Goal: Task Accomplishment & Management: Use online tool/utility

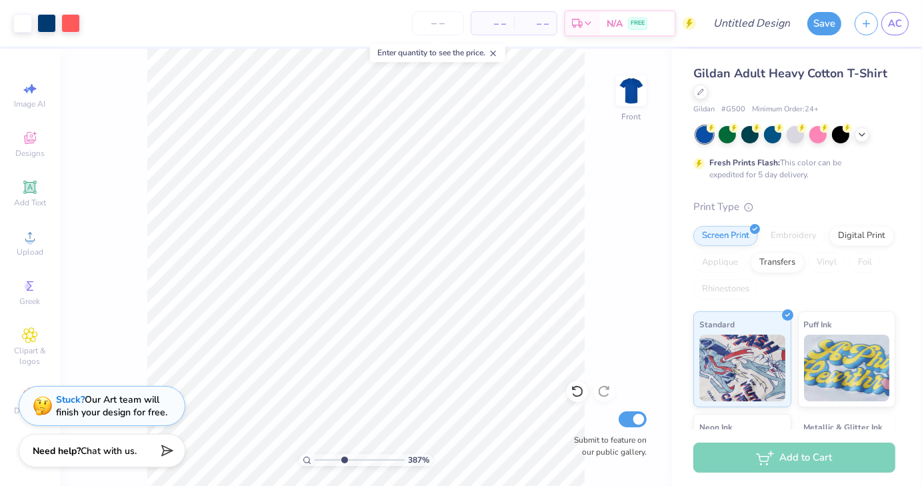
drag, startPoint x: 319, startPoint y: 461, endPoint x: 343, endPoint y: 462, distance: 24.7
type input "3.87"
click at [343, 462] on input "range" at bounding box center [360, 460] width 90 height 12
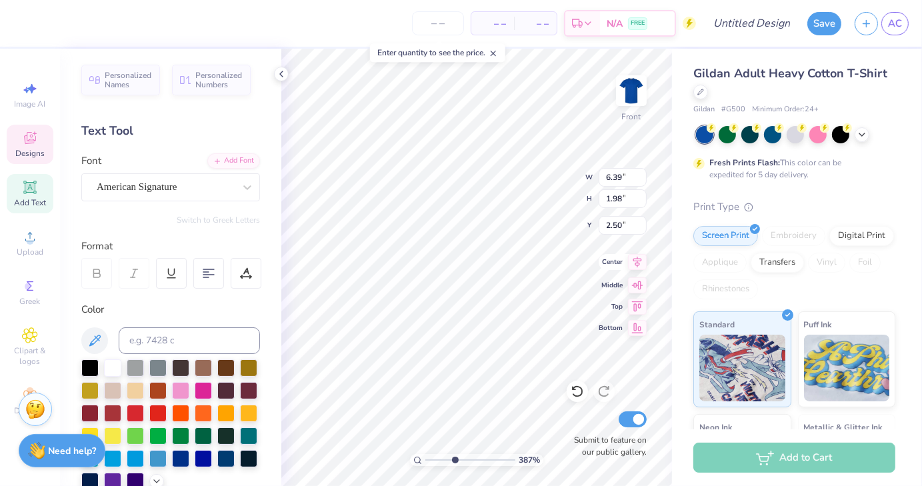
scroll to position [11, 3]
type textarea "F"
type textarea "Car Club"
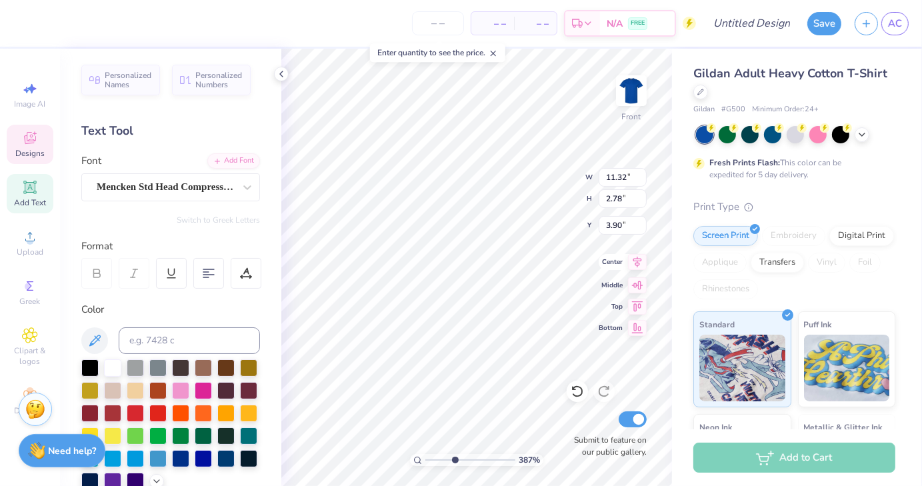
type input "11.32"
type input "2.78"
type input "3.90"
click at [281, 74] on icon at bounding box center [281, 74] width 11 height 11
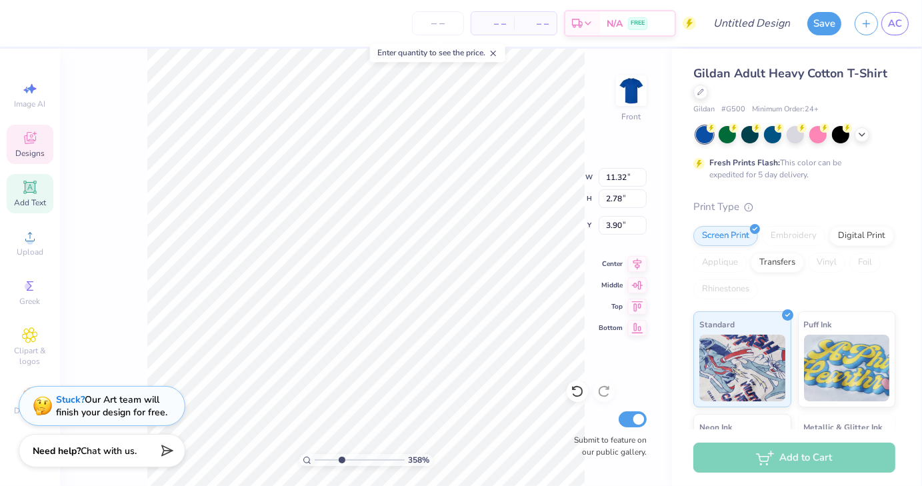
scroll to position [11, 5]
type input "3.58453731655049"
type textarea "DELTA TAU DELT"
type input "3.58453731655049"
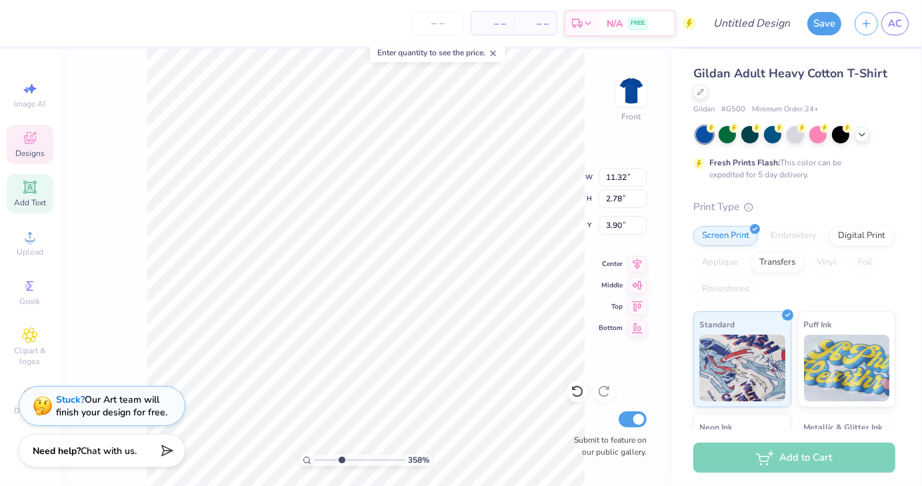
type textarea "DELTA TAU DEL"
type input "3.58453731655049"
type textarea "DELTA TAU DE"
type input "3.58453731655049"
type textarea "DELTA TAU D"
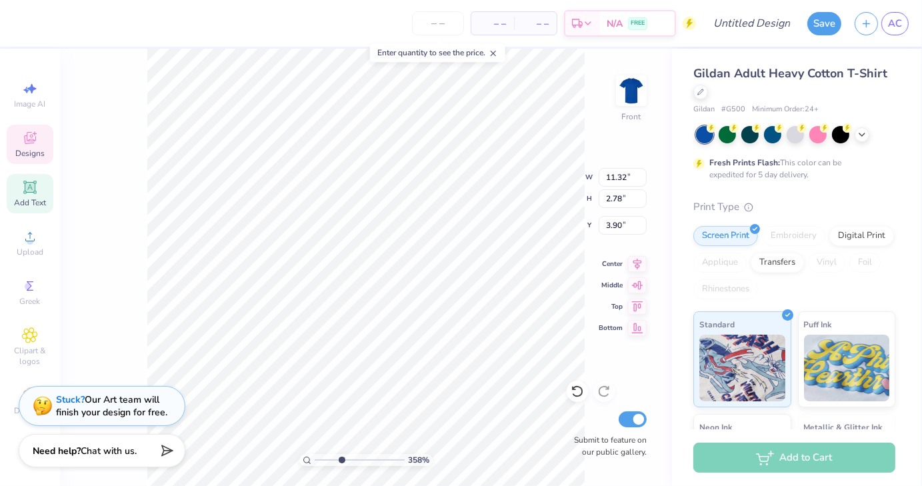
type input "3.58453731655049"
type textarea "DELTA TAU"
type input "3.58453731655049"
type textarea "DELTA TA"
type input "3.58453731655049"
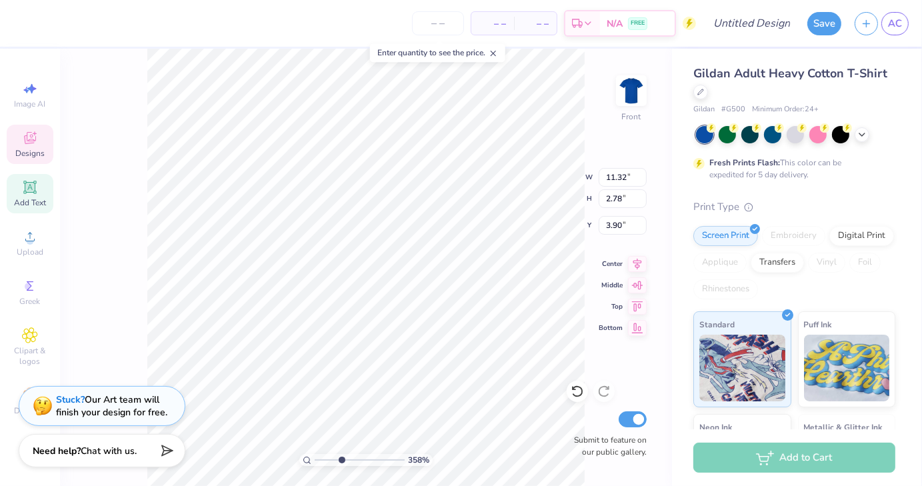
type textarea "DELTA T"
type input "3.58453731655049"
type textarea "DELTA"
type input "3.58453731655049"
type textarea "DEL"
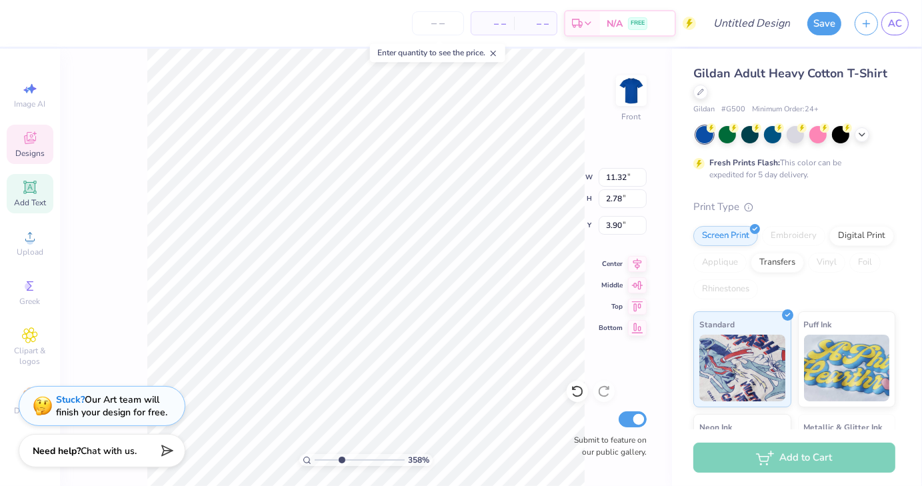
type input "3.58453731655049"
type textarea "DE"
type input "3.58453731655049"
type textarea "D"
type input "3.58453731655049"
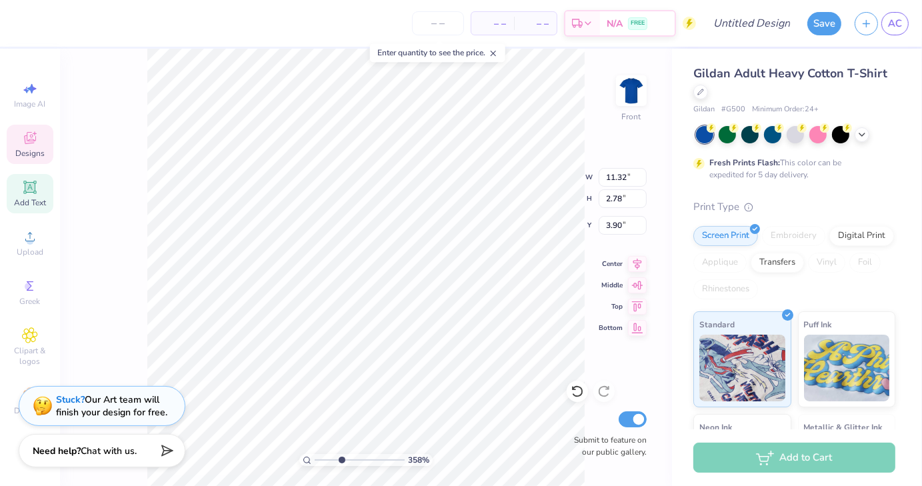
type input "3.58453731655049"
type textarea "a"
type input "3.58453731655049"
type textarea "at"
type input "3.58453731655049"
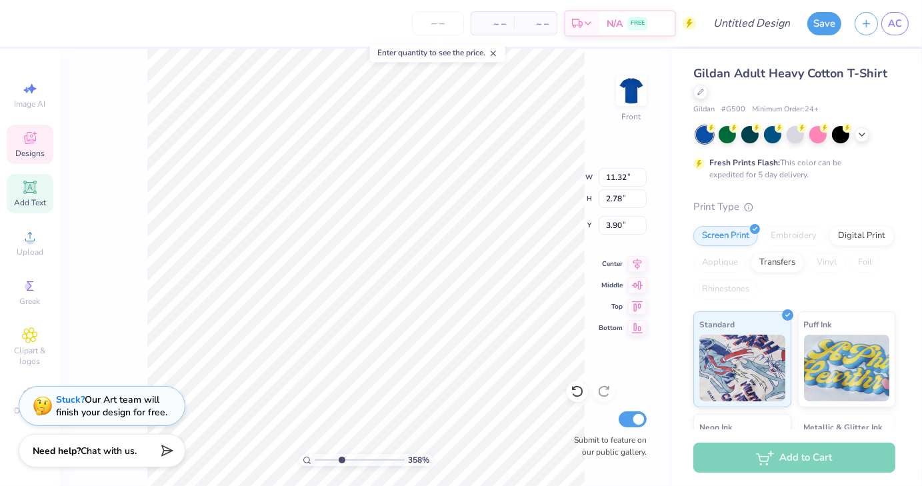
type textarea "a"
type input "3.58453731655049"
type textarea "a"
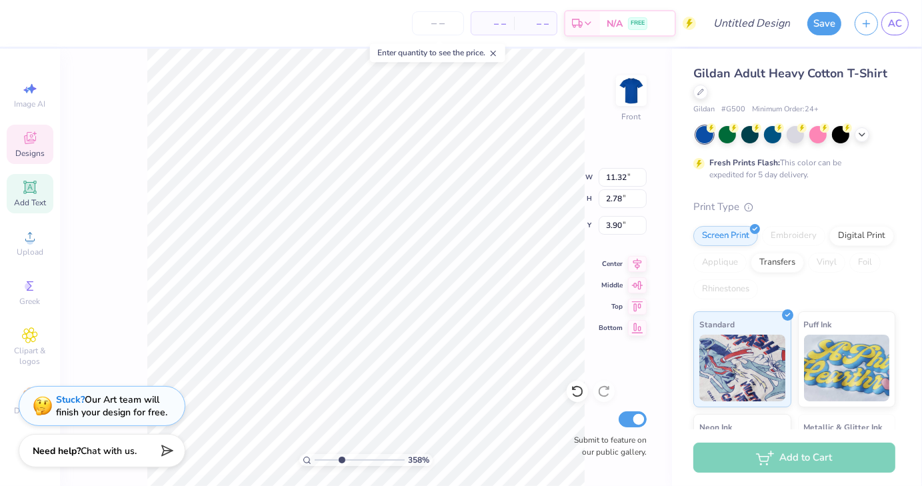
type input "3.58453731655049"
type textarea "at"
type input "3.58453731655049"
type textarea "at"
type input "3.58453731655049"
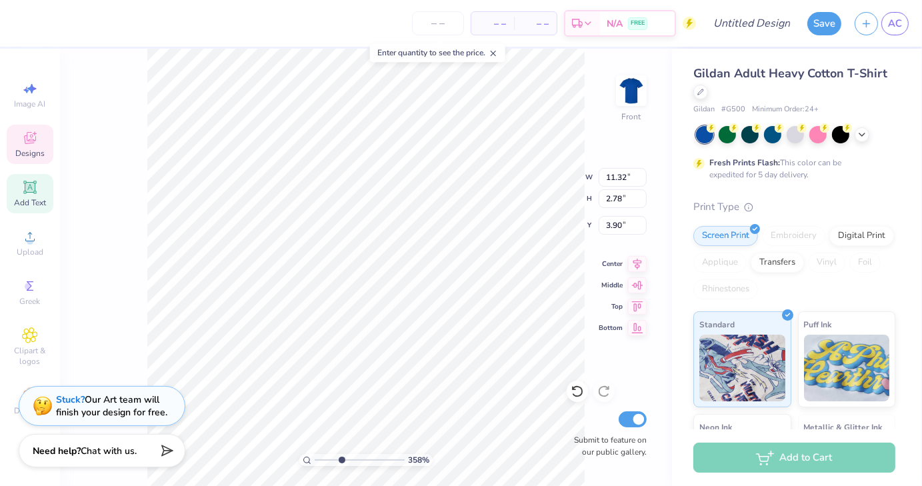
type textarea "at V"
type input "3.58453731655049"
type textarea "at Vi"
type input "3.58453731655049"
type textarea "at Virg"
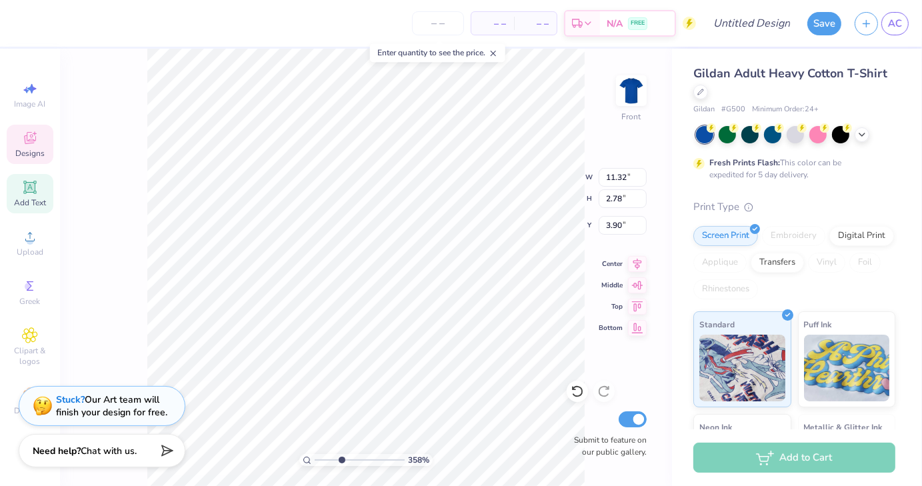
type input "3.58453731655049"
type textarea "at Virgin"
type input "3.58453731655049"
type textarea "at Virginia"
type input "3.58453731655049"
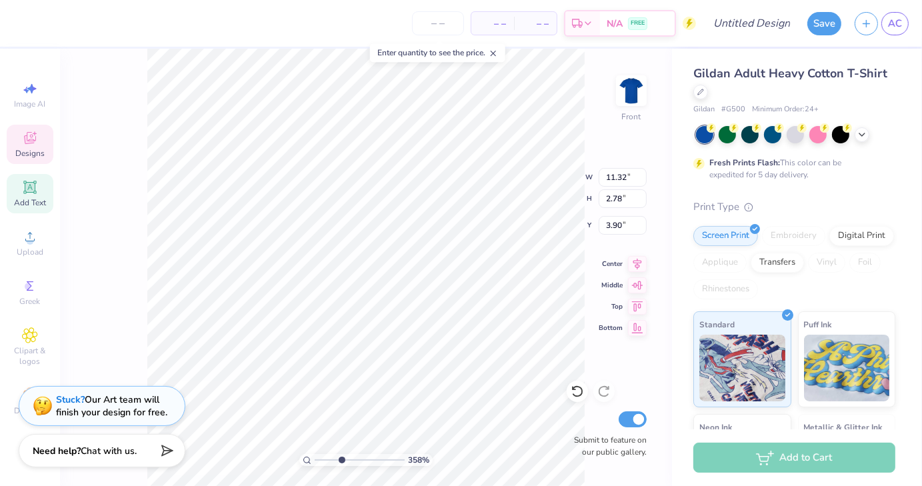
type textarea "at Virginia"
type input "3.58453731655049"
type textarea "at Virginia T"
type input "3.58453731655049"
type textarea "at Virginia Te"
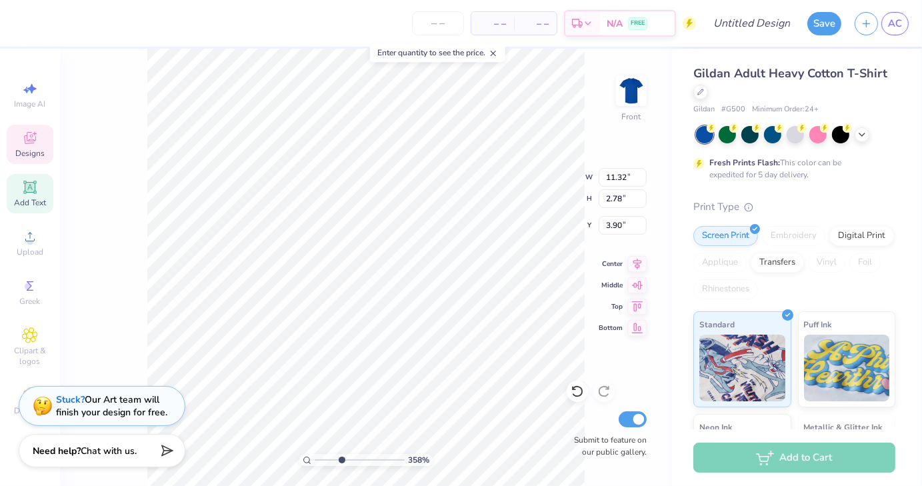
type input "3.58453731655049"
type textarea "at Virginia Tec"
type input "3.58453731655049"
type textarea "at Virginia Tech"
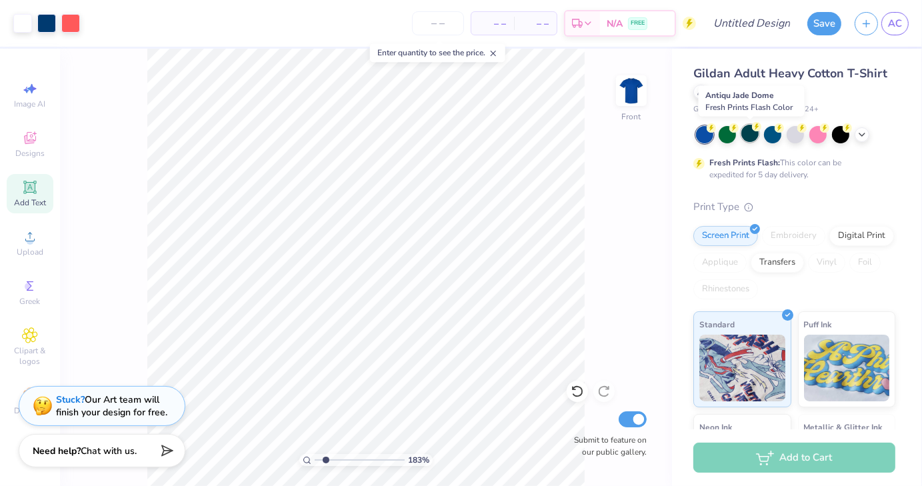
click at [752, 137] on div at bounding box center [750, 133] width 17 height 17
click at [822, 138] on div at bounding box center [818, 133] width 17 height 17
type input "1.44512906035322"
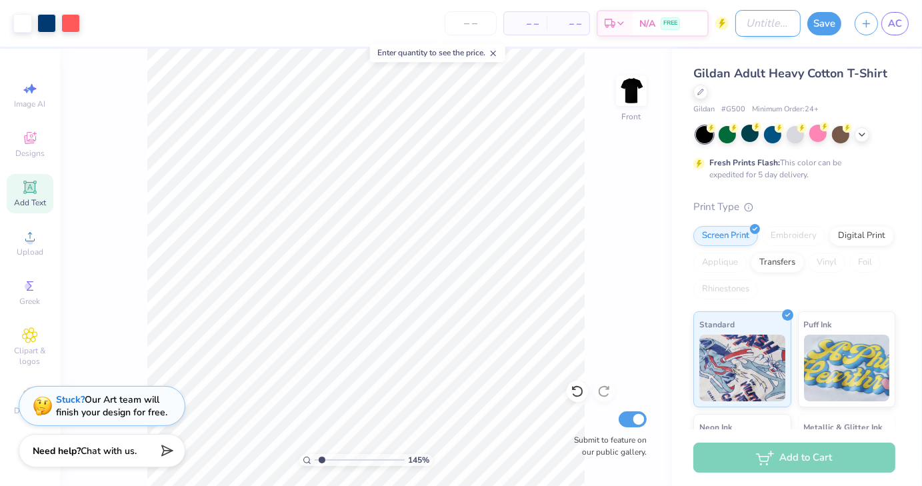
click at [746, 26] on input "Design Title" at bounding box center [768, 23] width 65 height 27
type input "D"
type input "1.44512906035322"
type input "De"
type input "1.44512906035322"
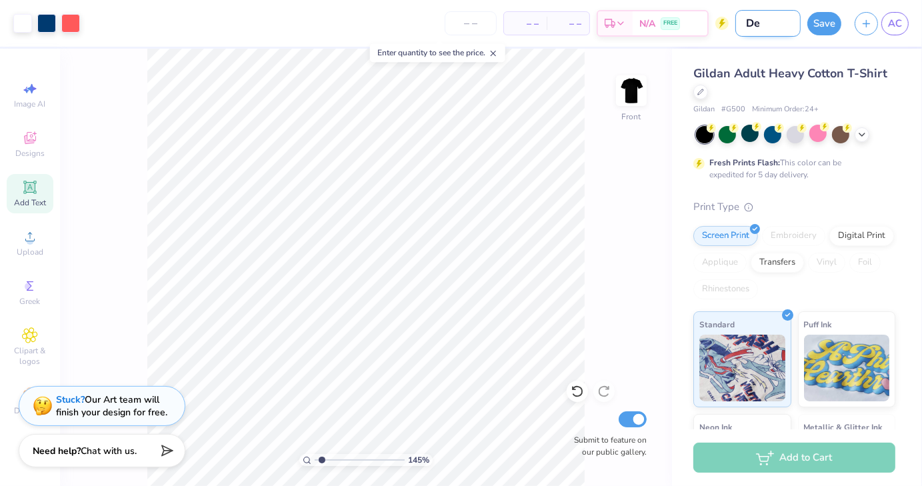
type input "Des"
type input "1.44512906035322"
type input "Desi"
type input "1.44512906035322"
type input "Desig"
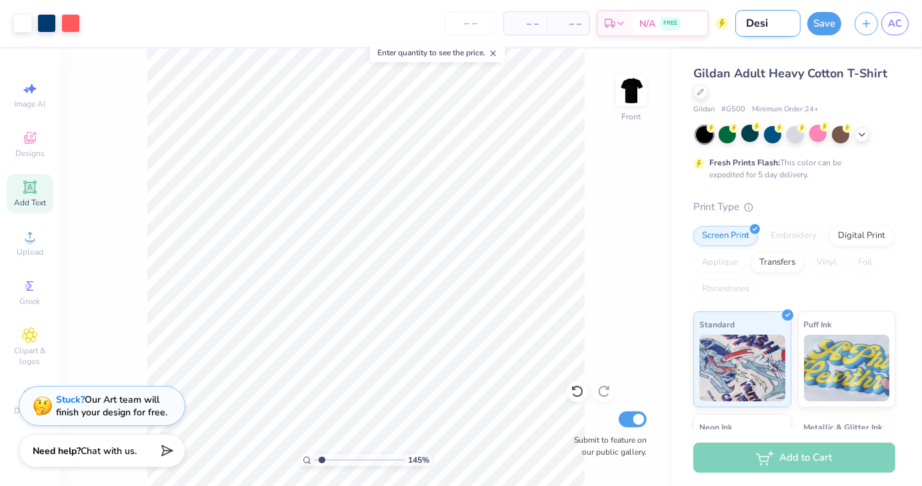
type input "1.44512906035322"
type input "Design"
type input "1.44512906035322"
type input "Design"
type input "1.44512906035322"
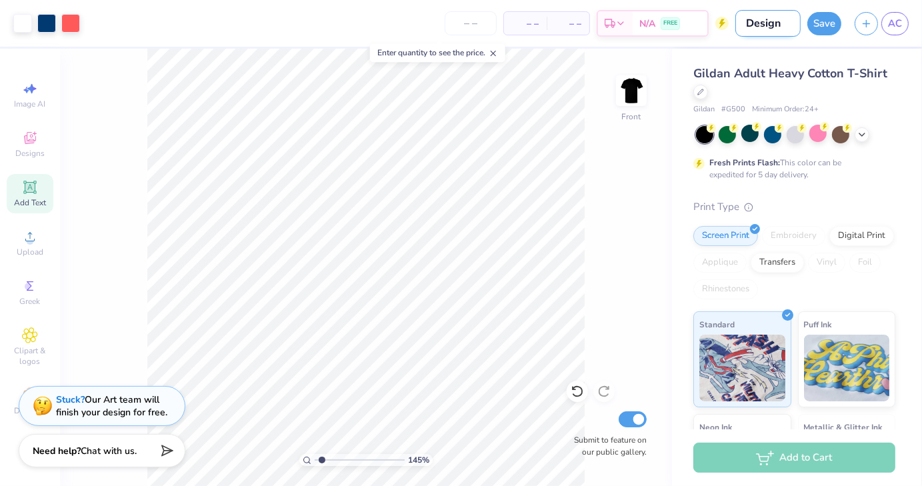
type input "Design o"
type input "1.44512906035322"
type input "Design on"
type input "1.44512906035322"
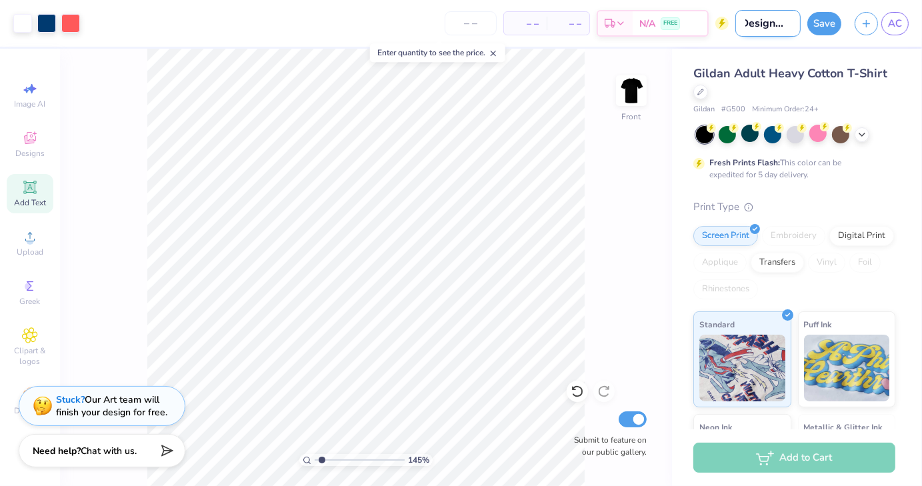
type input "Design one"
type input "1.44512906035322"
type input "Design one"
click at [820, 29] on button "Save" at bounding box center [825, 21] width 34 height 23
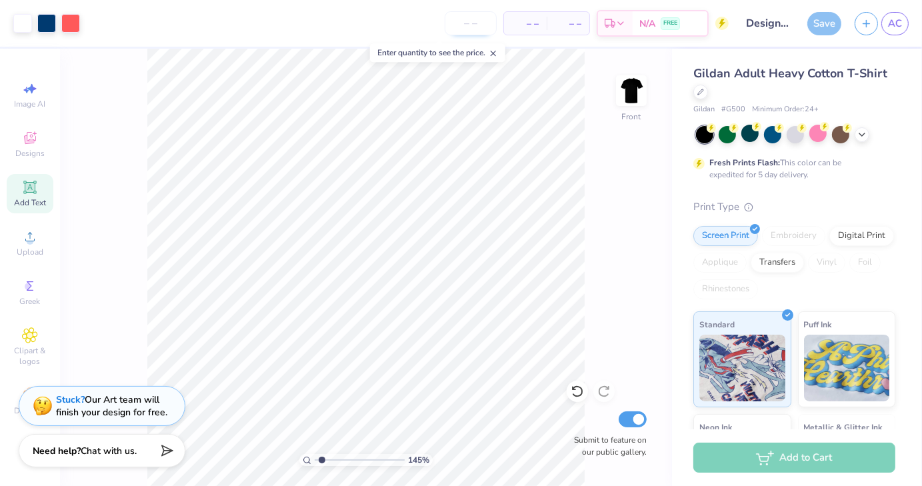
click at [481, 21] on input "number" at bounding box center [471, 23] width 52 height 24
type input "20"
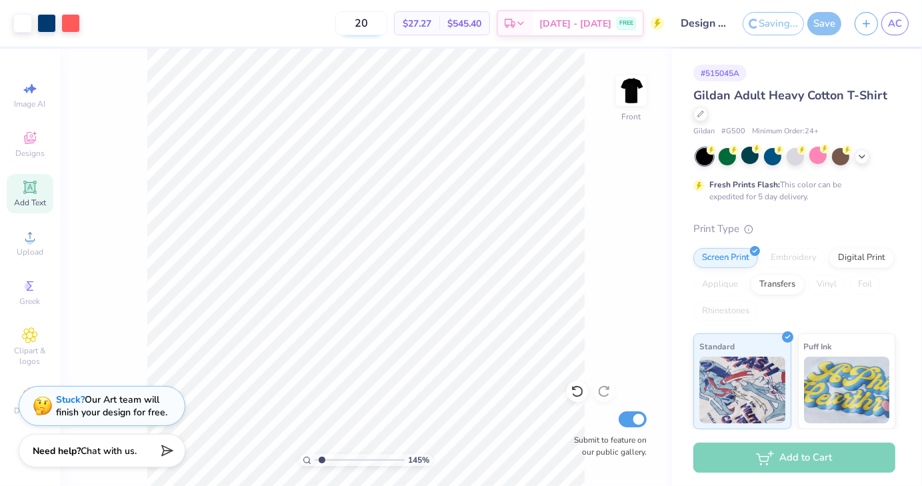
type input "1.44512906035322"
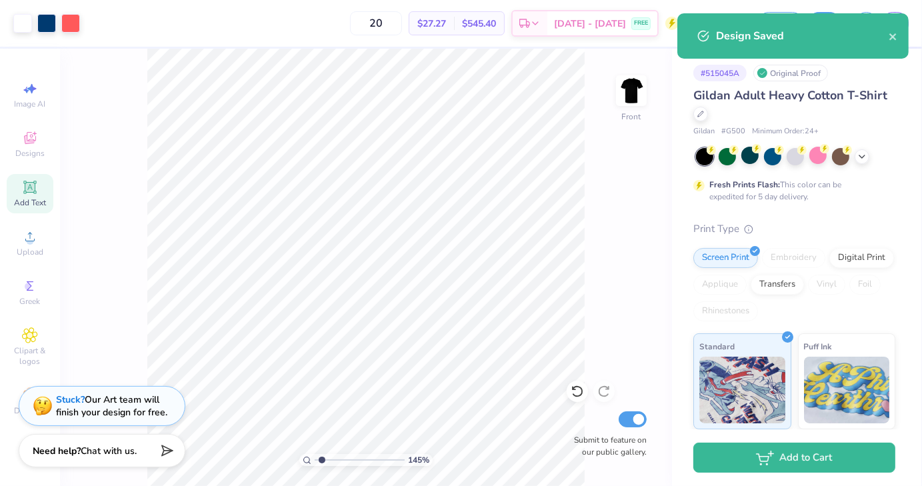
type input "2"
type input "100"
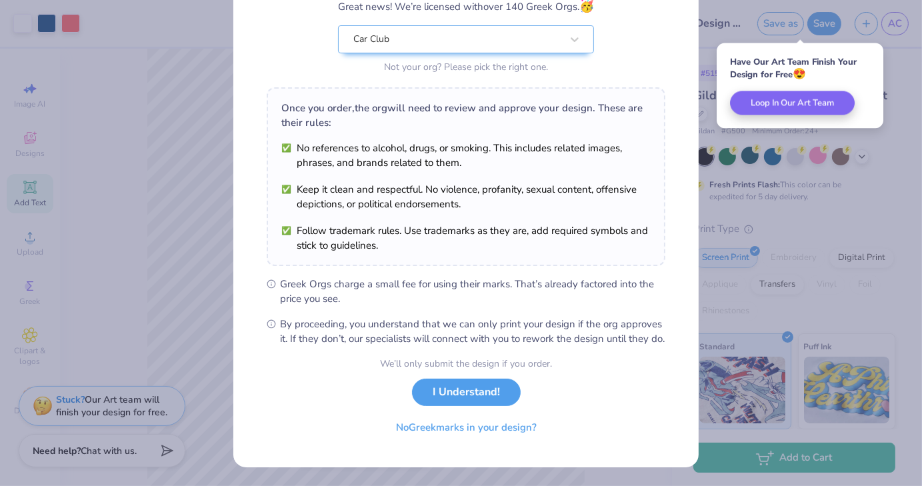
scroll to position [136, 0]
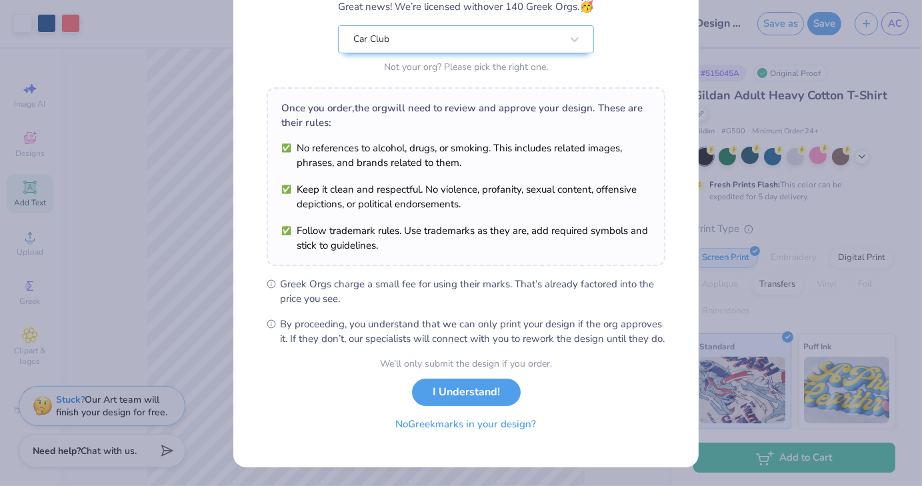
click at [424, 428] on button "No Greek marks in your design?" at bounding box center [466, 424] width 163 height 27
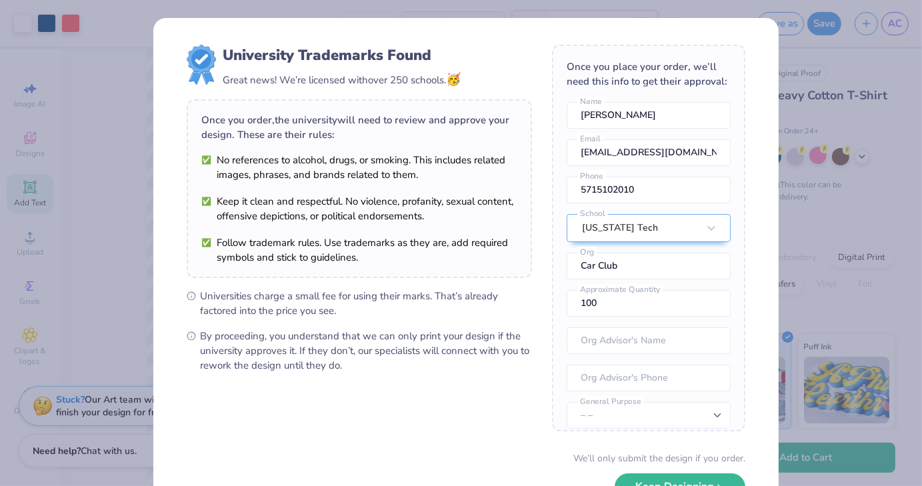
scroll to position [93, 0]
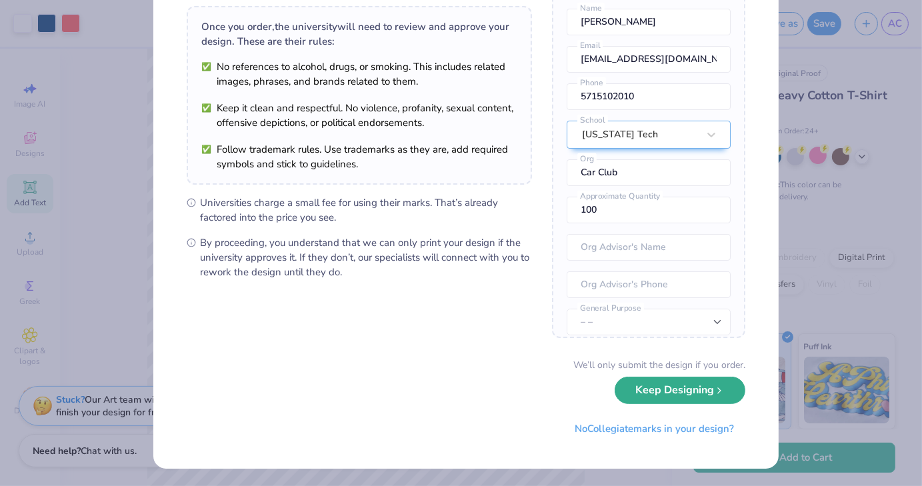
click at [655, 388] on button "Keep Designing" at bounding box center [680, 390] width 131 height 27
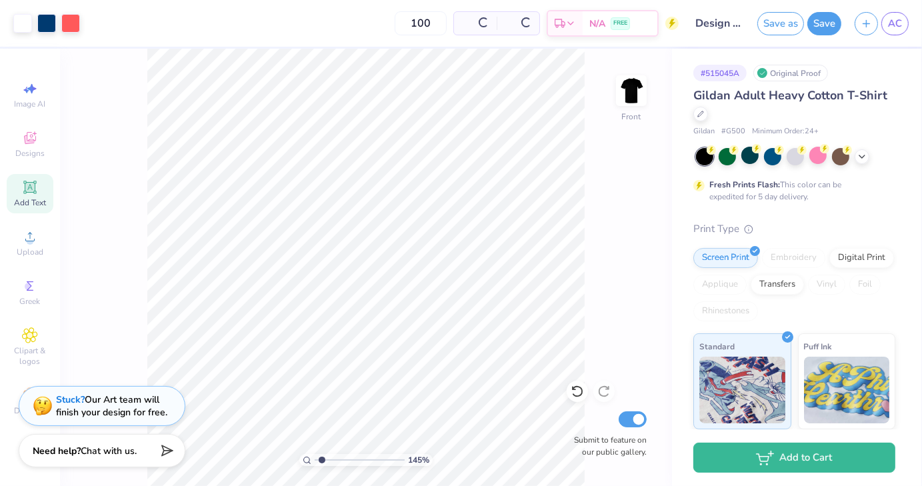
scroll to position [0, 0]
click at [788, 29] on button "Save as" at bounding box center [781, 21] width 47 height 23
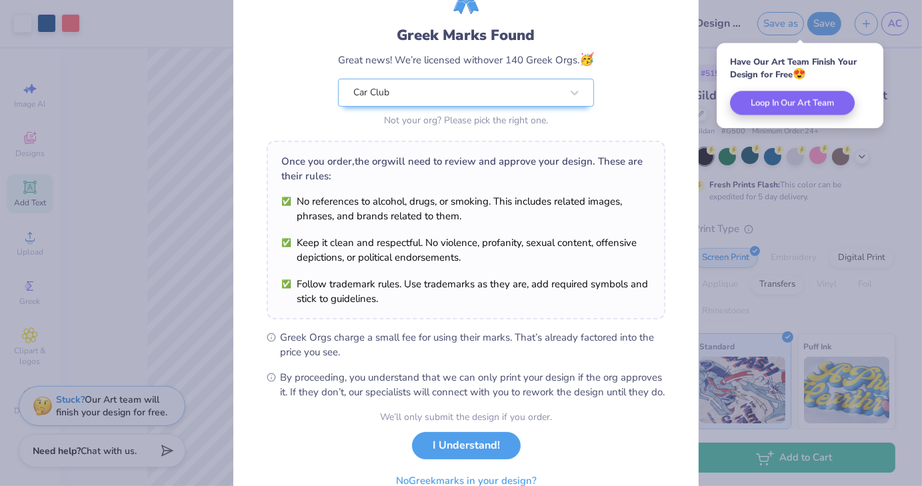
scroll to position [137, 0]
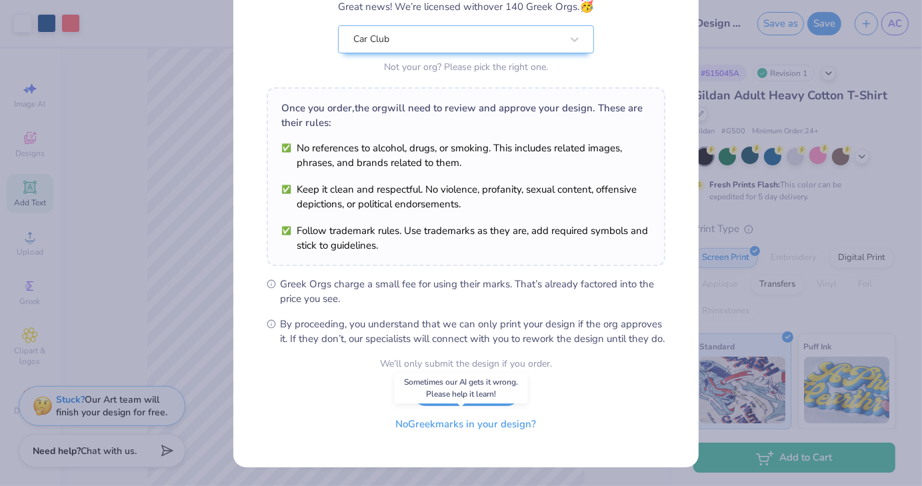
click at [440, 429] on button "No Greek marks in your design?" at bounding box center [466, 424] width 163 height 27
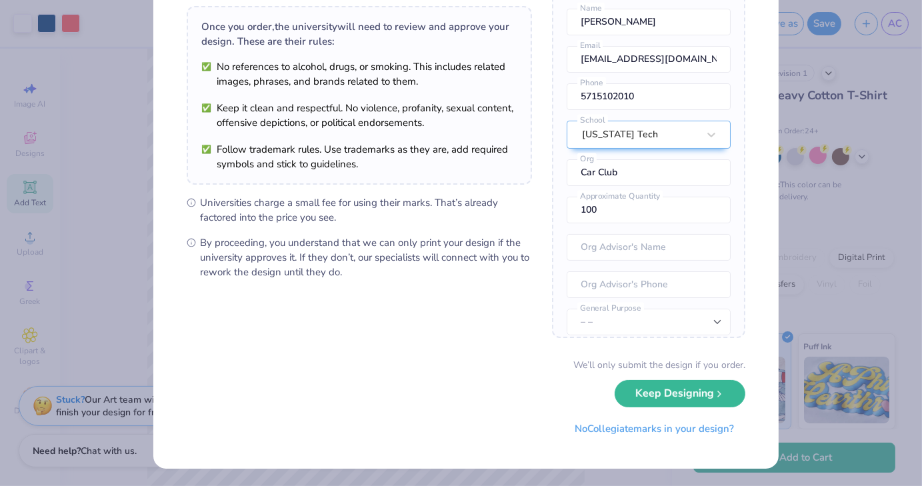
scroll to position [0, 0]
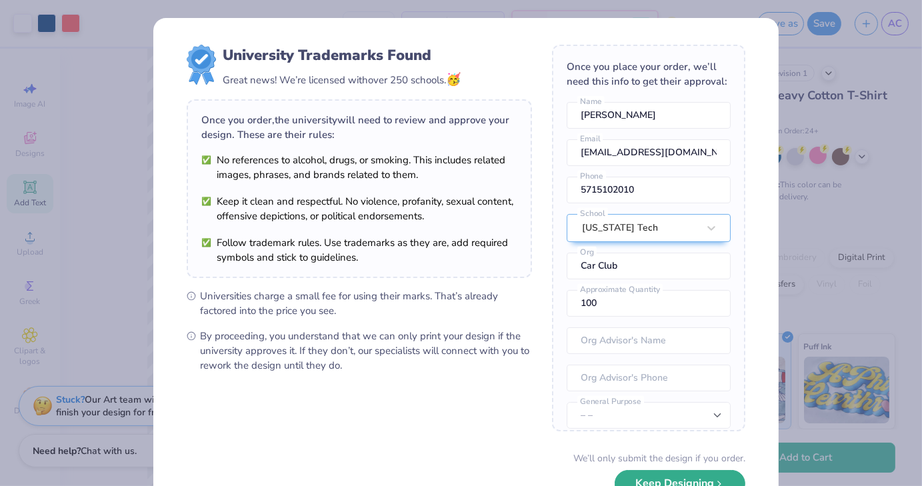
click at [660, 478] on button "Keep Designing" at bounding box center [680, 483] width 131 height 27
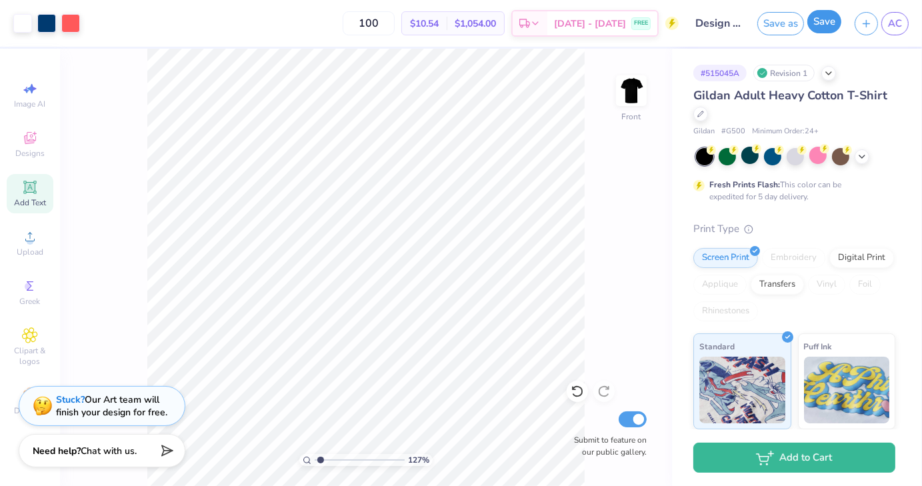
click at [818, 31] on button "Save" at bounding box center [825, 21] width 34 height 23
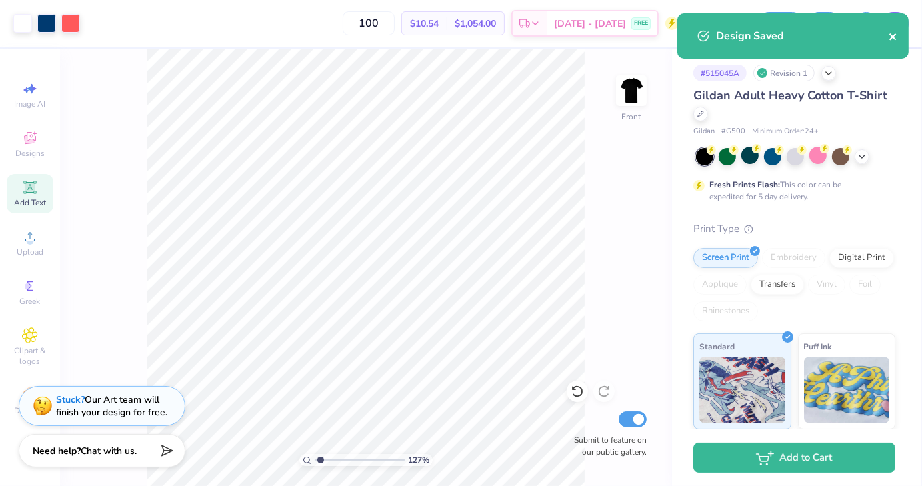
click at [896, 37] on icon "close" at bounding box center [893, 36] width 9 height 11
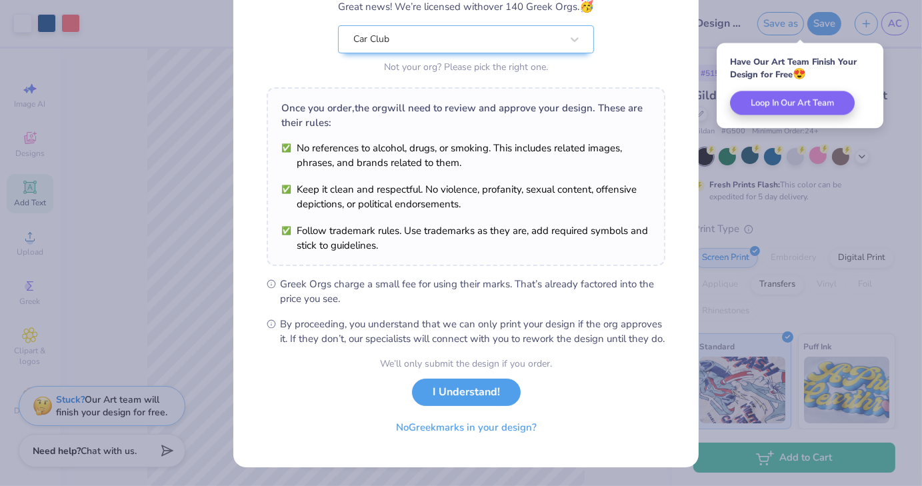
scroll to position [136, 0]
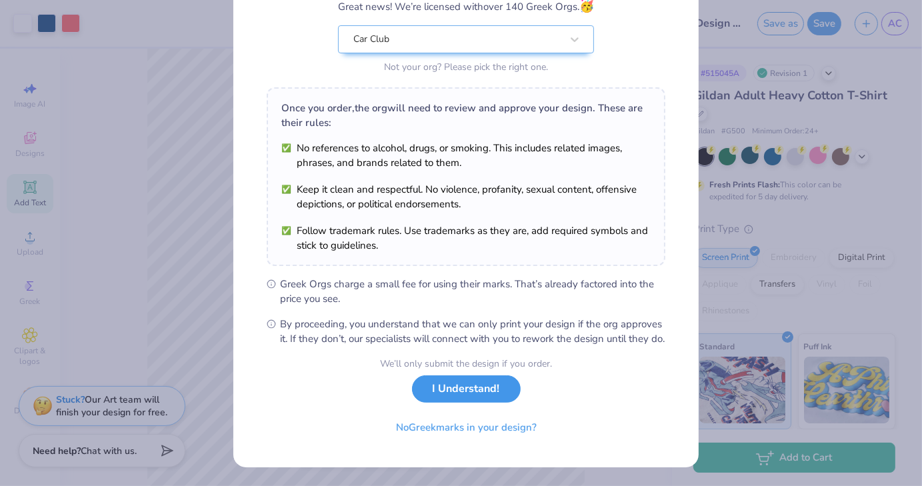
click at [450, 399] on button "I Understand!" at bounding box center [466, 389] width 109 height 27
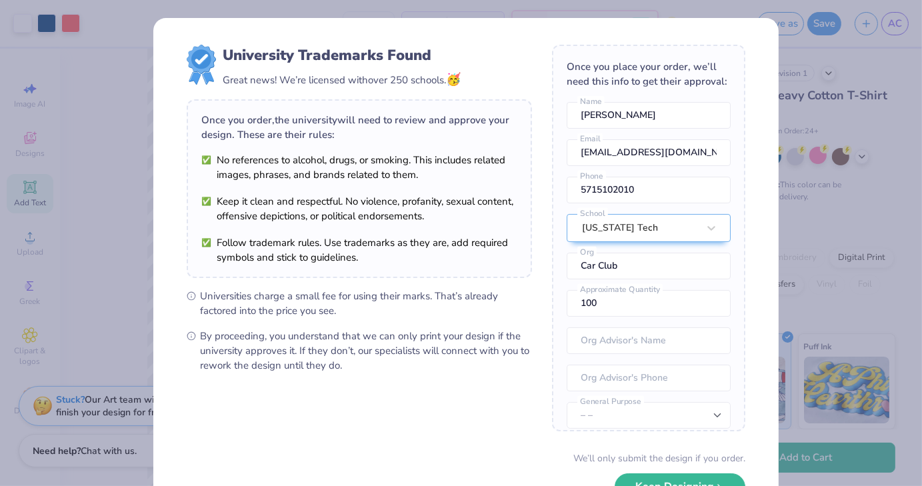
scroll to position [93, 0]
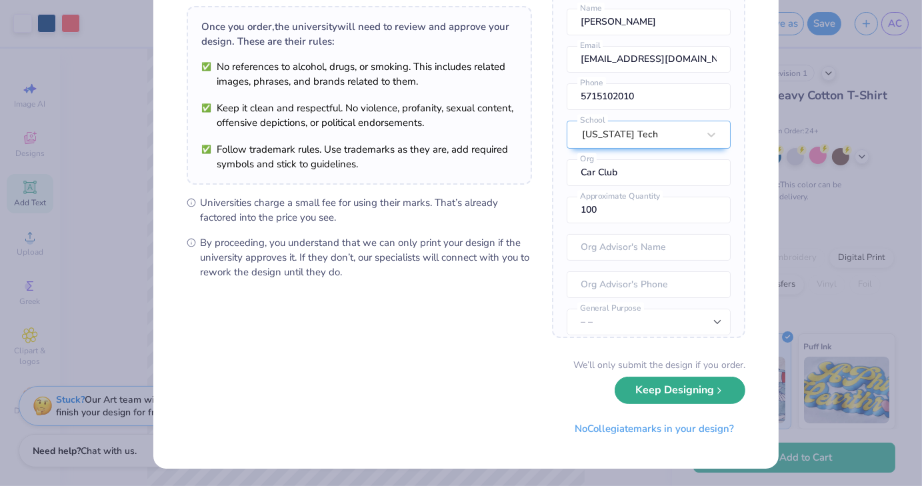
click at [658, 402] on button "Keep Designing" at bounding box center [680, 390] width 131 height 27
type input "1.26702639079008"
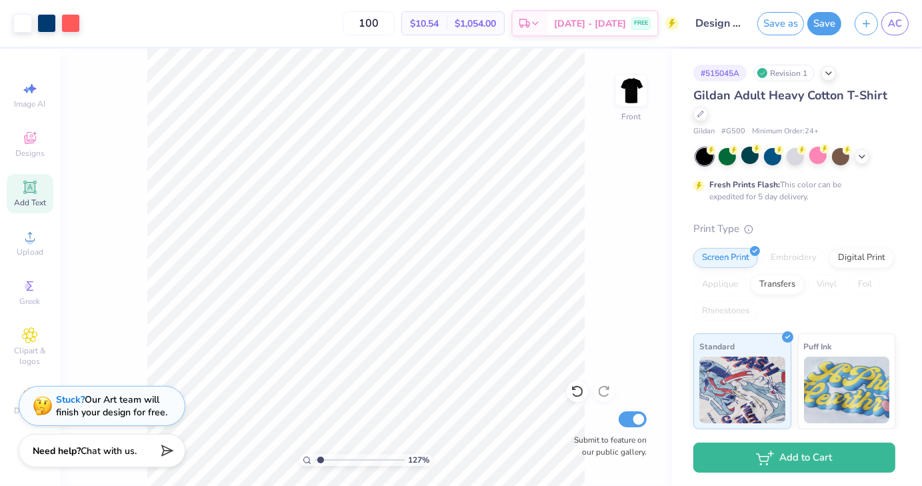
scroll to position [0, 0]
click at [898, 21] on span "AC" at bounding box center [895, 23] width 14 height 15
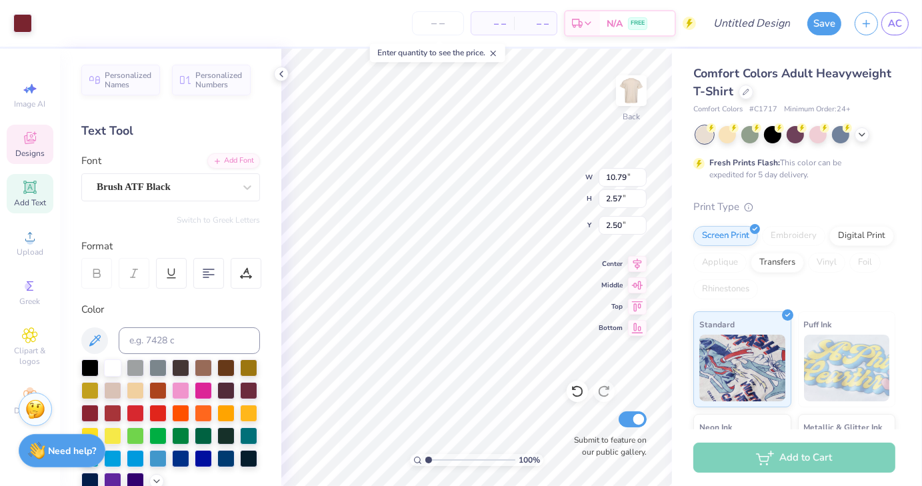
scroll to position [11, 1]
type textarea "P"
type textarea "Car Club of [US_STATE] Tech"
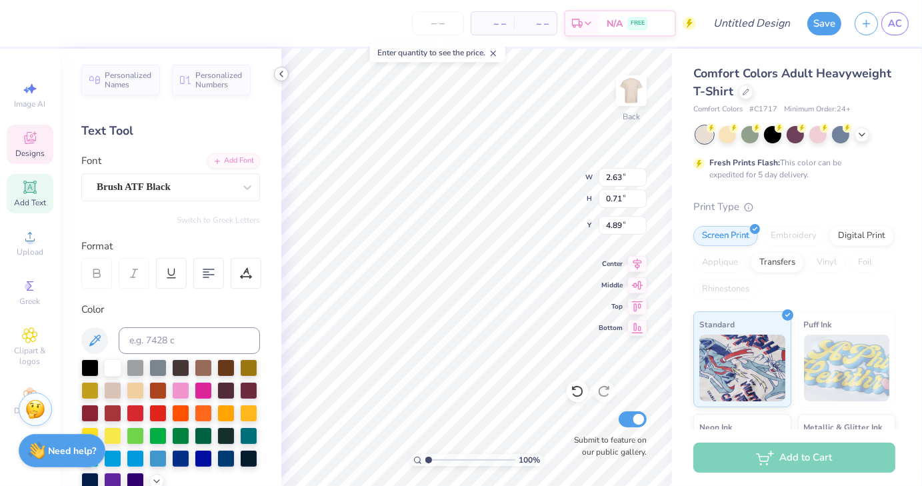
type textarea "Est. 1999"
type input "8.09"
type input "0.90"
type input "11.70"
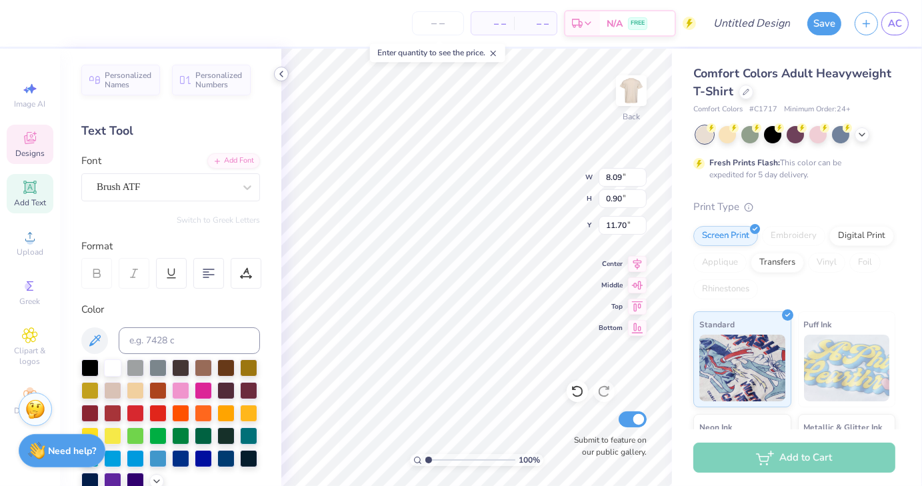
scroll to position [11, 1]
type textarea "College Cup Champions."
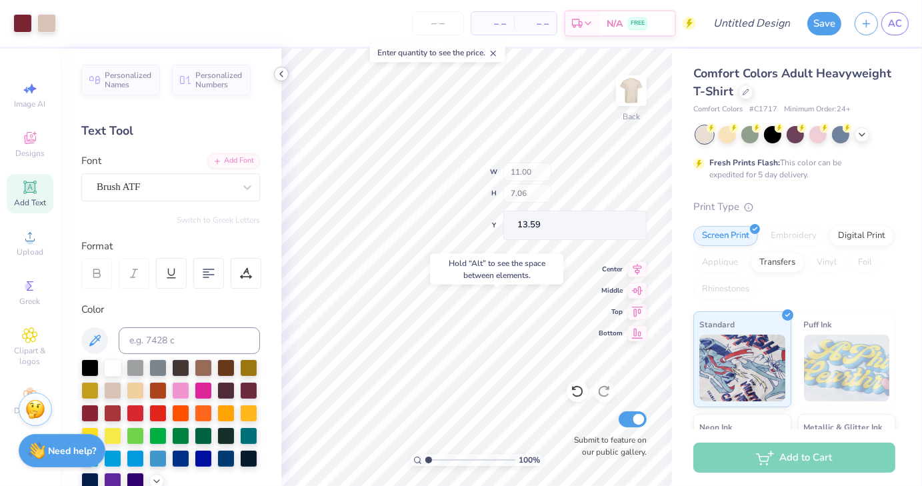
type input "13.59"
type input "13.37"
type input "4.28"
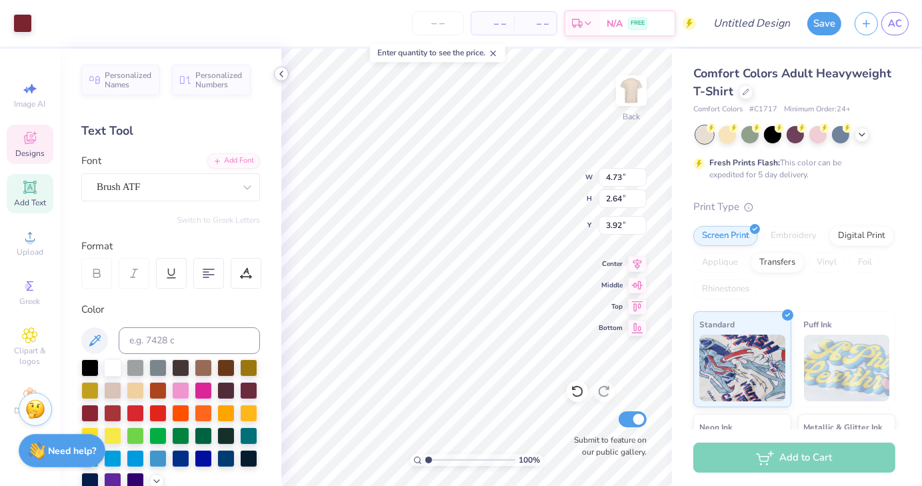
type input "3.92"
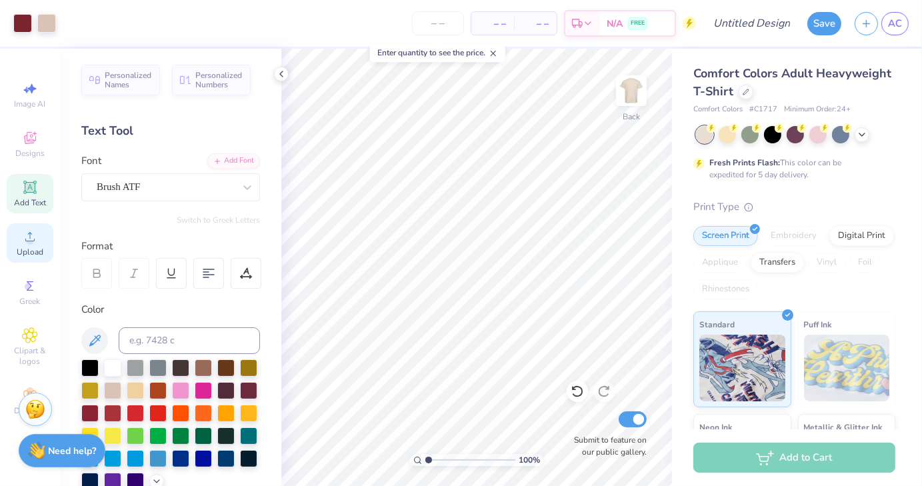
click at [31, 246] on div "Upload" at bounding box center [30, 242] width 47 height 39
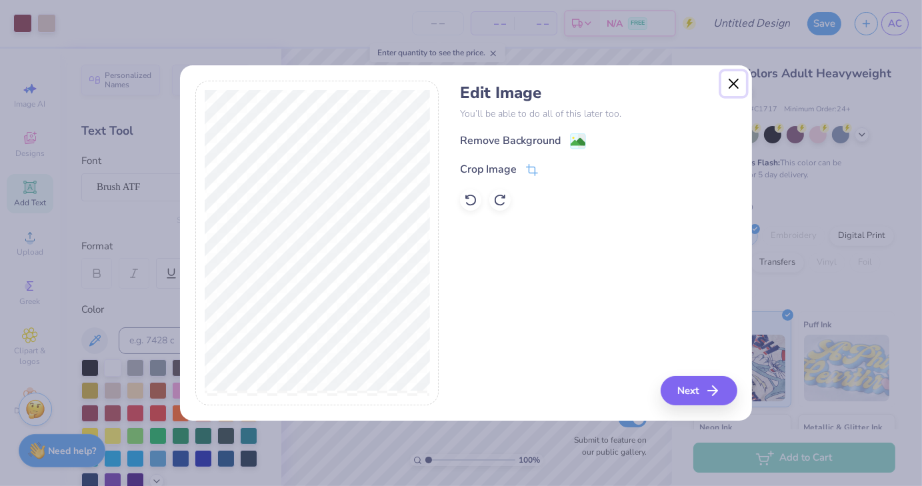
click at [737, 79] on button "Close" at bounding box center [734, 83] width 25 height 25
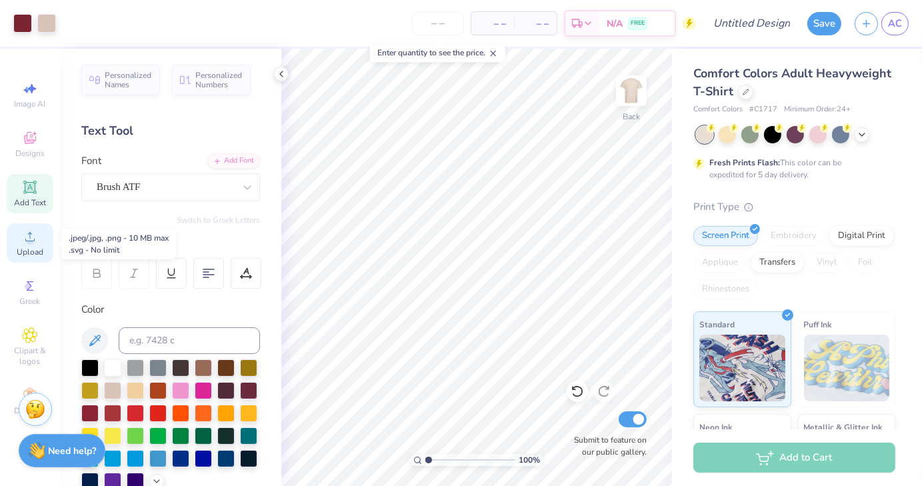
click at [37, 235] on icon at bounding box center [30, 237] width 16 height 16
click at [43, 153] on span "Designs" at bounding box center [29, 153] width 29 height 11
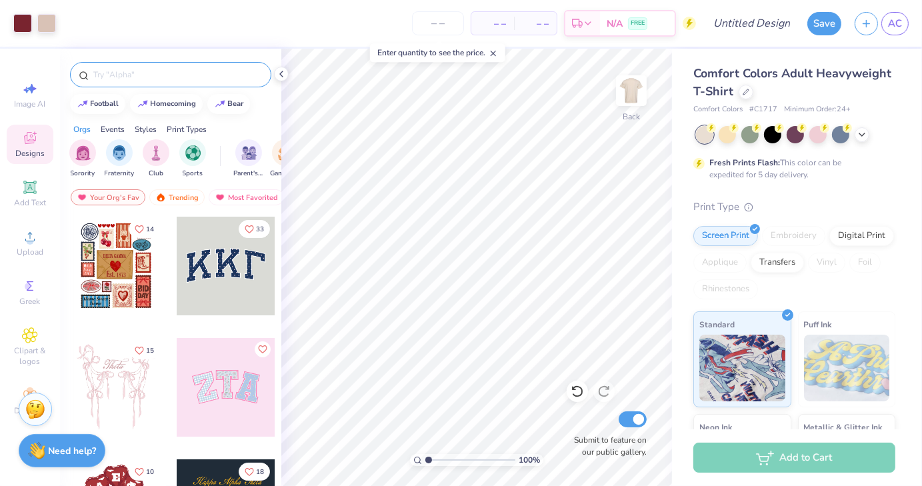
click at [128, 70] on input "text" at bounding box center [177, 74] width 171 height 13
type input "cars"
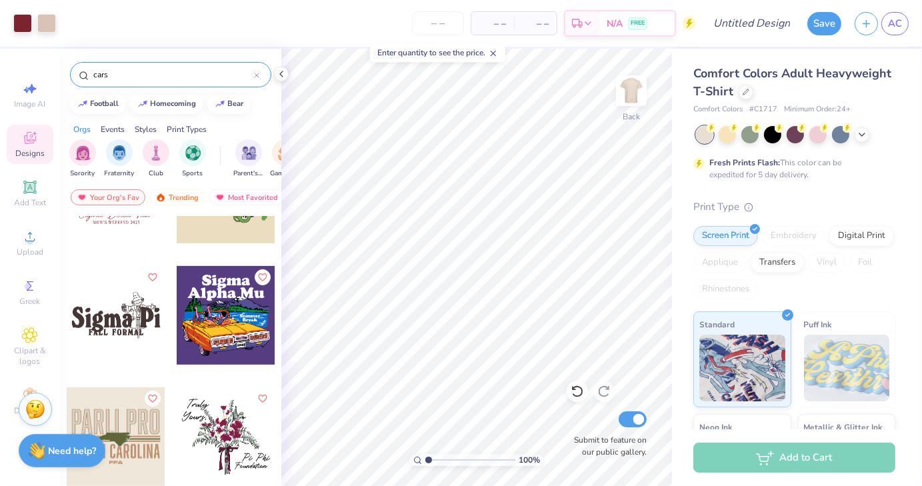
scroll to position [9950, 0]
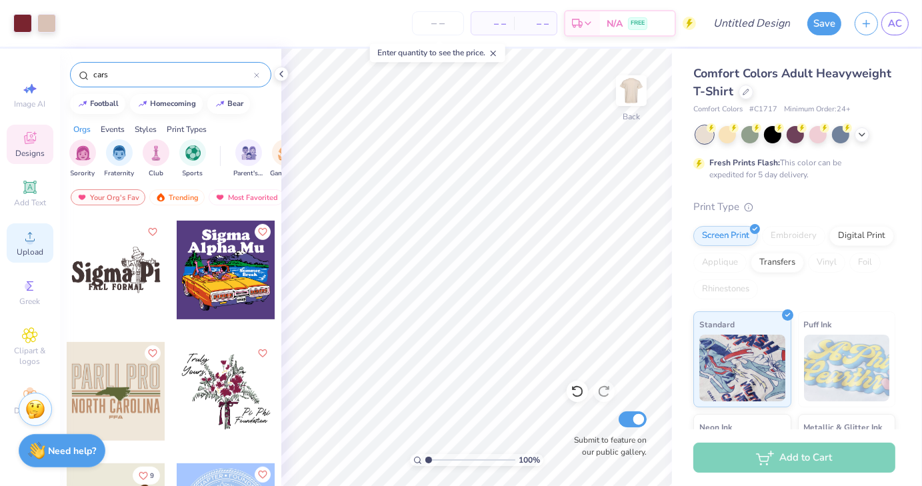
click at [23, 239] on icon at bounding box center [30, 237] width 16 height 16
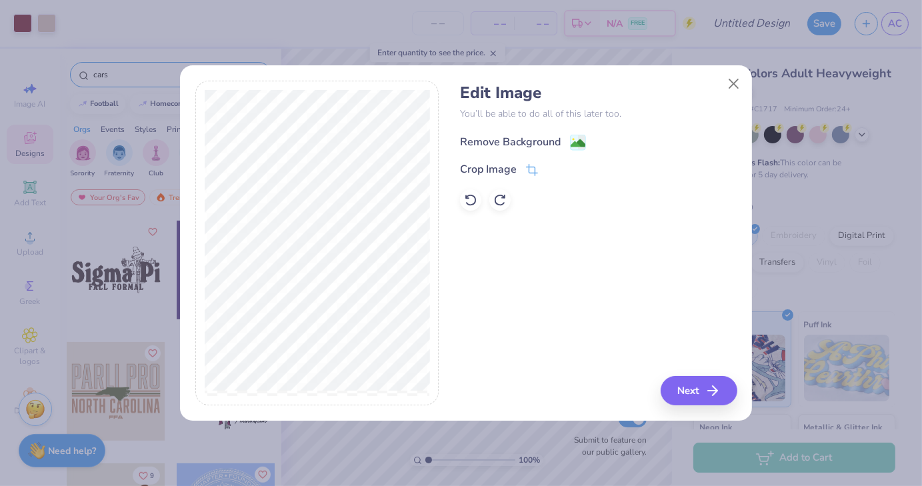
click at [574, 143] on image at bounding box center [578, 143] width 15 height 15
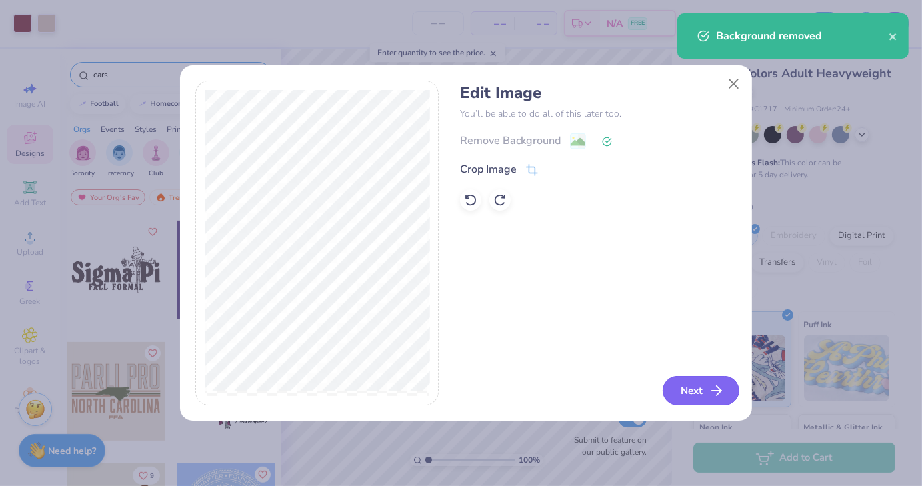
click at [696, 392] on button "Next" at bounding box center [701, 390] width 77 height 29
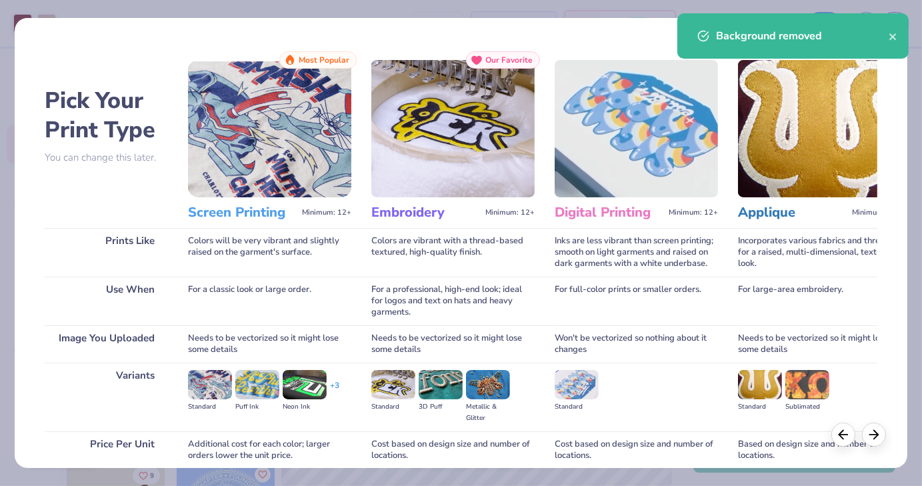
scroll to position [112, 0]
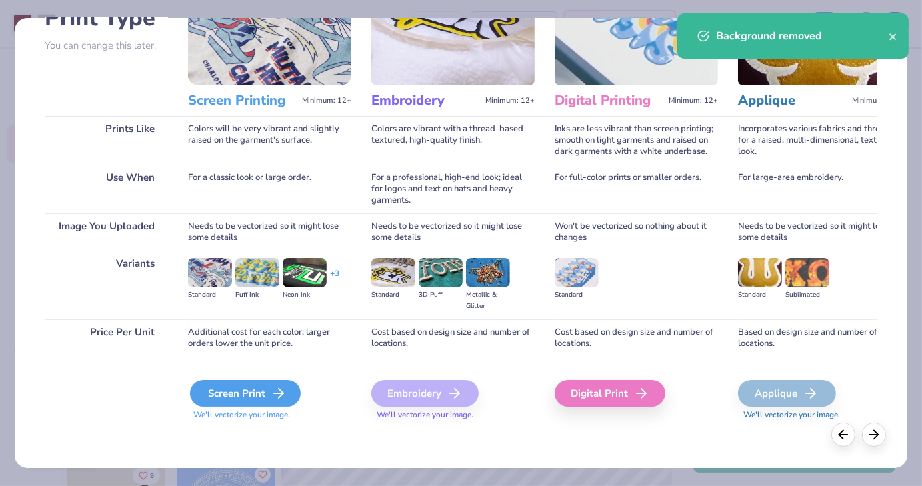
click at [265, 393] on div "Screen Print" at bounding box center [245, 393] width 111 height 27
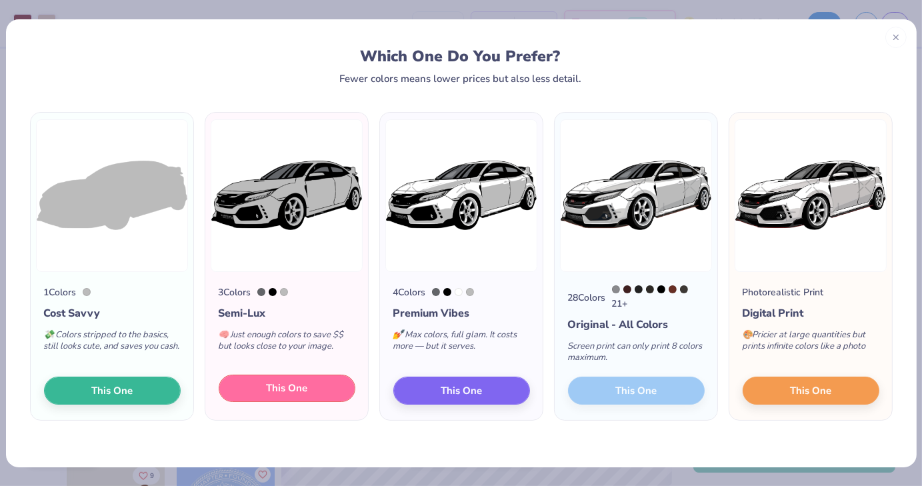
click at [289, 390] on span "This One" at bounding box center [286, 388] width 41 height 15
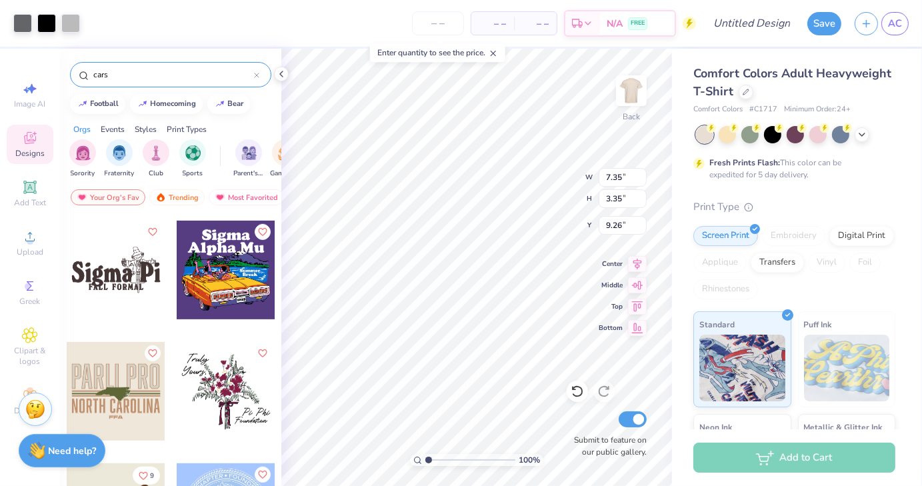
type input "7.35"
type input "3.35"
type input "6.91"
click at [69, 19] on div at bounding box center [70, 22] width 19 height 19
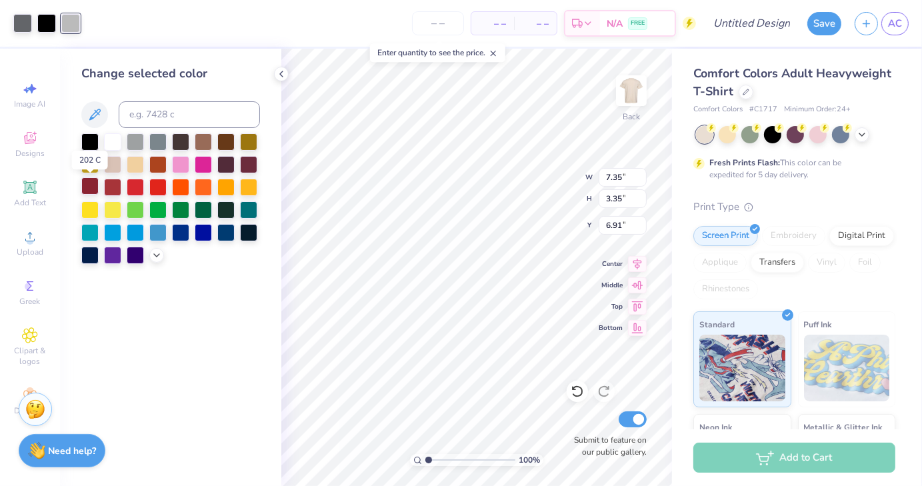
click at [90, 187] on div at bounding box center [89, 185] width 17 height 17
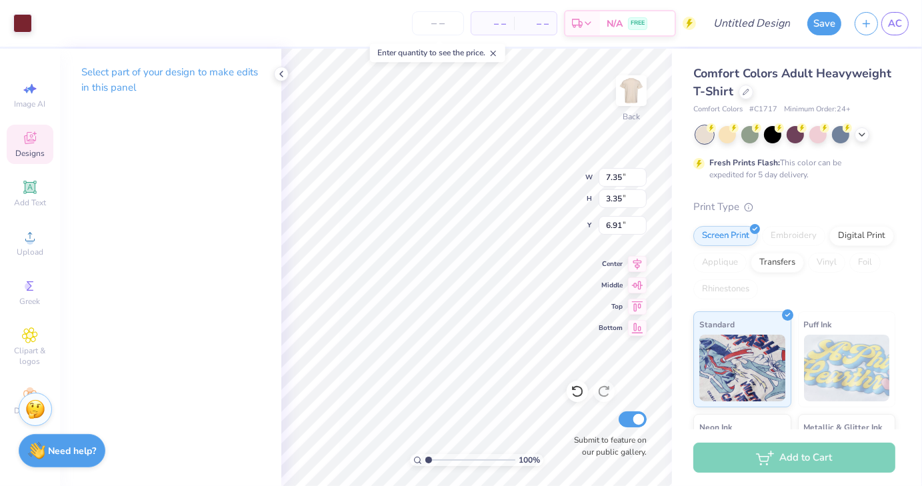
type input "4.73"
type input "2.64"
type input "3.92"
type input "14.17"
type input "3.02"
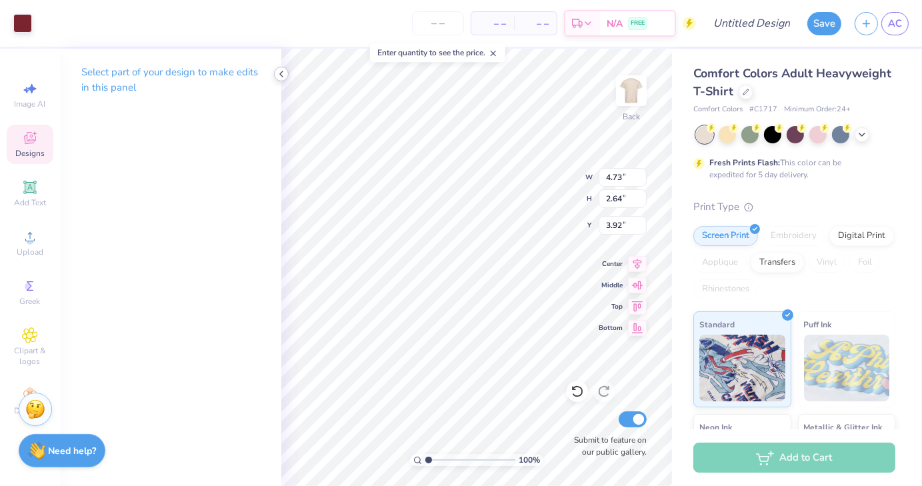
type input "2.18"
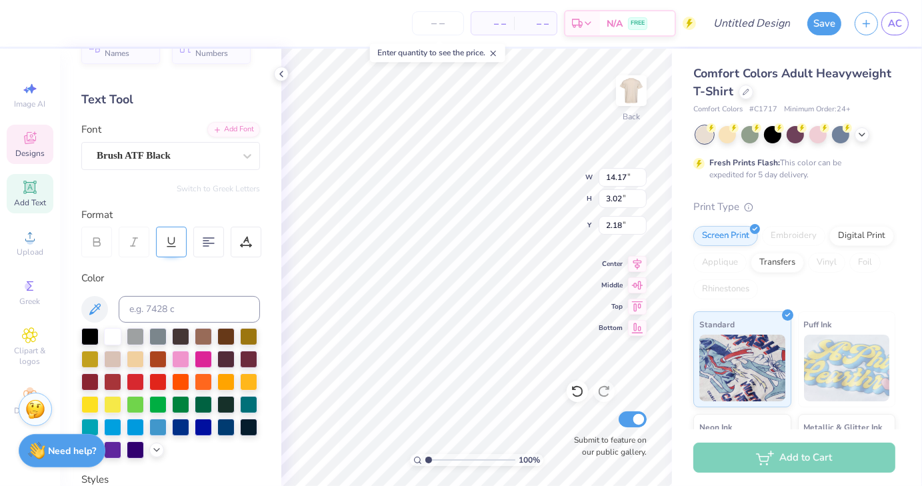
scroll to position [30, 0]
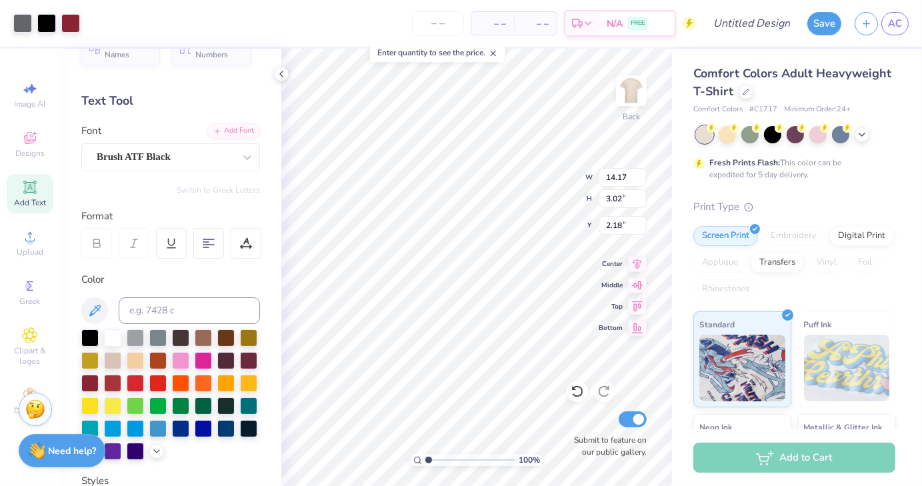
type input "7.35"
type input "3.35"
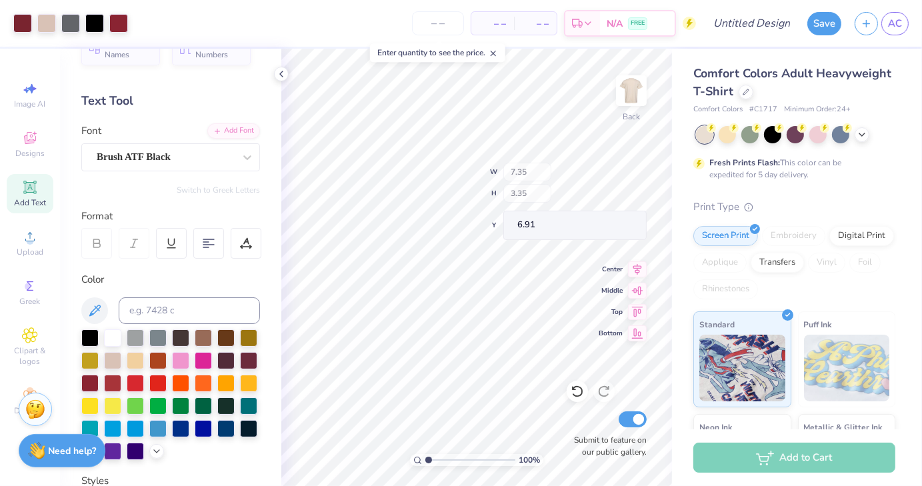
type input "6.98"
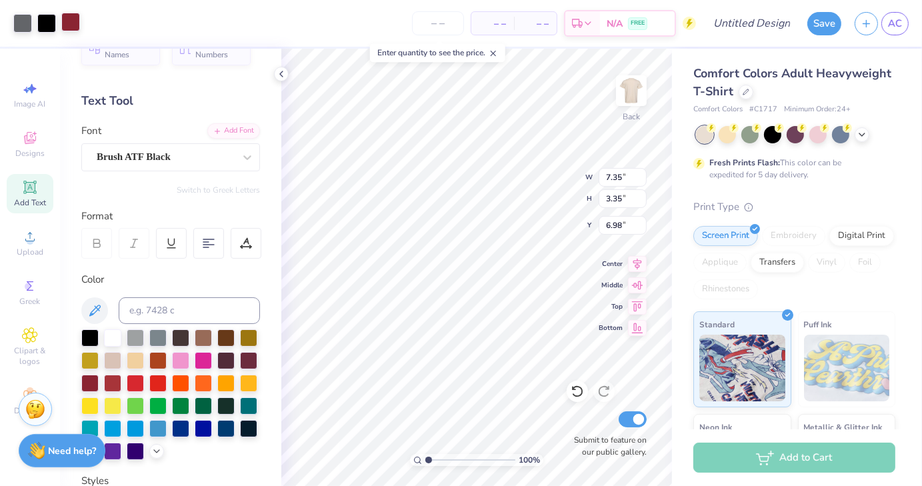
click at [69, 21] on div at bounding box center [70, 22] width 19 height 19
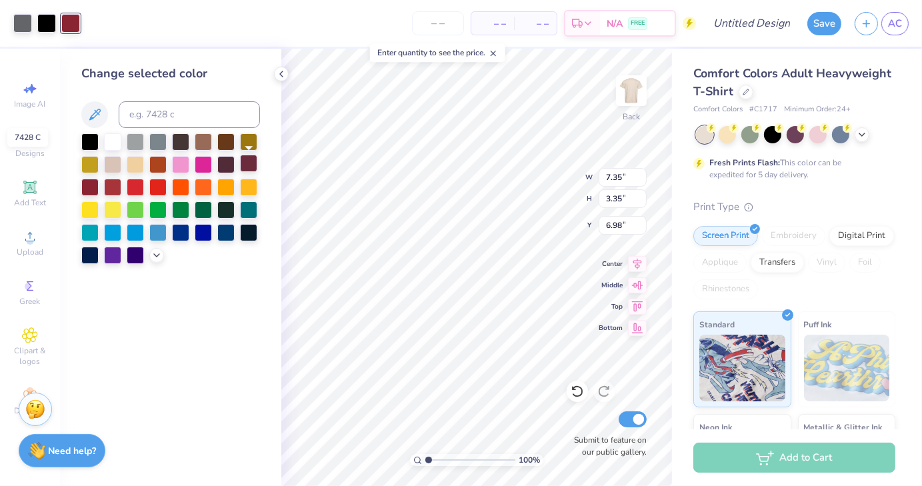
click at [248, 165] on div at bounding box center [248, 163] width 17 height 17
click at [91, 186] on div at bounding box center [89, 185] width 17 height 17
click at [48, 24] on div at bounding box center [46, 22] width 19 height 19
click at [115, 141] on div at bounding box center [112, 140] width 17 height 17
click at [90, 144] on div at bounding box center [89, 140] width 17 height 17
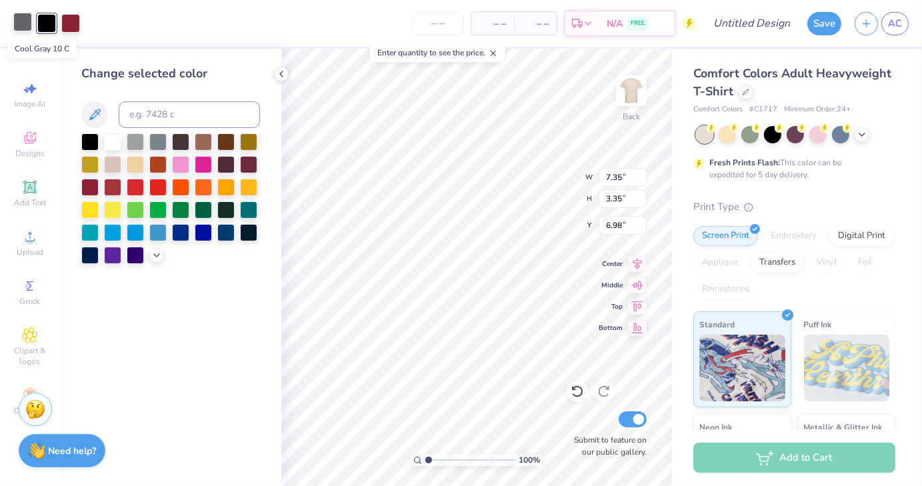
click at [23, 26] on div at bounding box center [22, 22] width 19 height 19
click at [117, 139] on div at bounding box center [112, 140] width 17 height 17
click at [132, 143] on div at bounding box center [135, 140] width 17 height 17
click at [775, 138] on div at bounding box center [772, 133] width 17 height 17
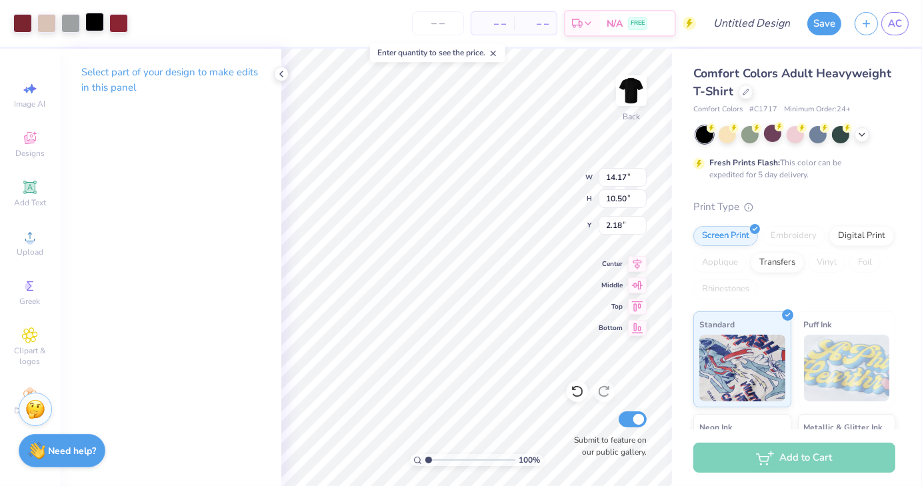
click at [98, 23] on div at bounding box center [94, 22] width 19 height 19
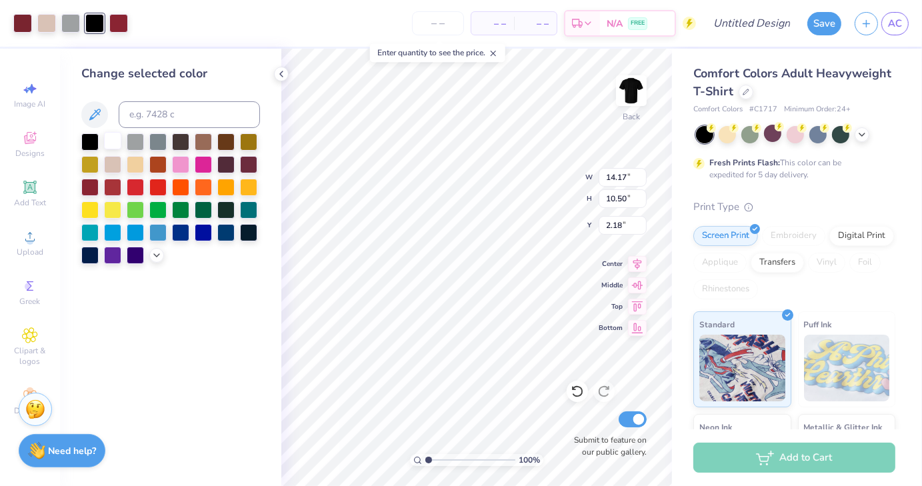
click at [113, 139] on div at bounding box center [112, 140] width 17 height 17
click at [92, 139] on div at bounding box center [89, 140] width 17 height 17
click at [866, 135] on icon at bounding box center [862, 133] width 11 height 11
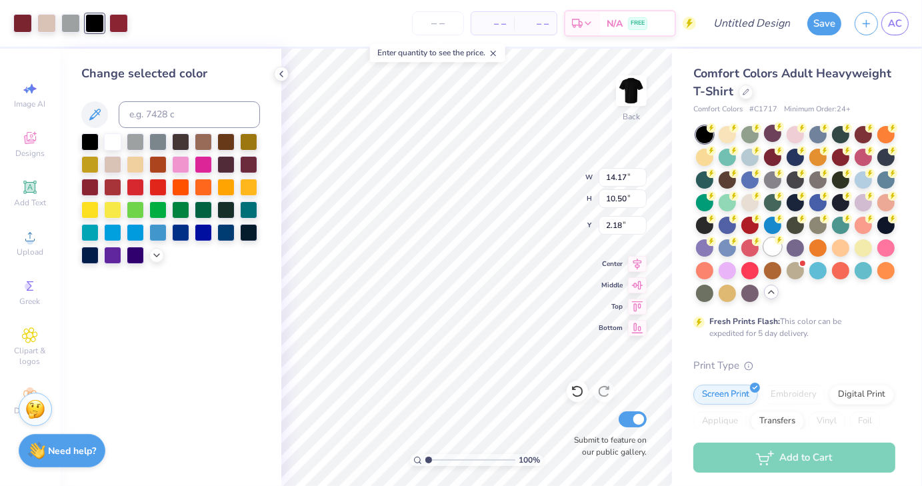
click at [764, 255] on div at bounding box center [772, 246] width 17 height 17
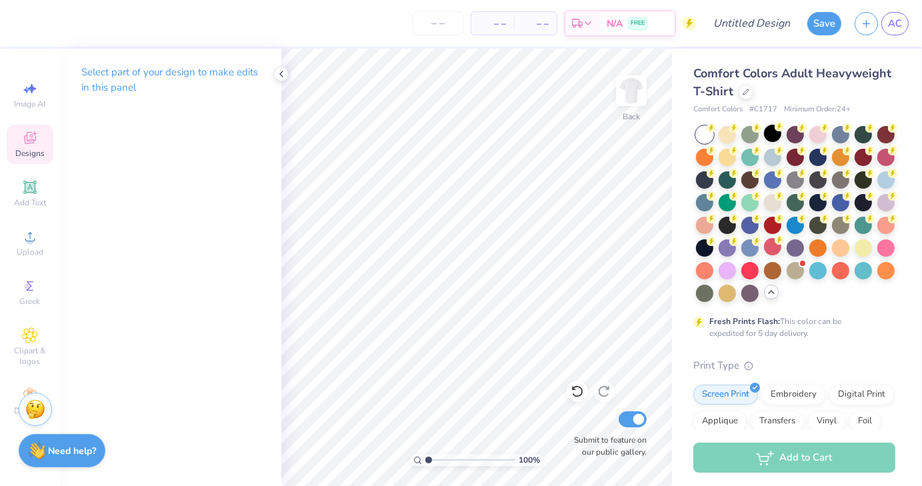
click at [41, 145] on div "Designs" at bounding box center [30, 144] width 47 height 39
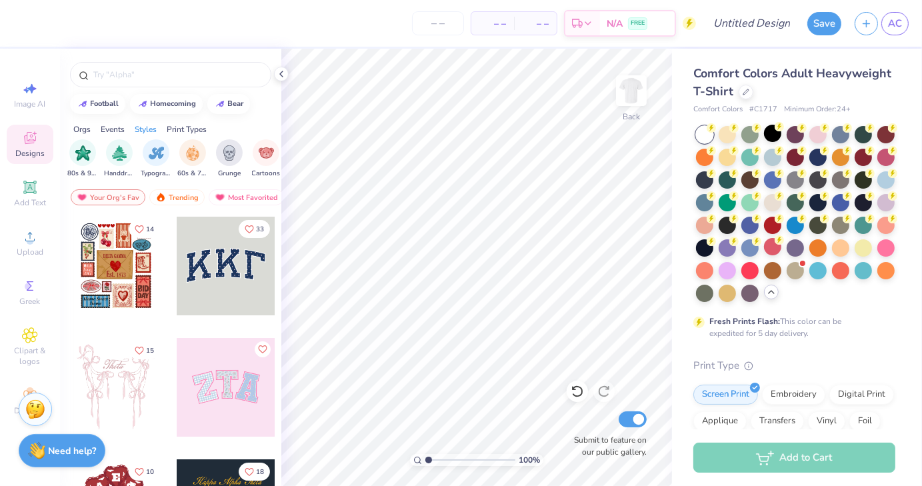
scroll to position [0, 848]
click at [192, 165] on div "60s & 70s" at bounding box center [190, 157] width 31 height 39
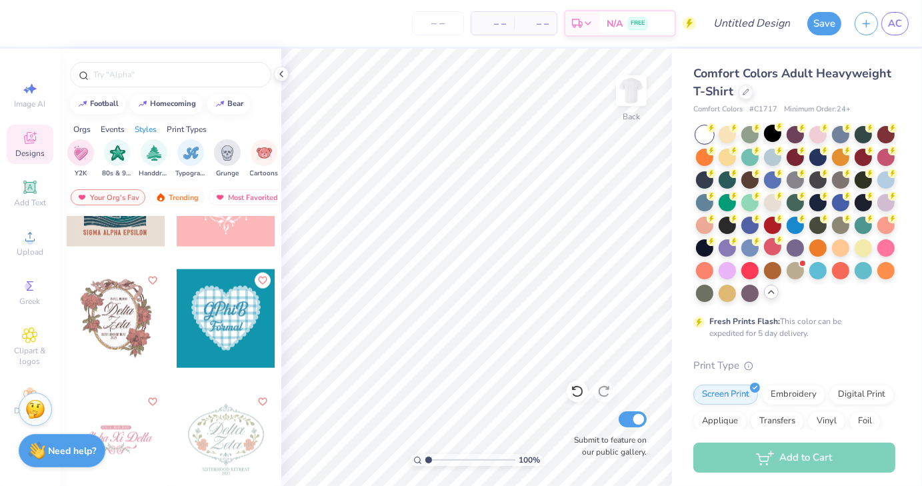
scroll to position [6380, 0]
click at [228, 147] on img "filter for Grunge" at bounding box center [227, 151] width 15 height 15
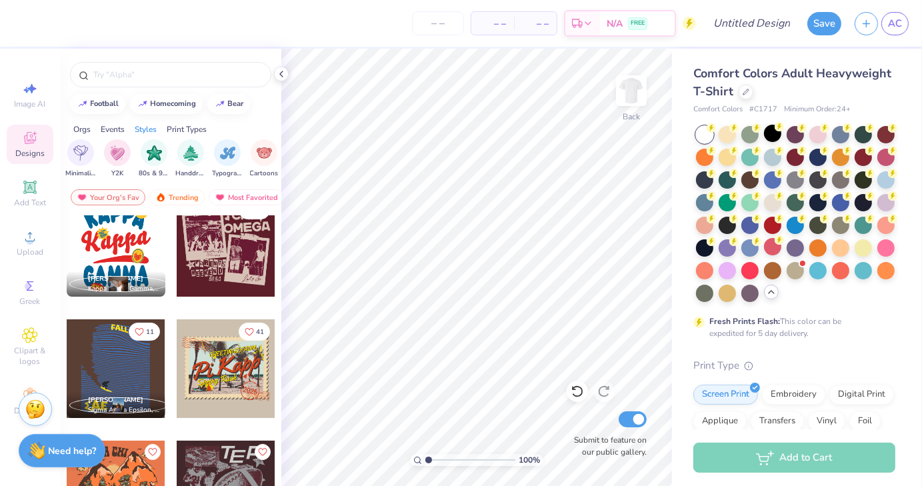
scroll to position [127, 0]
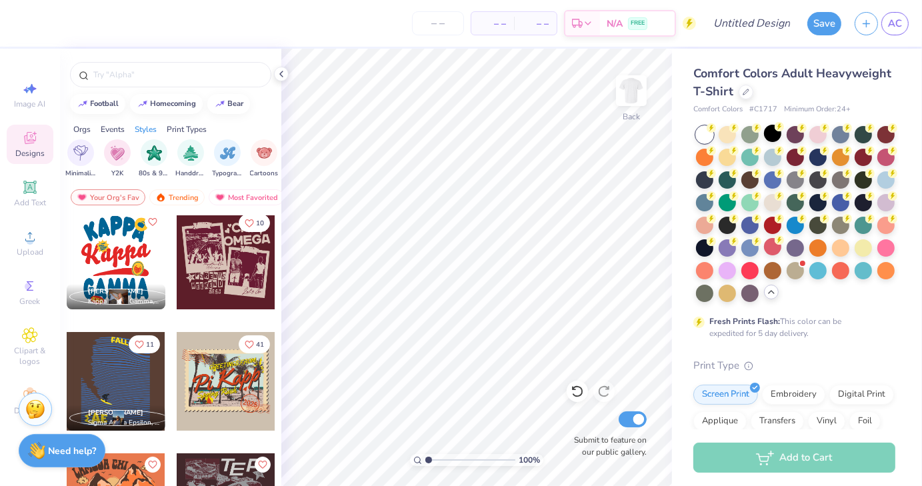
click at [226, 263] on div at bounding box center [226, 260] width 99 height 99
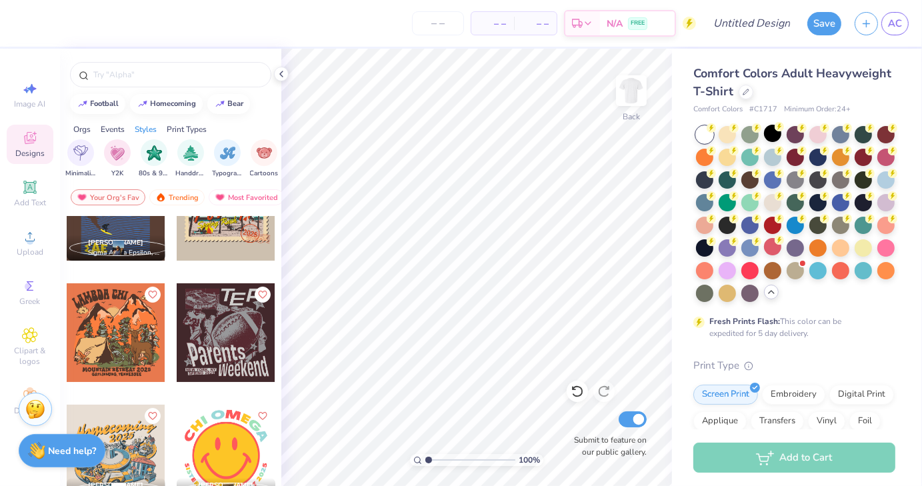
scroll to position [298, 0]
click at [123, 65] on div at bounding box center [170, 74] width 201 height 25
click at [126, 71] on input "text" at bounding box center [177, 74] width 171 height 13
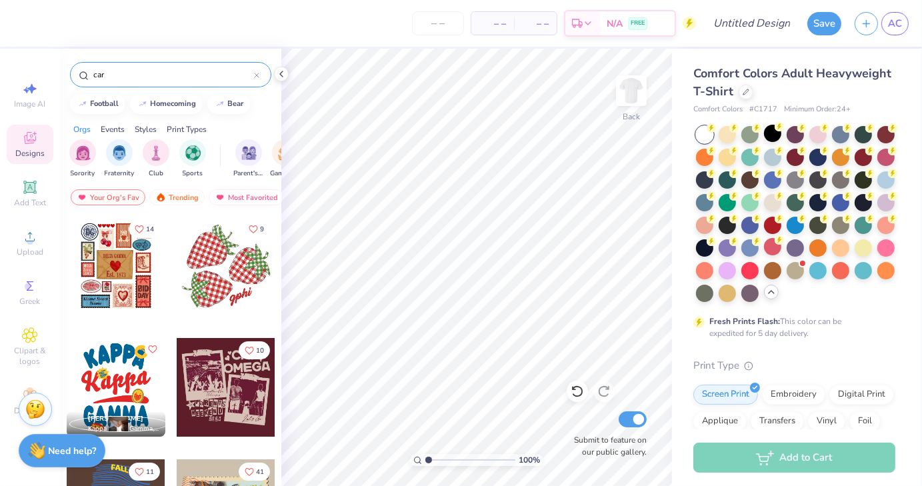
type input "car"
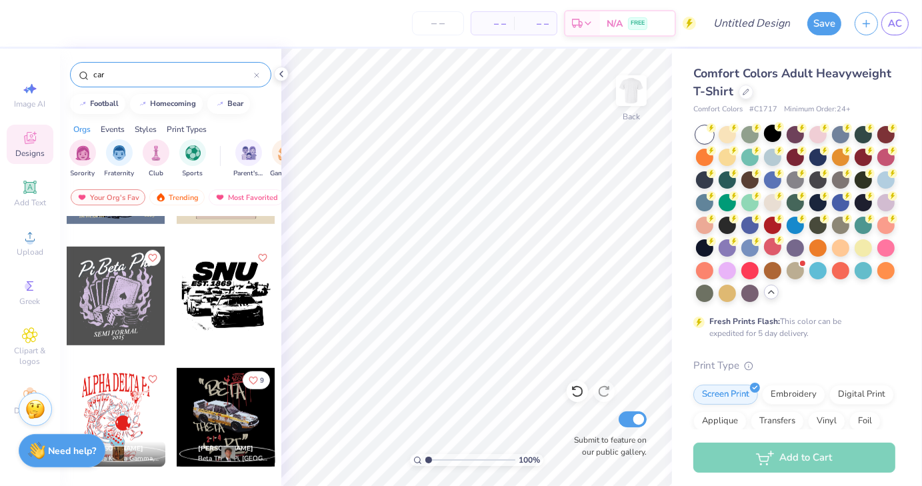
scroll to position [942, 0]
click at [165, 355] on div "[PERSON_NAME] Kappa Kappa Gamma, [US_STATE][GEOGRAPHIC_DATA] 9 [PERSON_NAME] Be…" at bounding box center [171, 300] width 210 height 2052
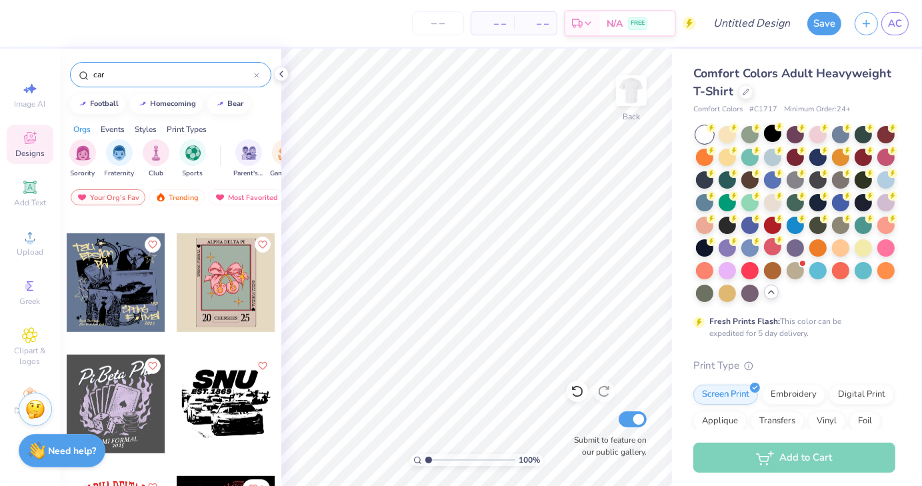
scroll to position [833, 0]
click at [227, 419] on div at bounding box center [226, 404] width 99 height 99
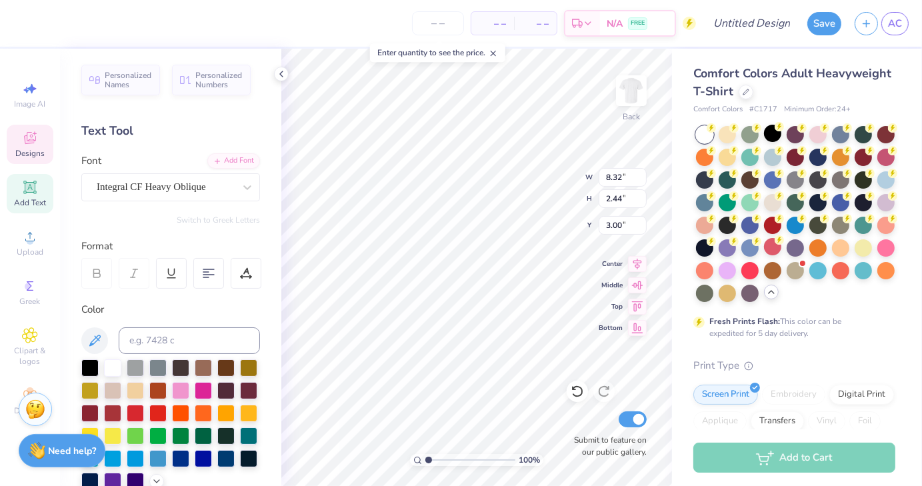
scroll to position [11, 2]
type textarea "S"
type textarea "CCVT"
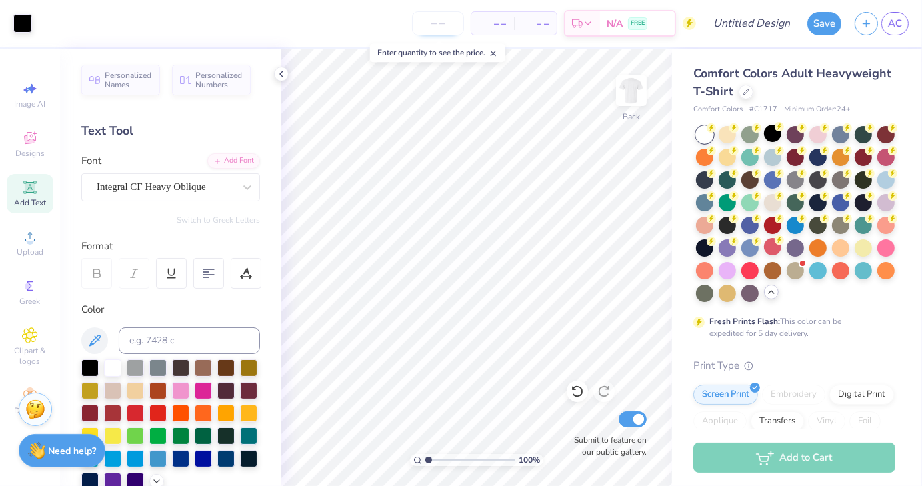
click at [434, 32] on input "number" at bounding box center [438, 23] width 52 height 24
type input "0"
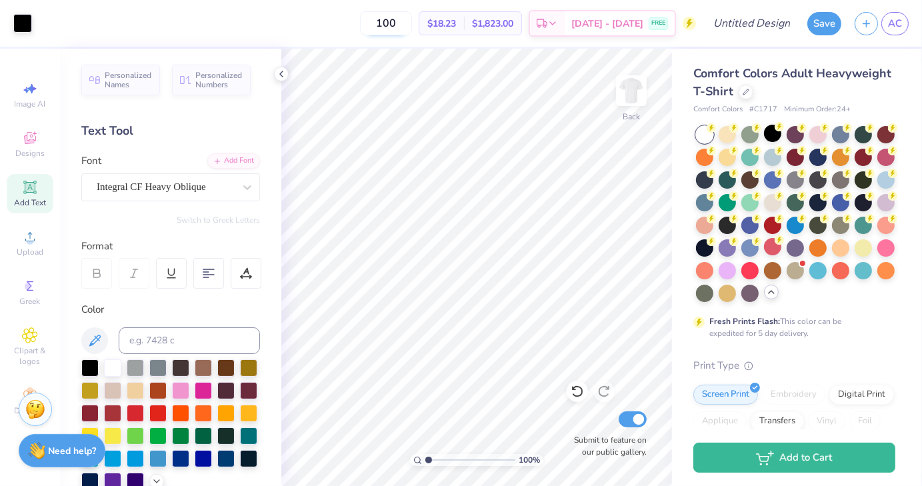
type input "100"
type textarea "EST. 1997"
click at [737, 35] on input "Design Title" at bounding box center [768, 23] width 65 height 27
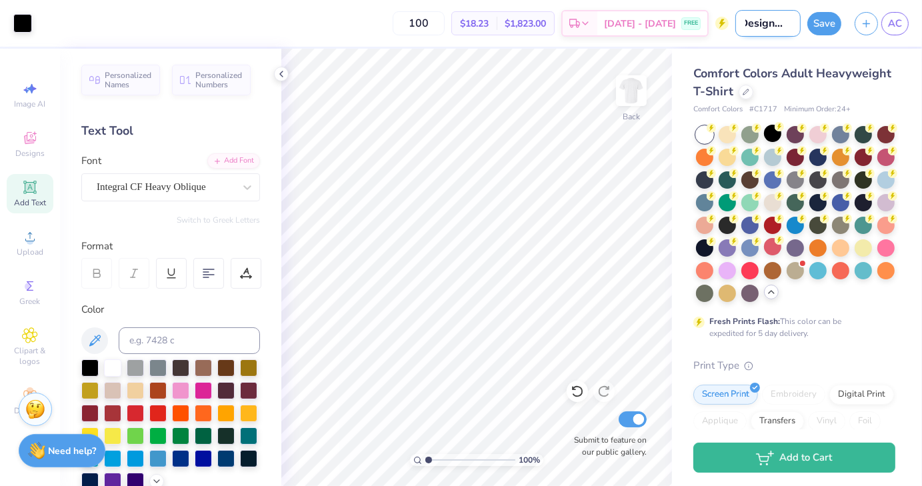
scroll to position [0, 12]
type input "Design two"
click at [820, 23] on button "Save" at bounding box center [825, 21] width 34 height 23
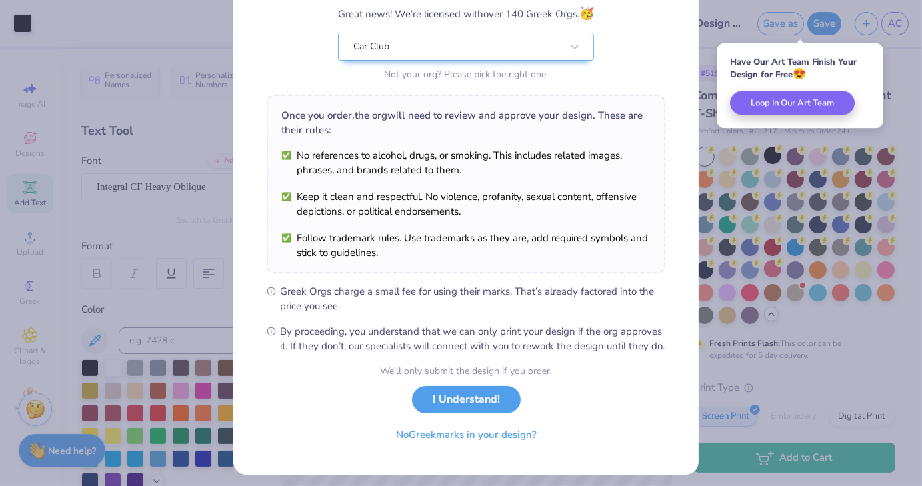
scroll to position [137, 0]
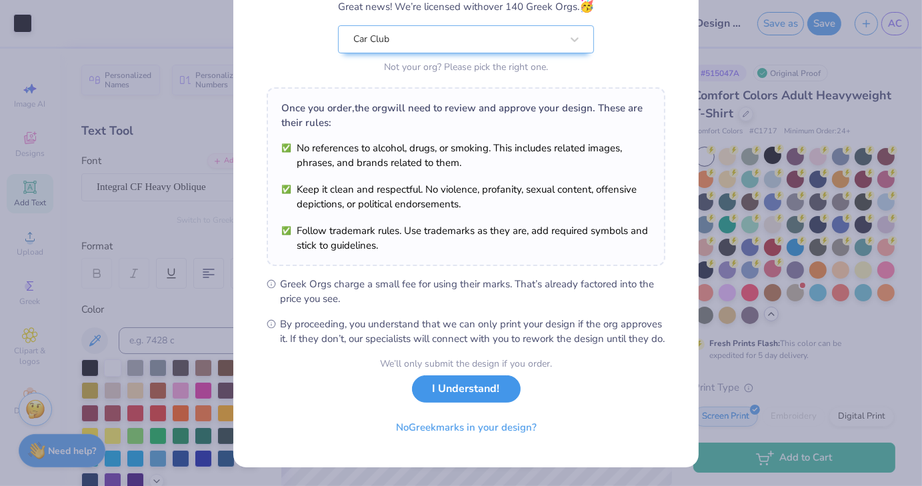
click at [482, 386] on button "I Understand!" at bounding box center [466, 389] width 109 height 27
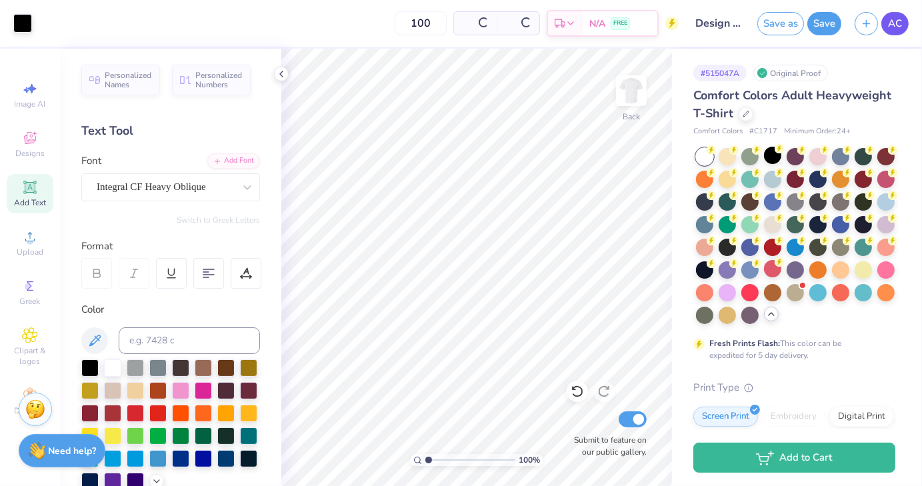
click at [899, 26] on span "AC" at bounding box center [895, 23] width 14 height 15
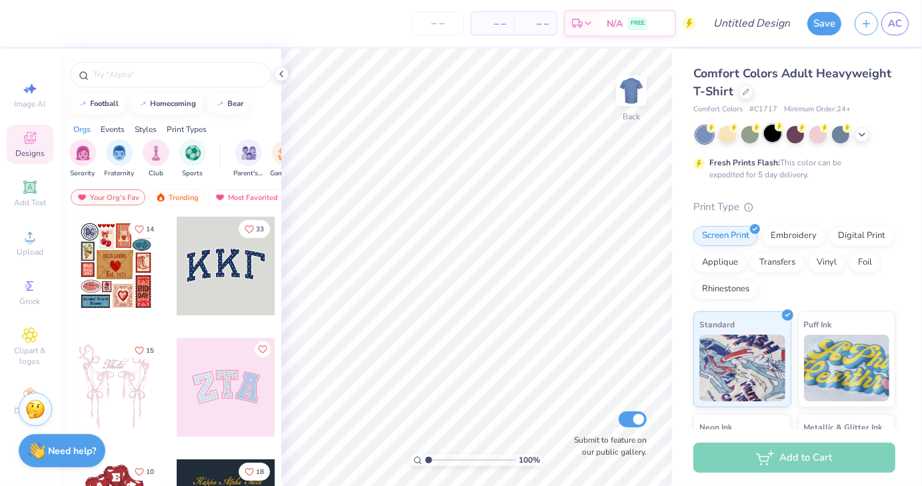
click at [776, 133] on div at bounding box center [772, 133] width 17 height 17
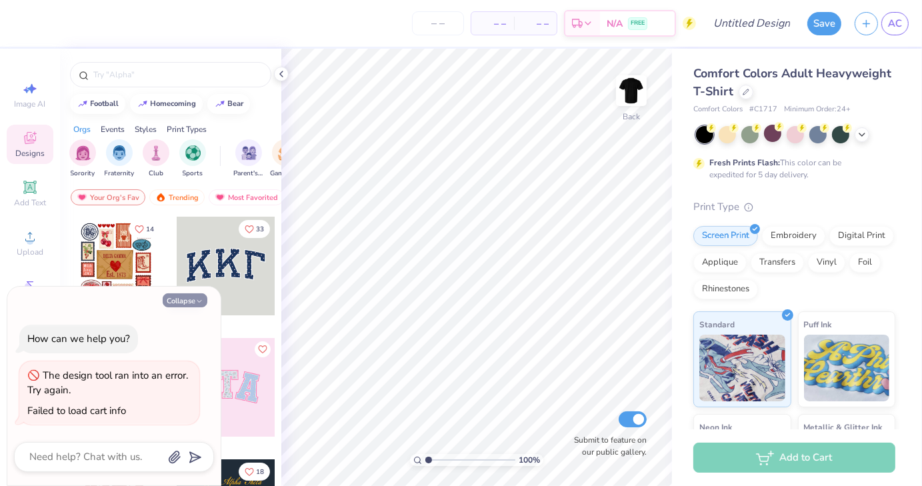
click at [177, 301] on button "Collapse" at bounding box center [185, 300] width 45 height 14
type textarea "x"
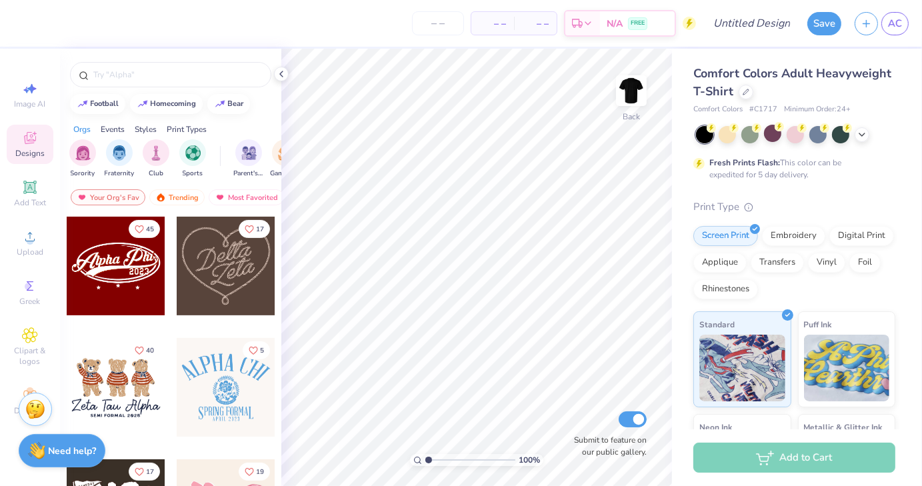
scroll to position [486, 0]
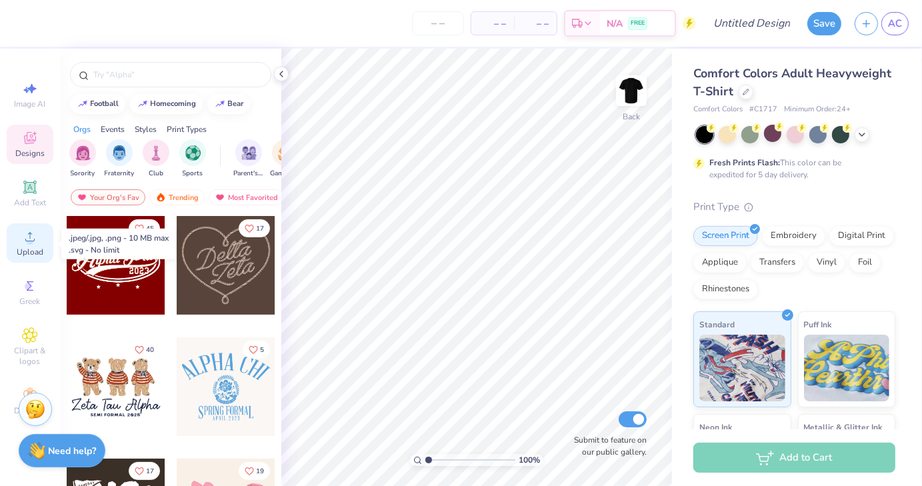
click at [25, 245] on div "Upload" at bounding box center [30, 242] width 47 height 39
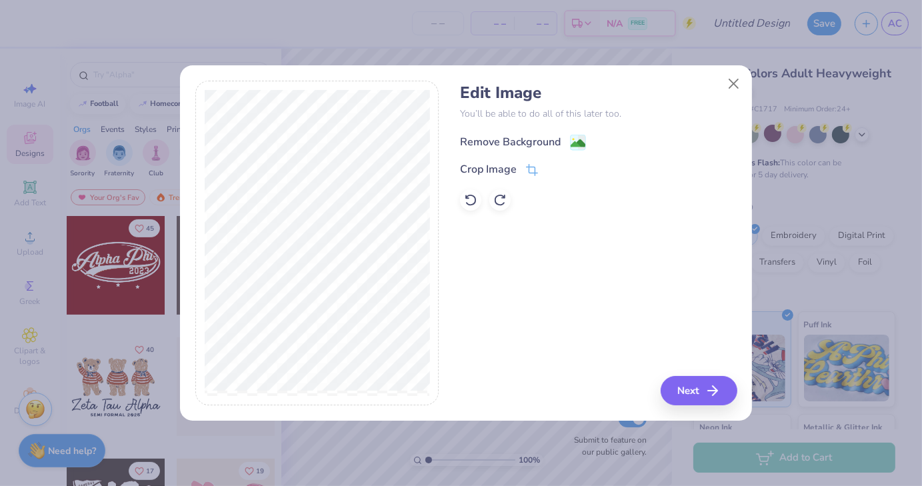
click at [573, 142] on image at bounding box center [578, 143] width 15 height 15
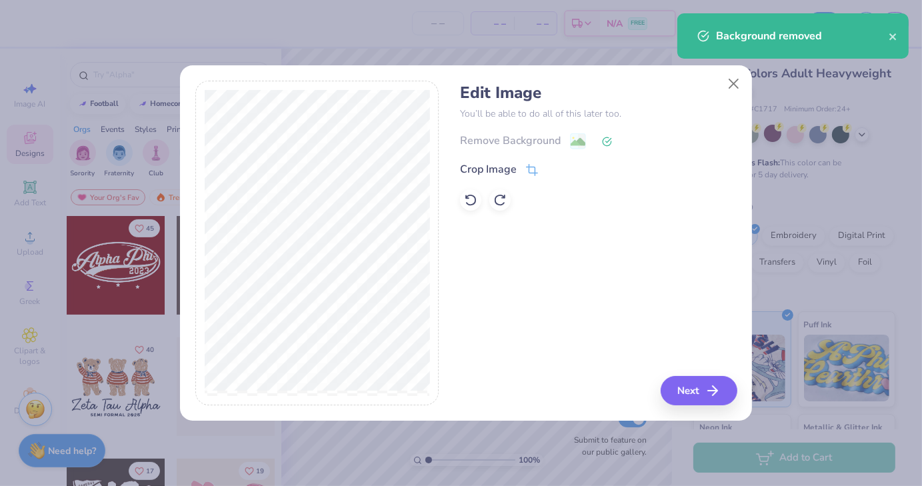
click at [675, 372] on div "Edit Image You’ll be able to do all of this later too. Remove Background Crop I…" at bounding box center [598, 243] width 277 height 325
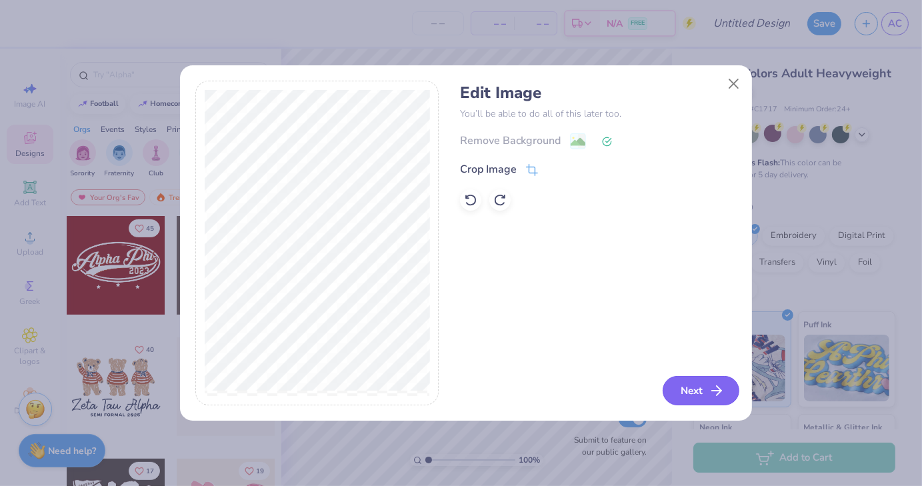
click at [678, 380] on button "Next" at bounding box center [701, 390] width 77 height 29
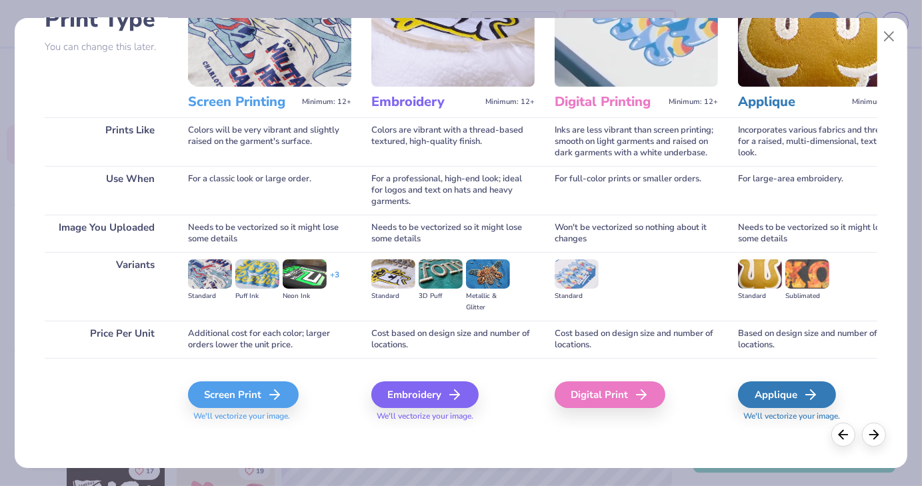
scroll to position [112, 0]
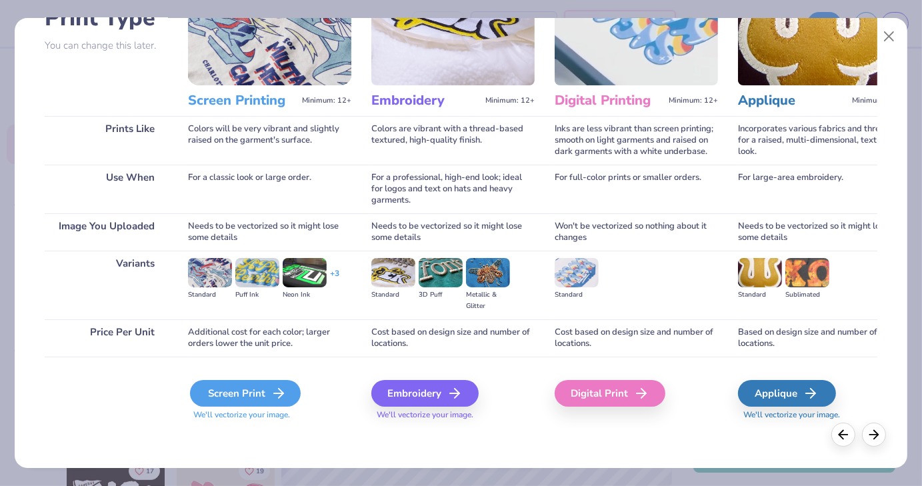
click at [247, 394] on div "Screen Print" at bounding box center [245, 393] width 111 height 27
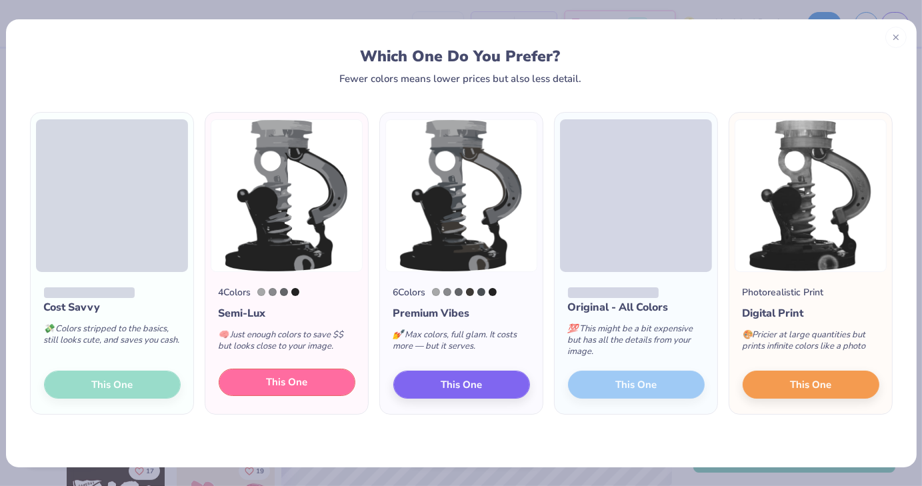
click at [257, 384] on button "This One" at bounding box center [287, 383] width 137 height 28
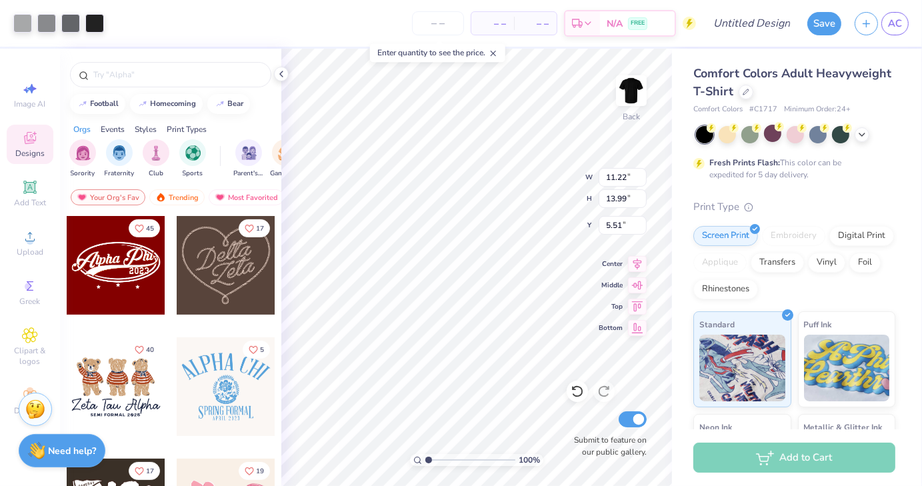
type input "5.07"
type input "6.32"
click at [863, 136] on icon at bounding box center [862, 133] width 11 height 11
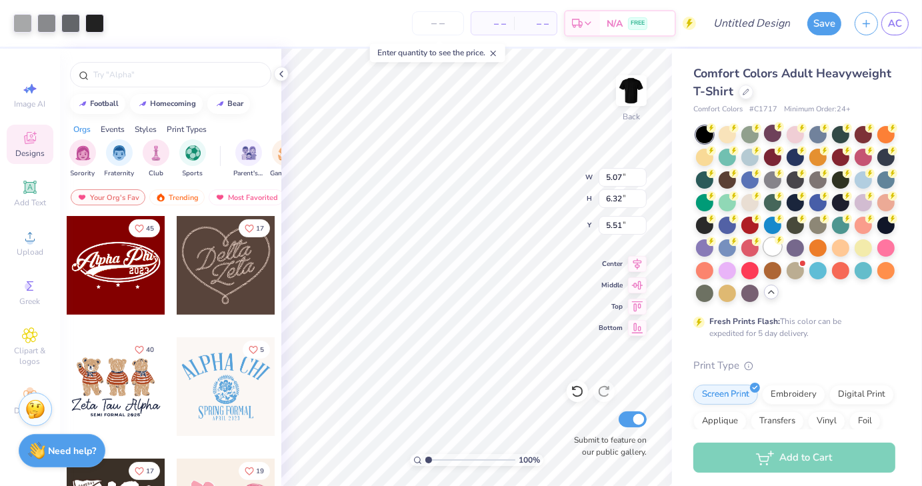
click at [775, 245] on circle at bounding box center [779, 239] width 9 height 9
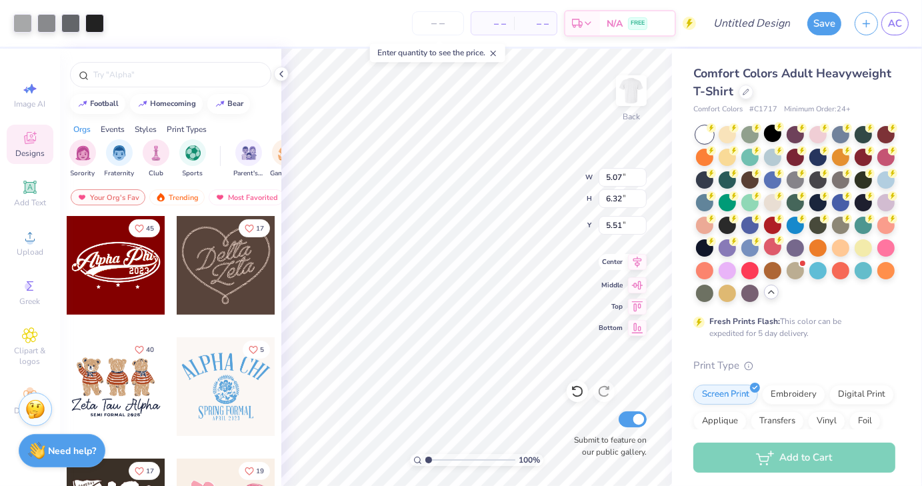
type input "2.24"
click at [516, 177] on li "Copy" at bounding box center [548, 186] width 105 height 26
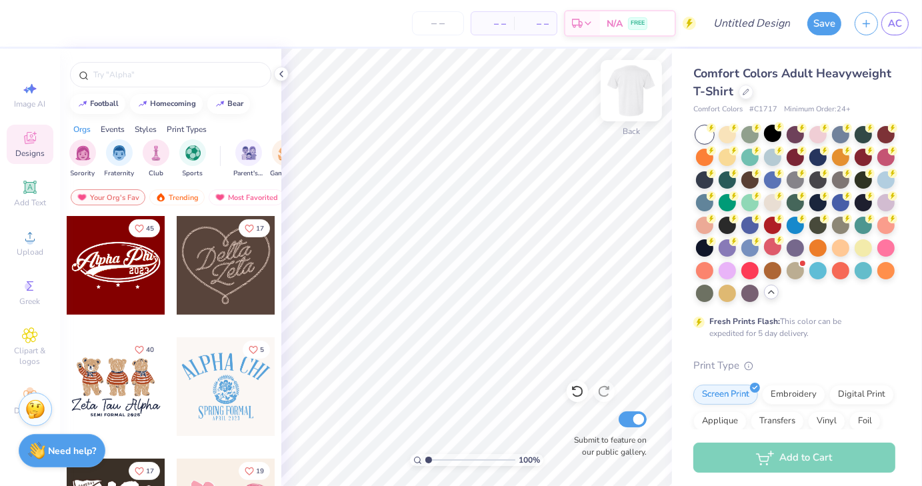
click at [630, 95] on img at bounding box center [631, 90] width 53 height 53
click at [492, 206] on li "Paste" at bounding box center [506, 212] width 105 height 26
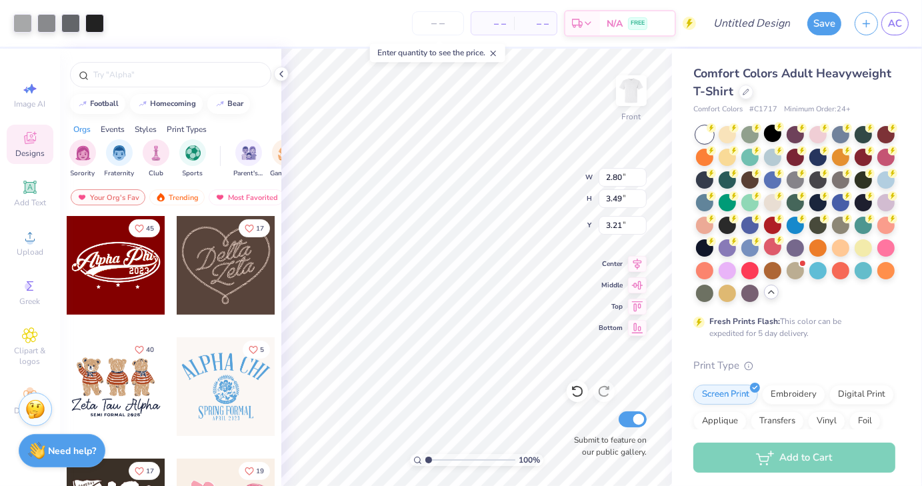
type input "2.80"
type input "3.49"
click at [159, 84] on div at bounding box center [170, 74] width 201 height 25
click at [155, 81] on input "text" at bounding box center [177, 74] width 171 height 13
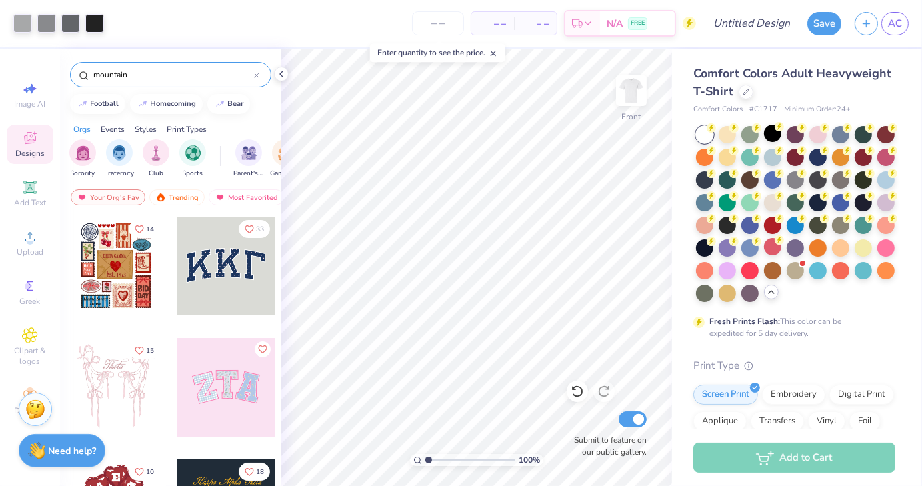
type input "mountain"
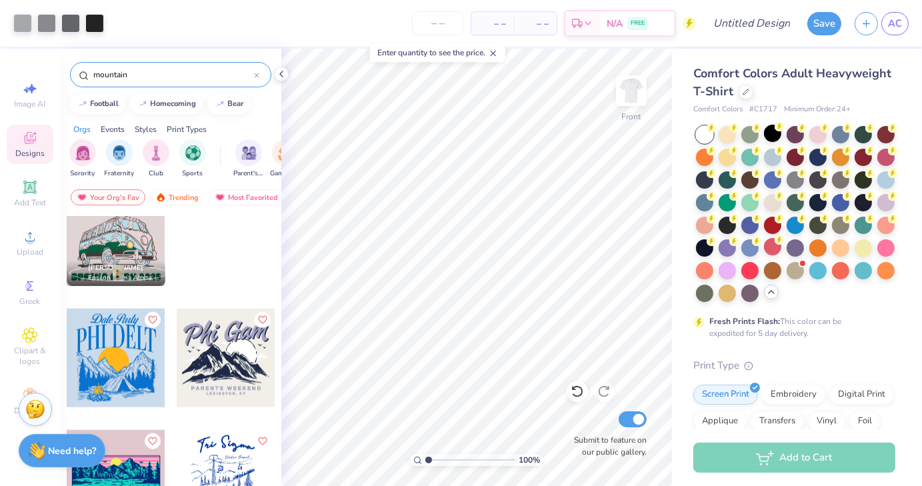
scroll to position [1607, 0]
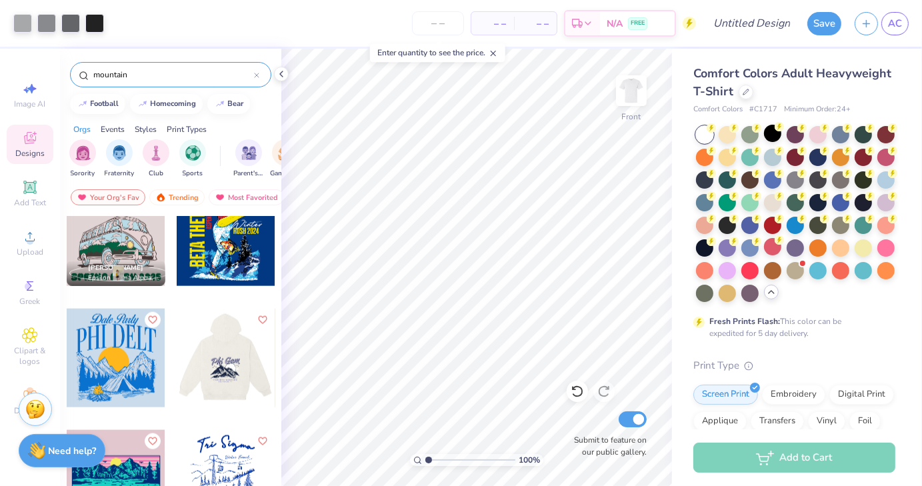
click at [220, 359] on div at bounding box center [226, 358] width 296 height 99
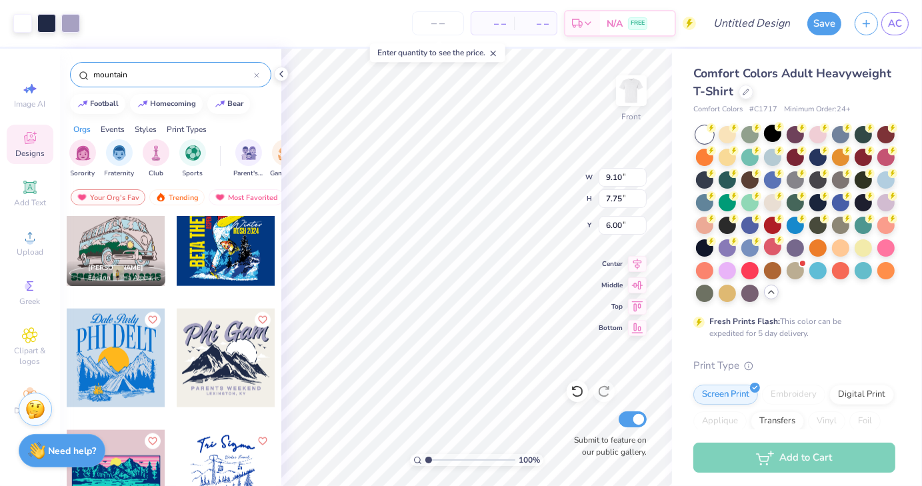
type input "6.00"
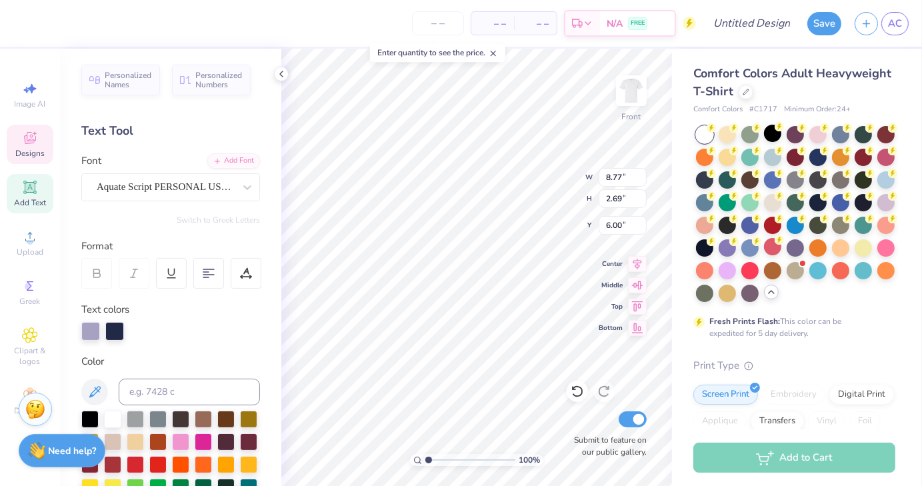
type textarea "P"
type textarea "Car Club"
type input "2.80"
type input "3.49"
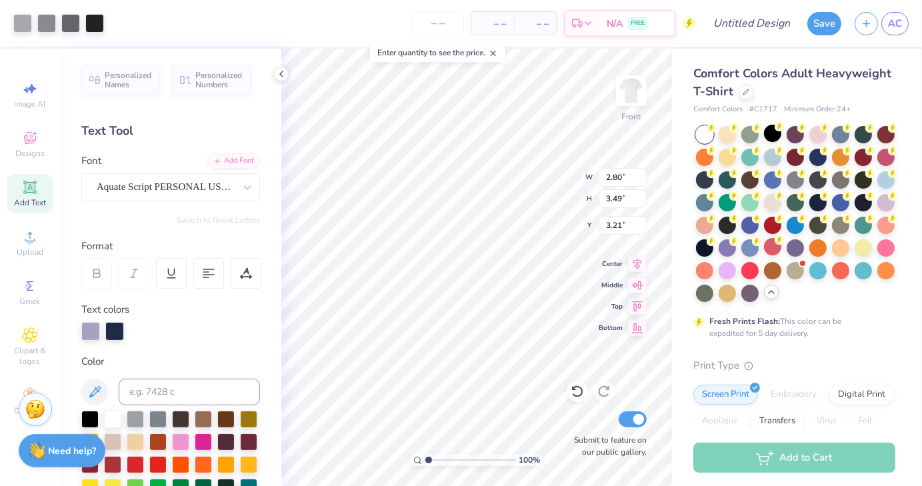
type input "3.21"
type input "1.08843894530345"
type input "4.75"
type input "1.18887889793414"
type input "9.01"
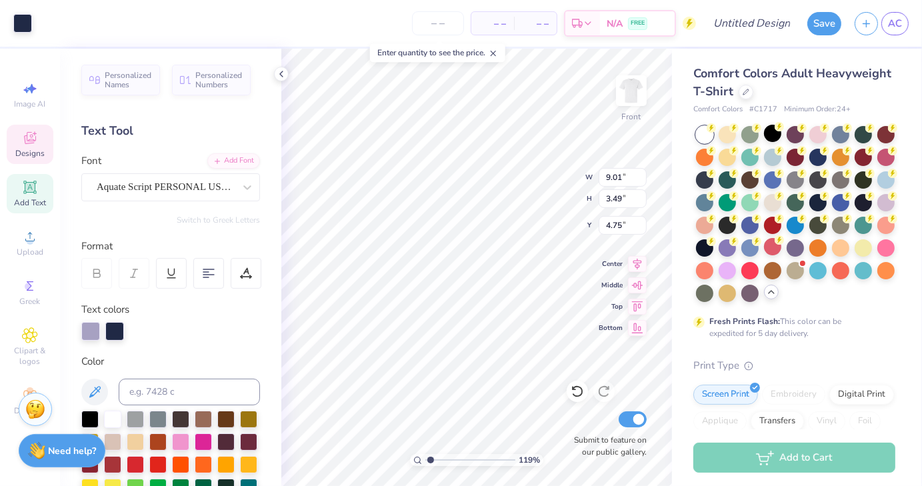
type input "4.12"
type input "8.50"
type input "1.18887889793414"
type input "10.31"
type input "10.20"
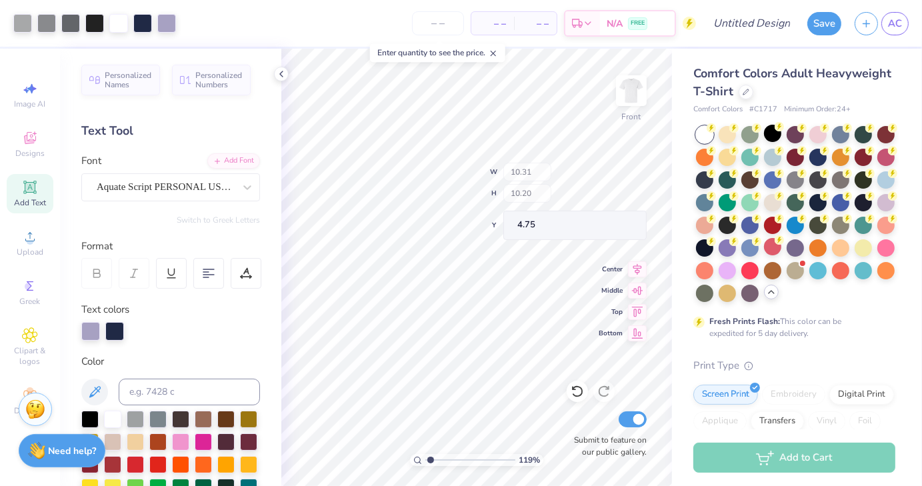
type input "1.18887889793414"
type input "11.32"
type input "11.20"
type input "1.18887889793414"
type input "2.35"
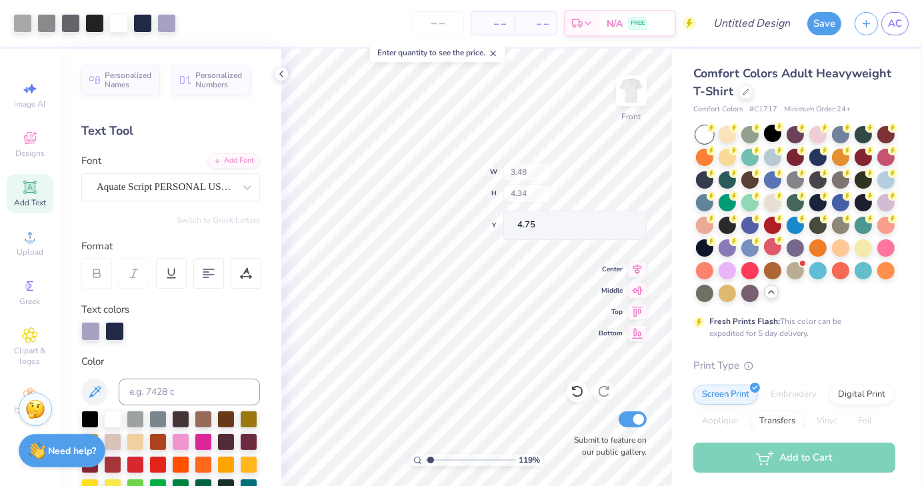
type input "2.93"
type input "6.15"
type input "1.18887889793414"
type input "7.31"
type input "1.18887889793414"
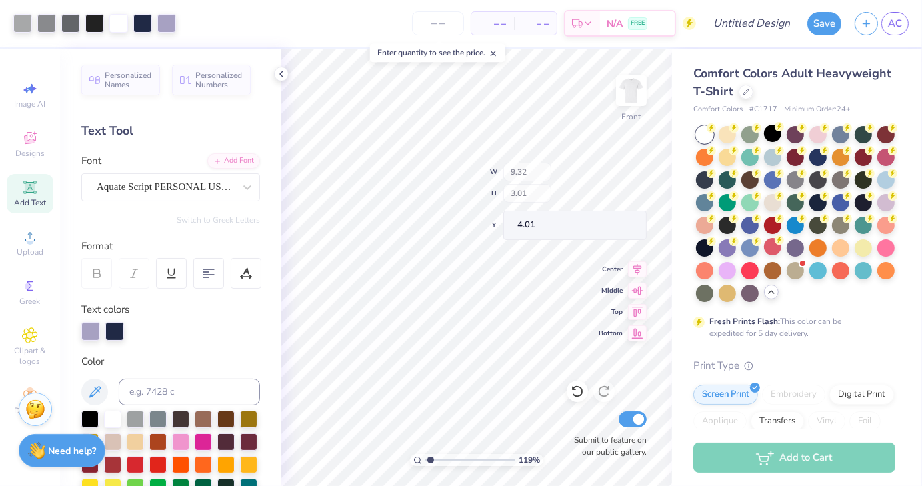
type input "4.01"
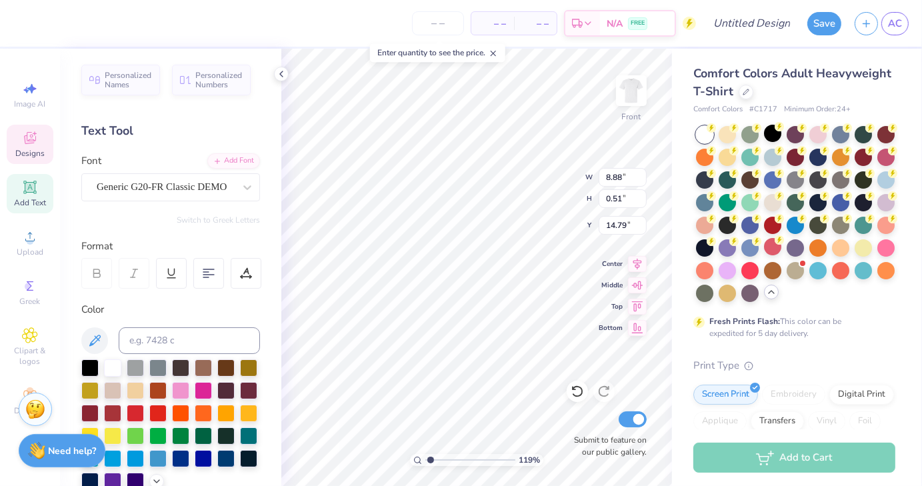
type input "1.18887889793414"
type textarea "P A R W N T S W E E K E N D"
type input "1.18887889793414"
type textarea "P A R We N T S W E E K E N D"
type input "1.18887889793414"
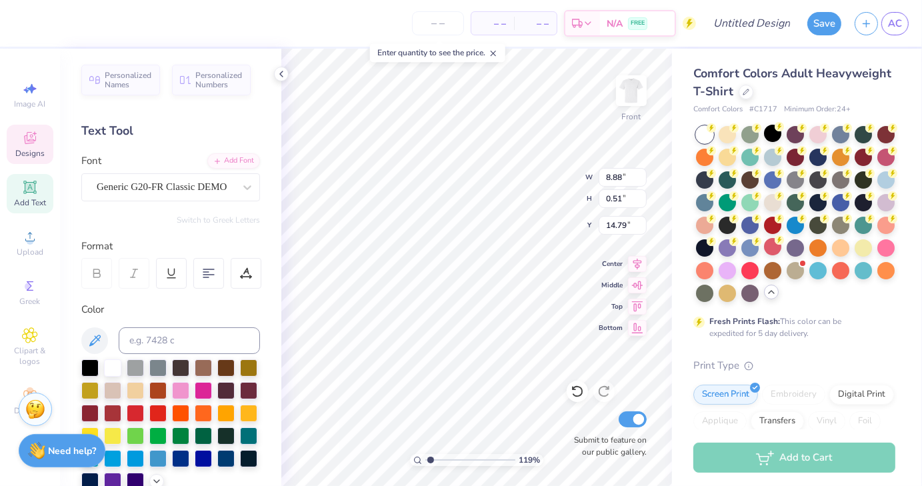
scroll to position [11, 4]
type textarea "P A R Wel N T S W E E K E N D"
type input "1.18887889793414"
type input "9.62"
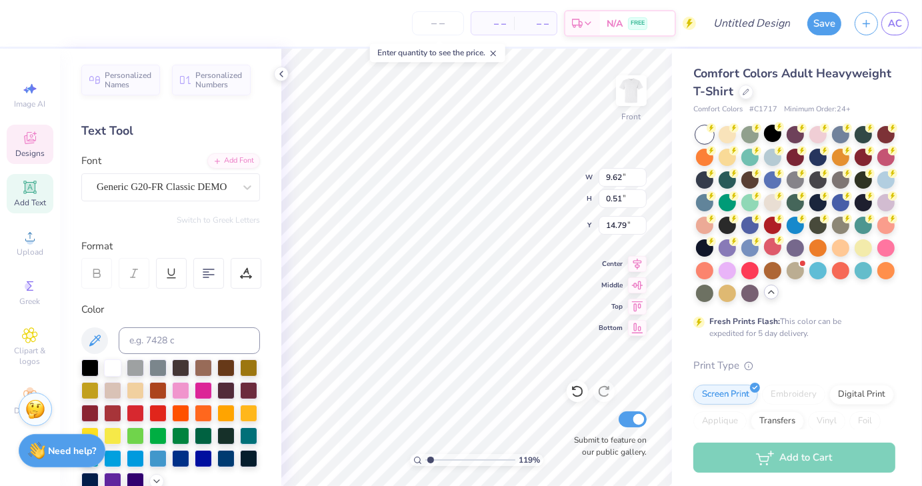
type input "1.18887889793414"
type textarea "P"
type input "1.18887889793414"
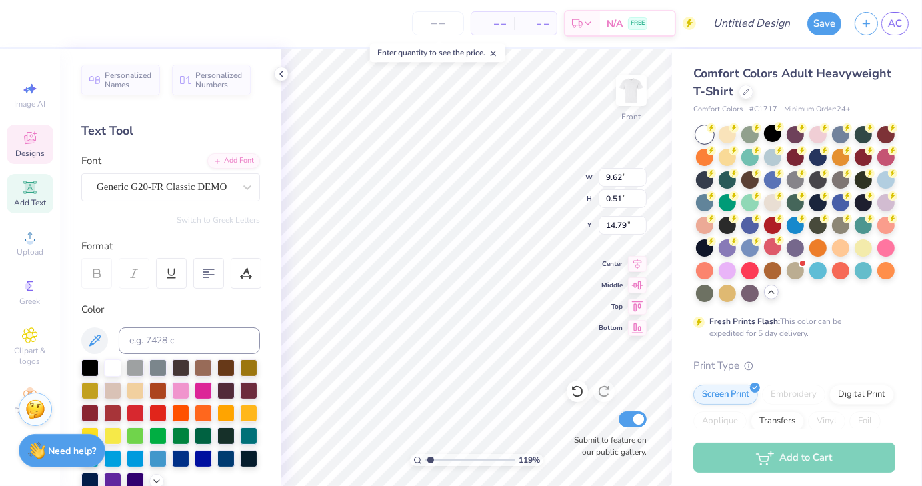
type textarea "We"
type input "1.18887889793414"
type textarea "Wel"
type input "1.18887889793414"
type textarea "Well"
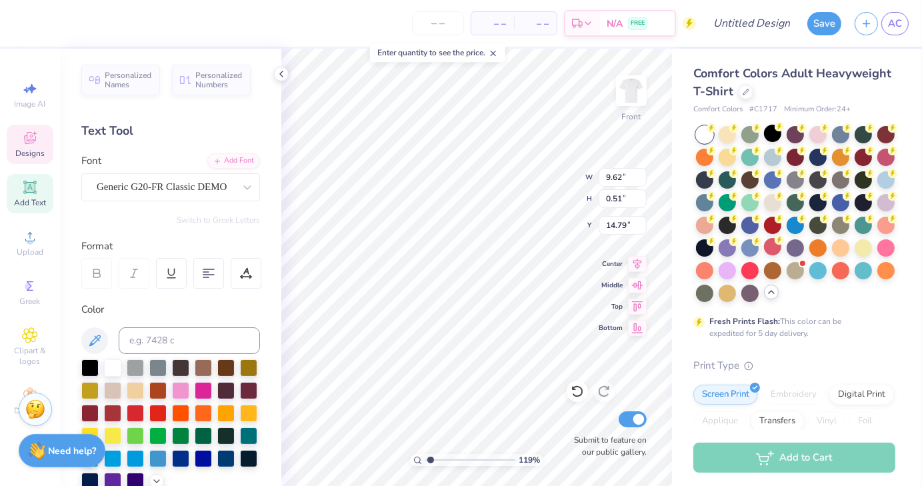
type input "1.18887889793414"
type textarea "Well"
type input "1.18887889793414"
type textarea "Wel"
type input "1.18887889793414"
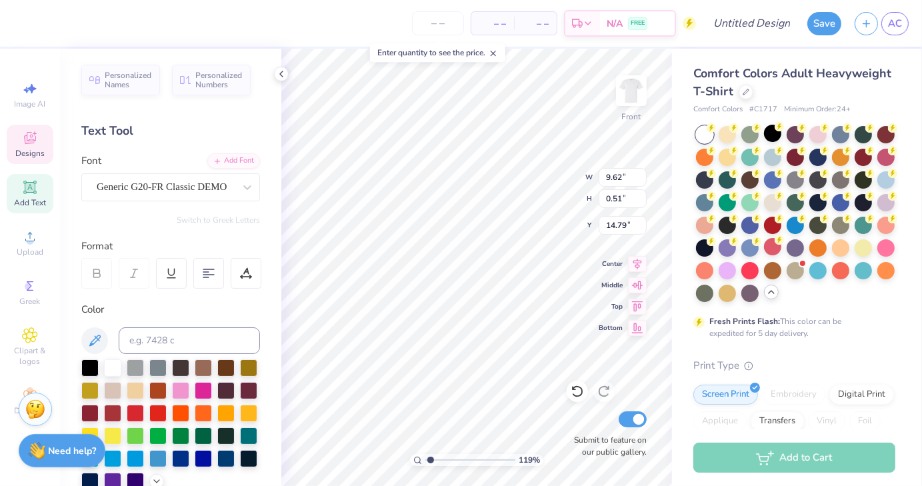
type textarea "We"
type input "1.18887889793414"
type textarea "We"
type input "1.18887889793414"
type textarea "Wel"
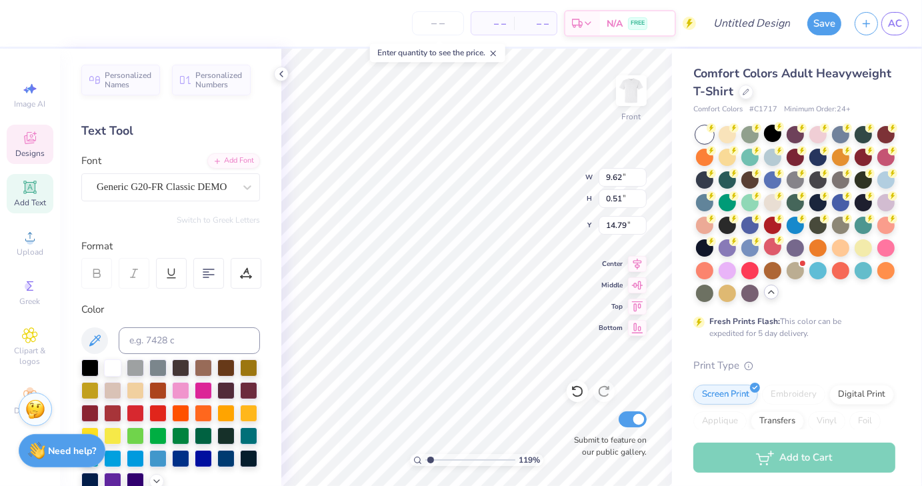
type input "1.18887889793414"
type textarea "Wel"
type input "1.18887889793414"
type textarea "We"
type input "1.18887889793414"
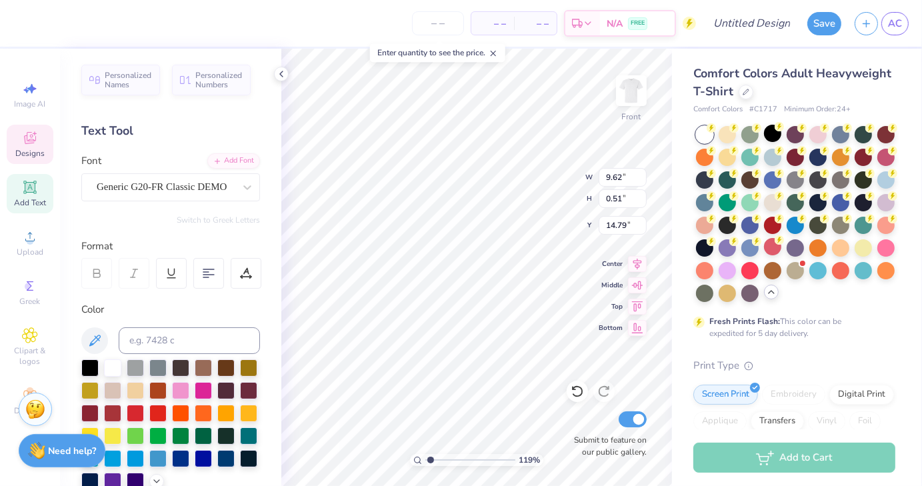
type textarea "We"
type input "1.18887889793414"
type textarea "We wi"
type input "1.18887889793414"
type textarea "We wil"
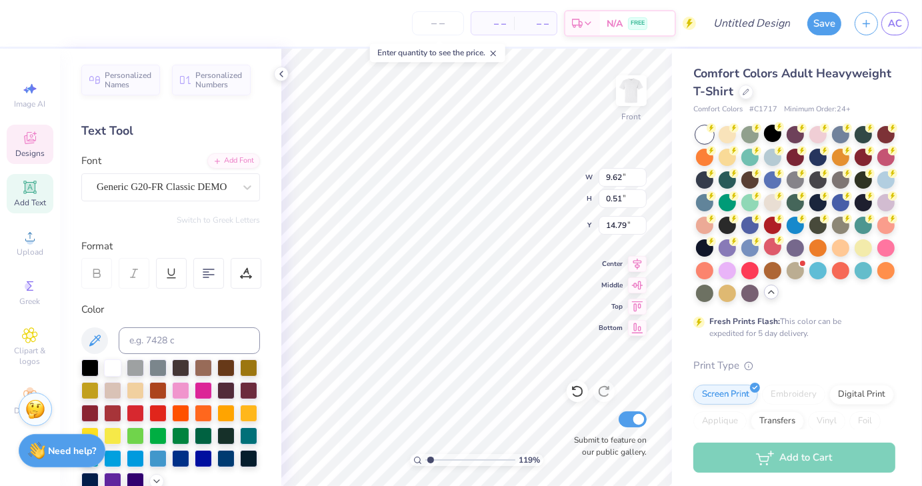
type input "1.18887889793414"
type textarea "We will"
type input "1.18887889793414"
type textarea "We will s"
type input "1.18887889793414"
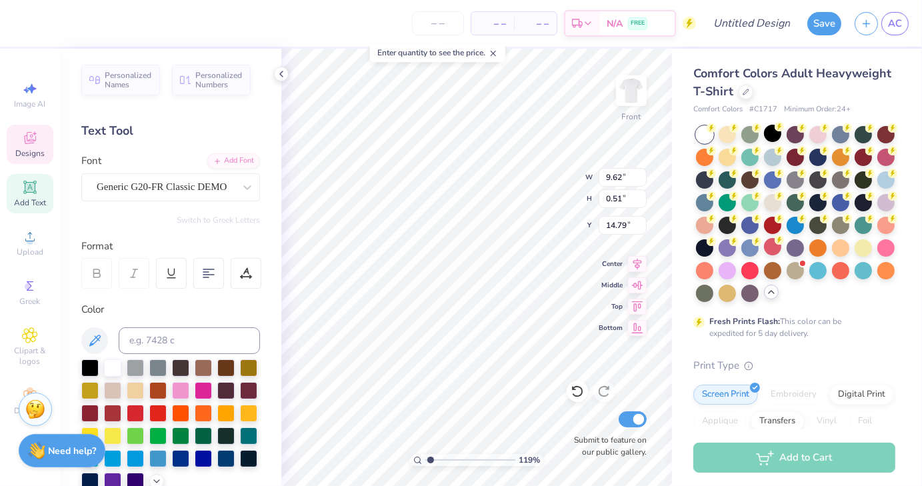
type textarea "We will se"
type input "1.18887889793414"
type textarea "We will see"
type input "1.18887889793414"
type textarea "We will see y"
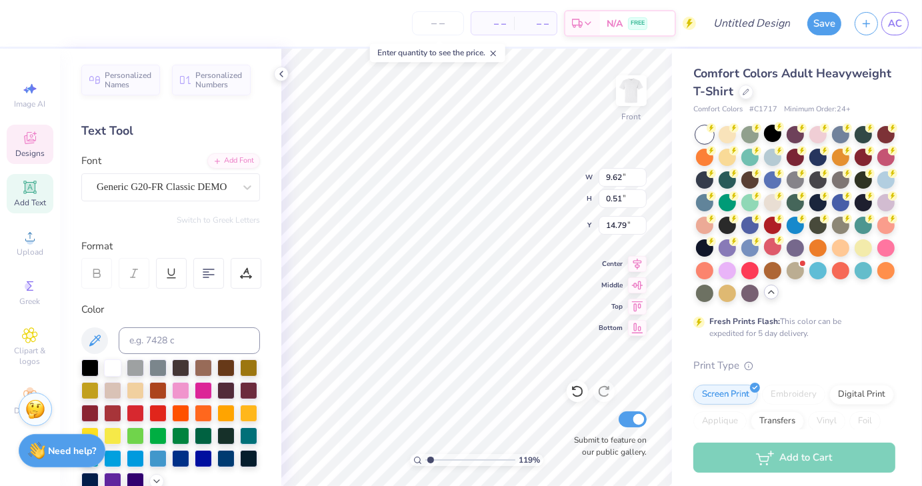
type input "1.18887889793414"
type textarea "We will see you"
type input "1.18887889793414"
type textarea "We will see you"
type input "1.18887889793414"
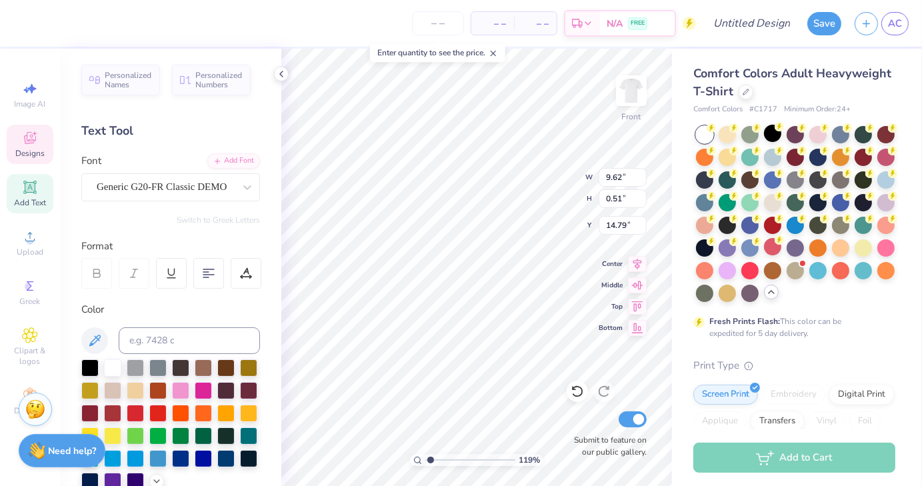
type textarea "We will see you at"
type input "1.18887889793414"
type textarea "We will see you at"
type input "1.18887889793414"
type textarea "We will see you at the"
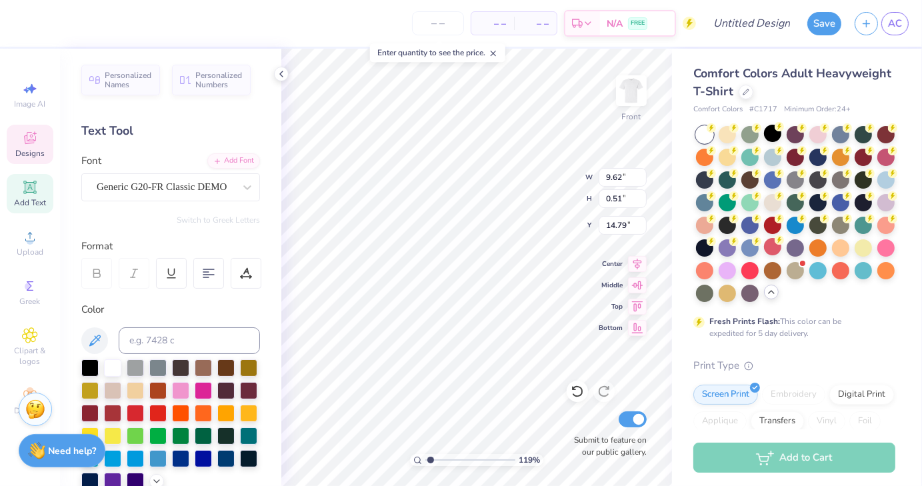
type input "1.18887889793414"
type textarea "We will see you at the"
type input "1.18887889793414"
type textarea "We will see you at the to"
type input "1.18887889793414"
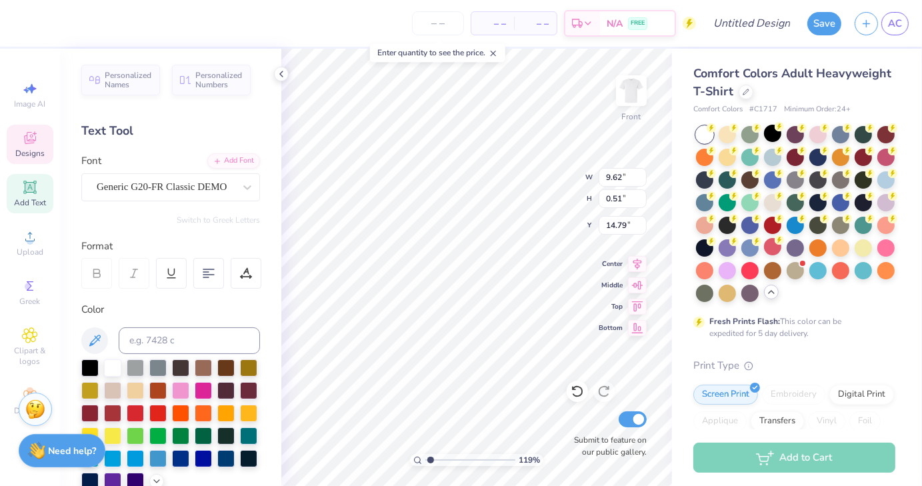
type textarea "We will see you at the top"
type input "1.18887889793414"
type input "4.95"
type input "0.42"
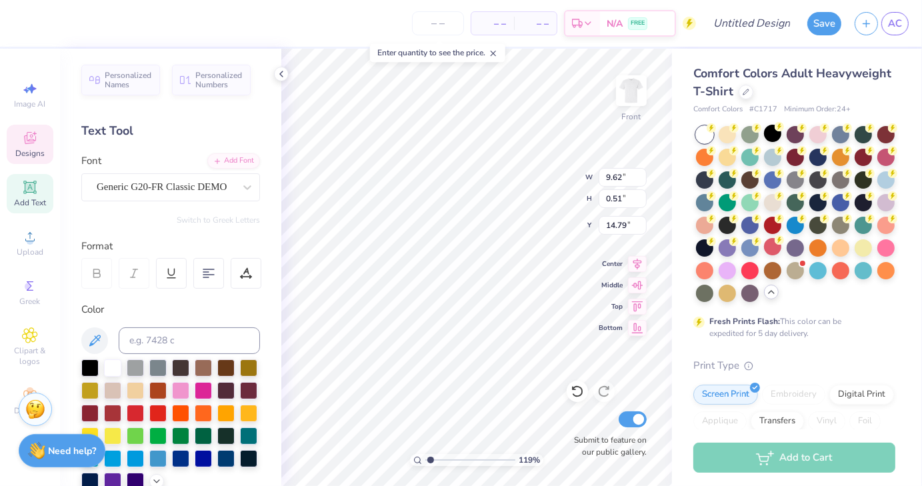
type input "15.53"
type input "1.18887889793414"
type textarea "L E X I N G T O N , K"
type input "1.18887889793414"
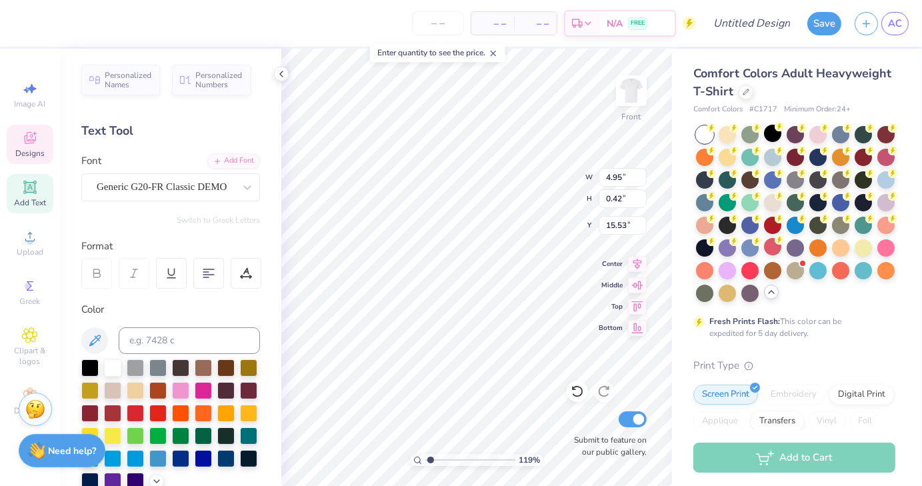
type textarea "L"
type input "1.18887889793414"
type textarea "B"
type input "1.18887889793414"
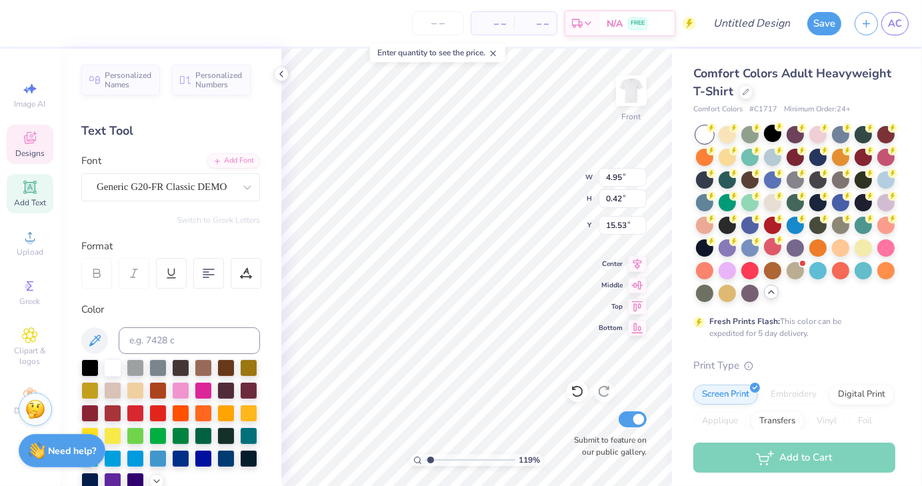
type textarea "Bla"
type input "1.18887889793414"
type textarea "Blac"
type input "1.18887889793414"
type textarea "Blacks"
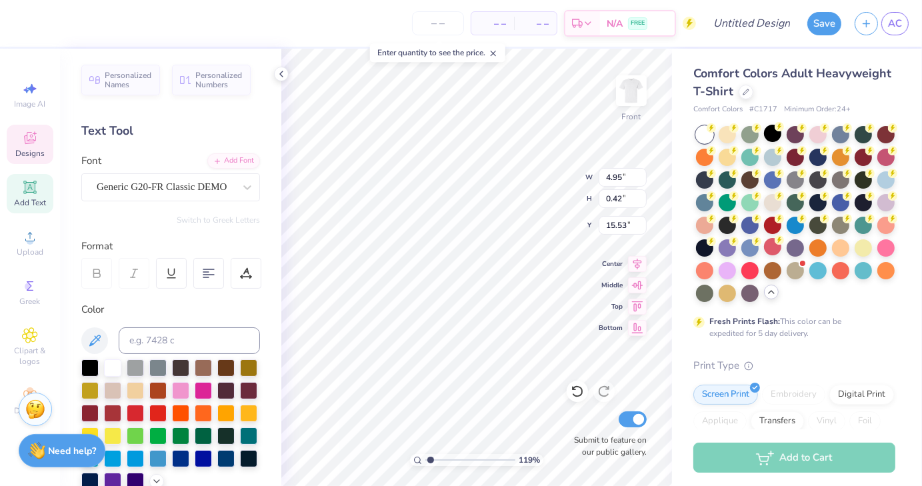
type input "1.18887889793414"
type textarea "Blacksb"
type input "1.18887889793414"
type textarea "Blacksbur"
type input "1.18887889793414"
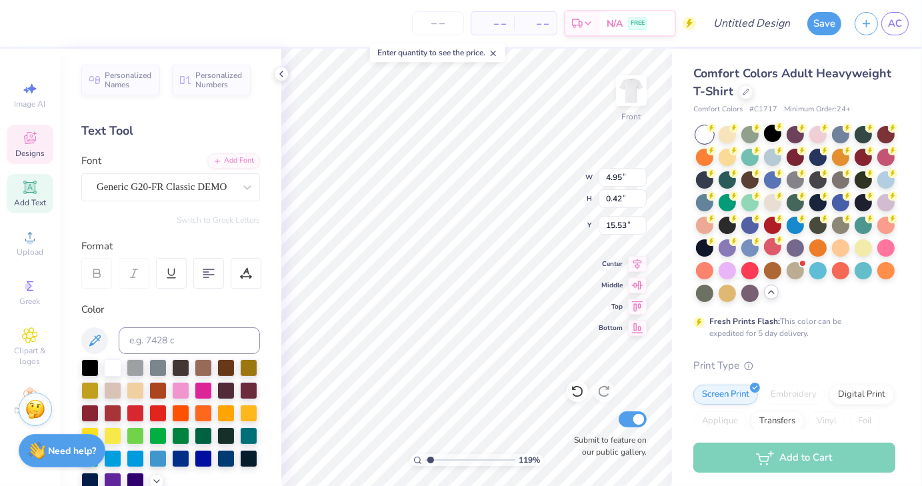
type textarea "Blacksburg"
type input "1.18887889793414"
type textarea "Blacksburg,"
type input "1.18887889793414"
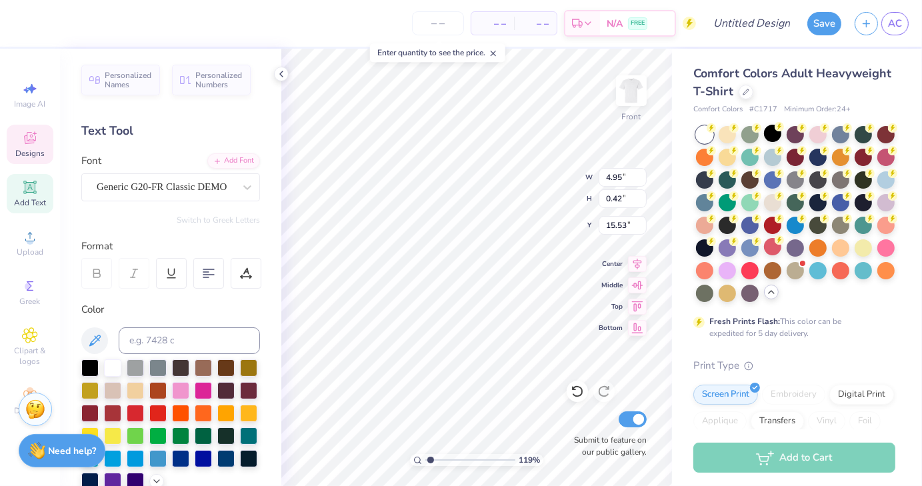
type textarea "Blacksburg,"
type input "1.18887889793414"
type textarea "Blacksburg, V"
type input "1.18887889793414"
type textarea "Blacksburg, VA"
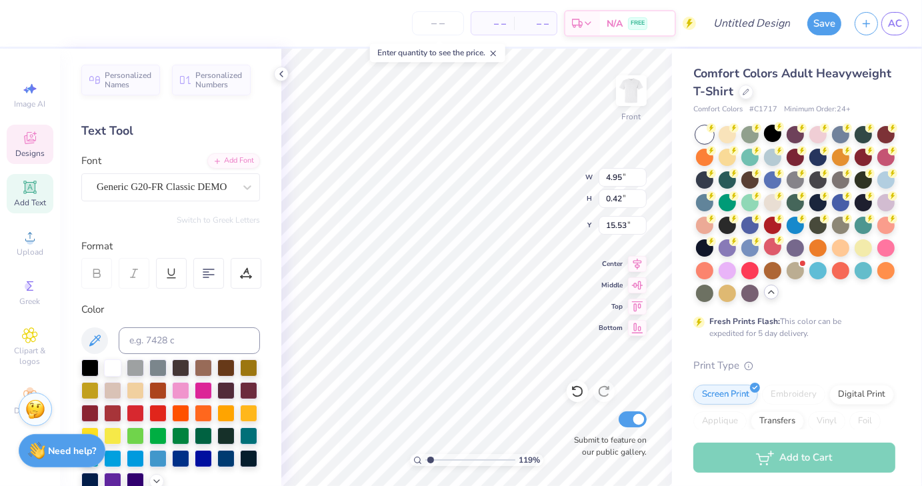
scroll to position [11, 5]
type input "1.18887889793414"
type input "3.36"
type input "0.44"
type input "15.52"
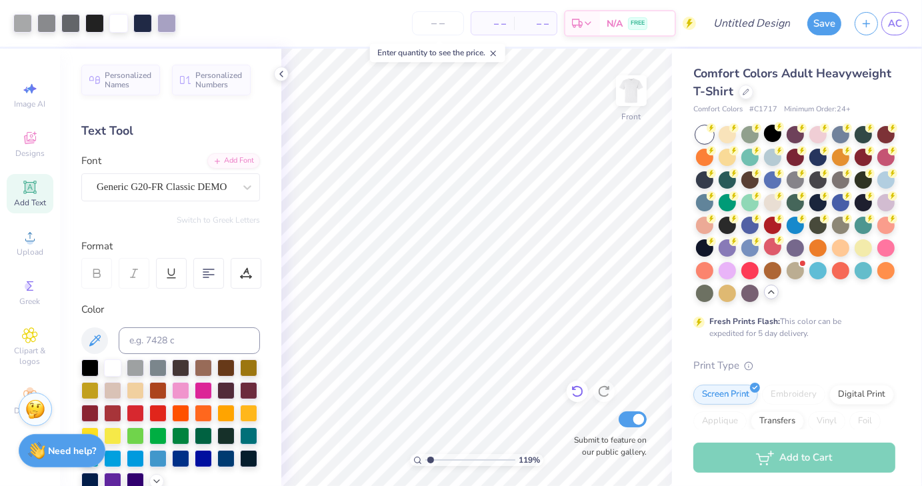
click at [575, 393] on icon at bounding box center [577, 391] width 13 height 13
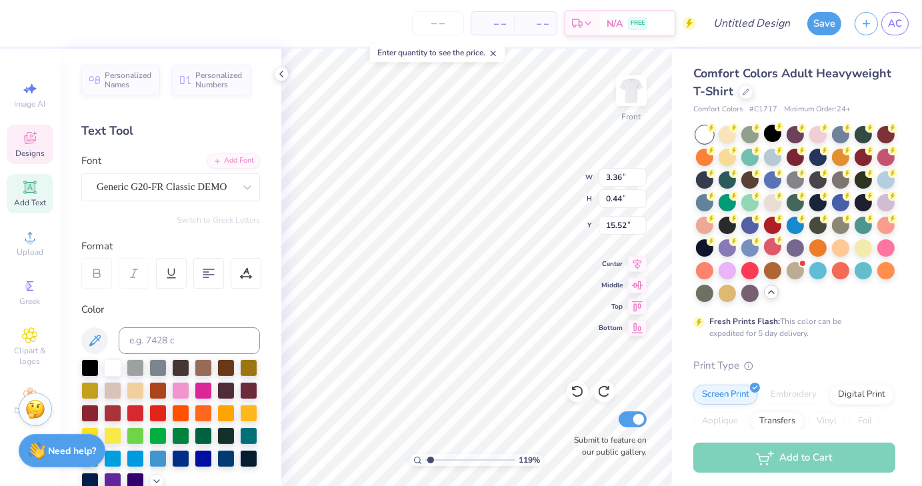
scroll to position [11, 1]
type input "1.18887889793414"
type textarea "Blacksburg, V"
type input "1.18887889793414"
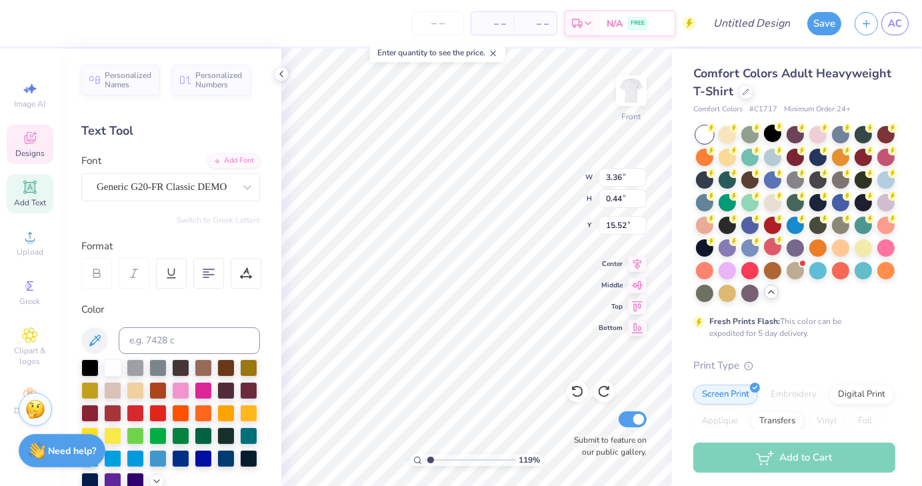
type textarea "Blacksburg, Vir"
type input "1.18887889793414"
type textarea "Blacksburg, Virgi"
type input "1.18887889793414"
type textarea "Blacksburg, Virgin"
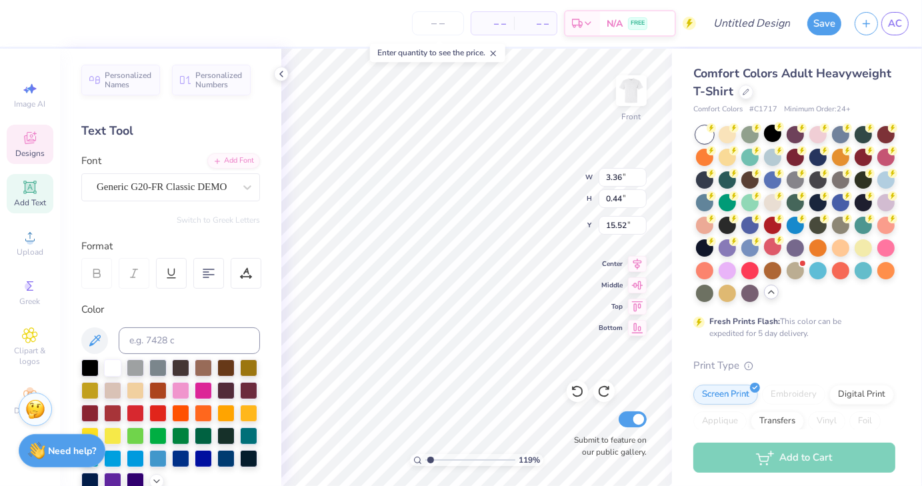
type input "1.18887889793414"
type textarea "Blacksburg, Virginia"
type input "1.18887889793414"
type input "8.11"
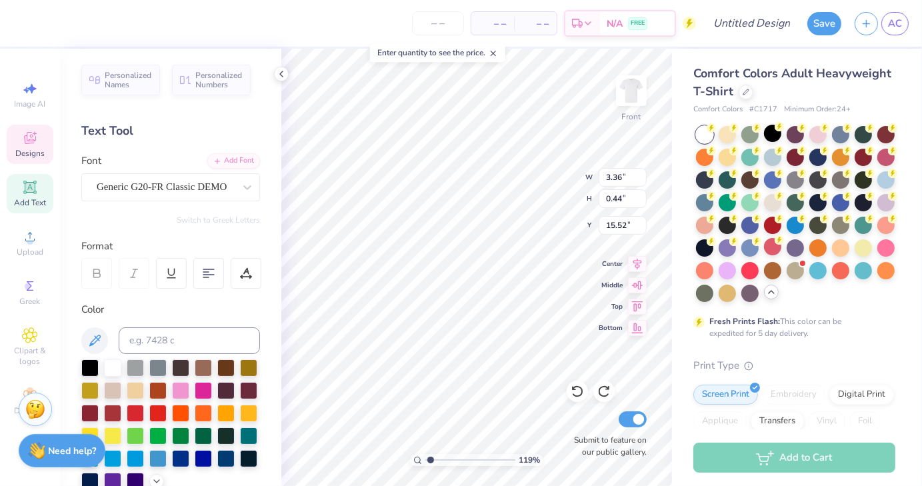
type input "0.60"
type input "14.74"
type input "1.18887889793414"
type textarea "ee you at the top"
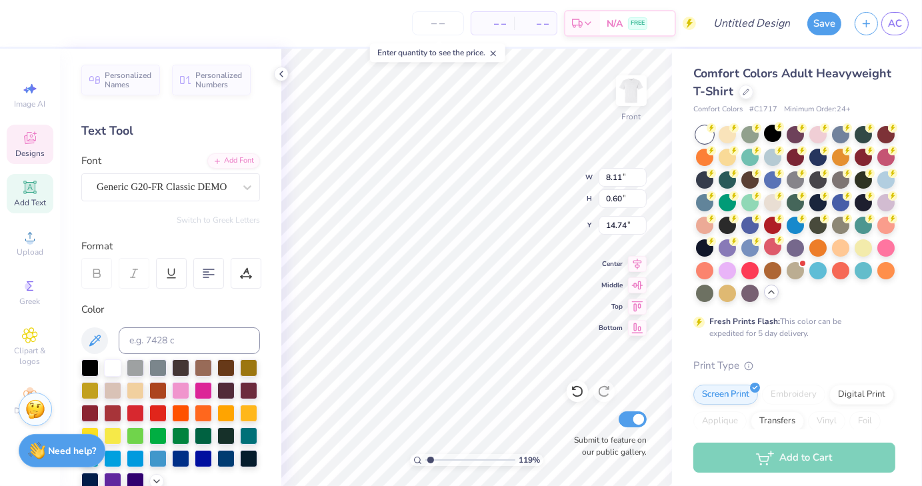
scroll to position [11, 2]
type input "1.18887889793414"
type textarea "See you at the top"
type input "1.18887889793414"
type textarea "See you at the top"
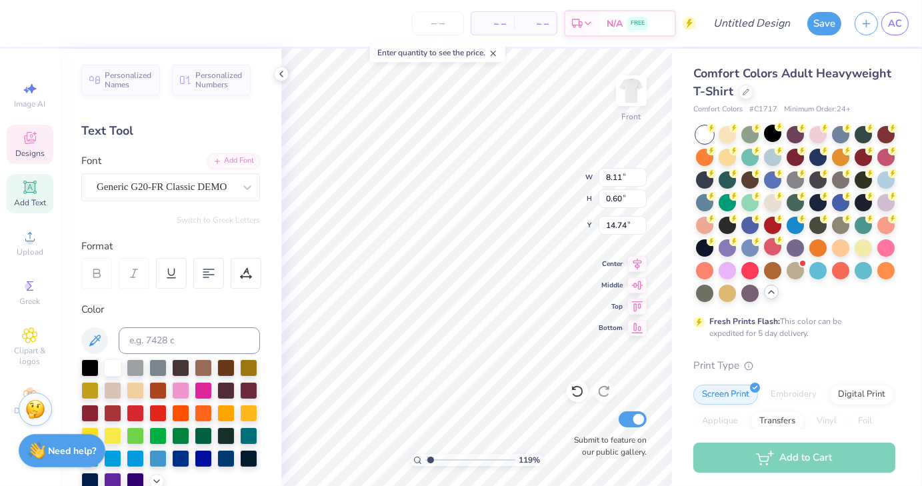
type input "1.18887889793414"
type textarea "See ou at the top"
type input "1.18887889793414"
type textarea "See You at the top"
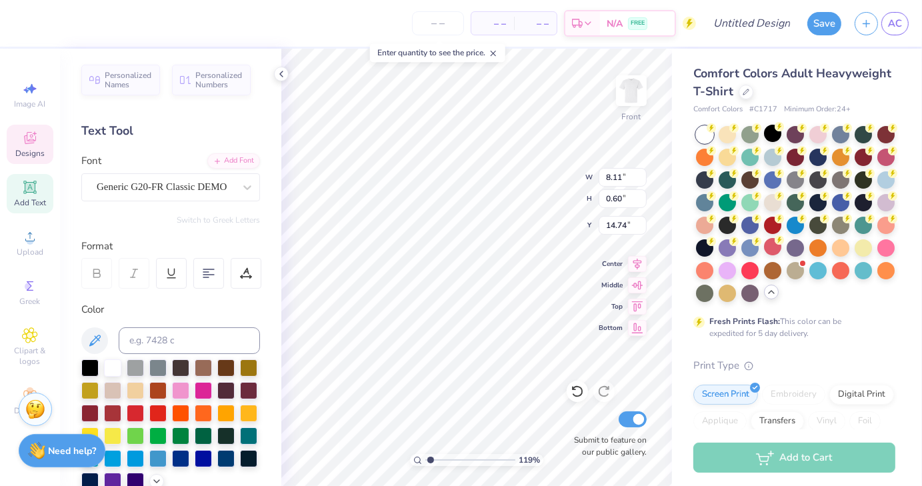
type input "1.18887889793414"
type textarea "See You at the top"
type input "1.18887889793414"
type textarea "See You t the top"
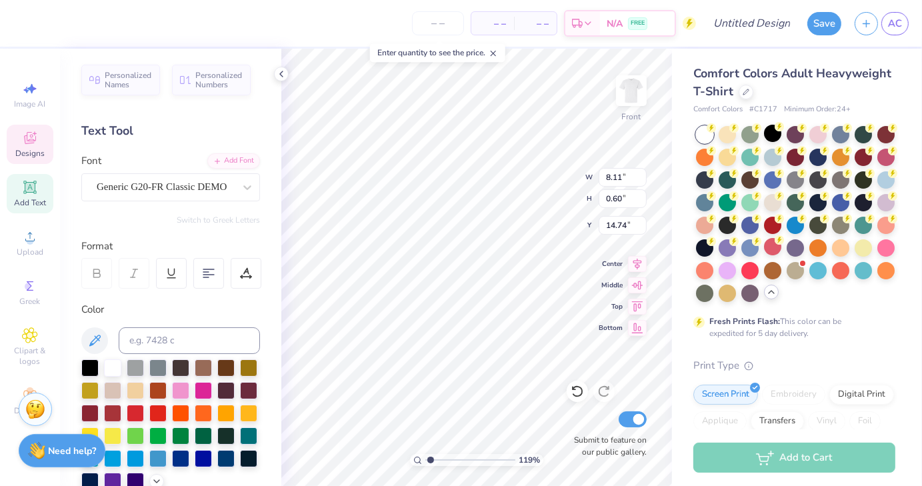
type input "1.18887889793414"
type textarea "See You At the top"
type input "1.18887889793414"
type textarea "See You At the top"
type input "1.18887889793414"
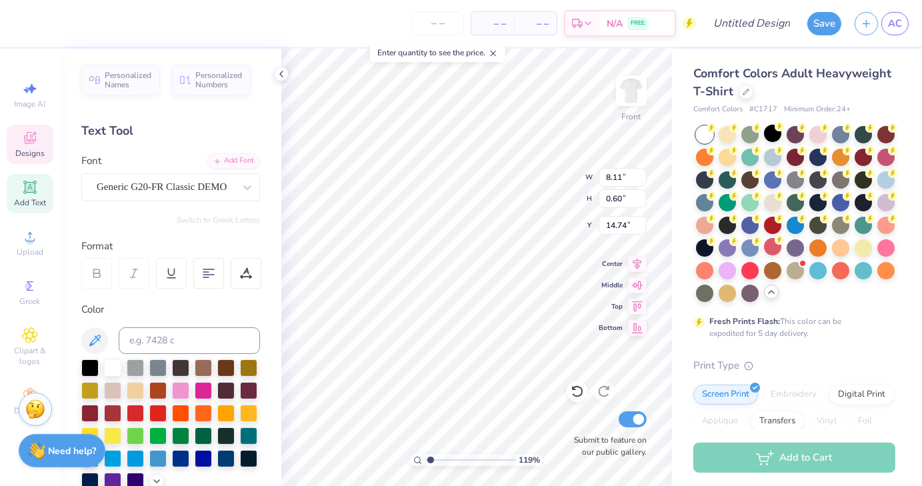
scroll to position [11, 5]
type textarea "See You At he top"
type input "1.18887889793414"
type textarea "See You At The top"
type input "1.18887889793414"
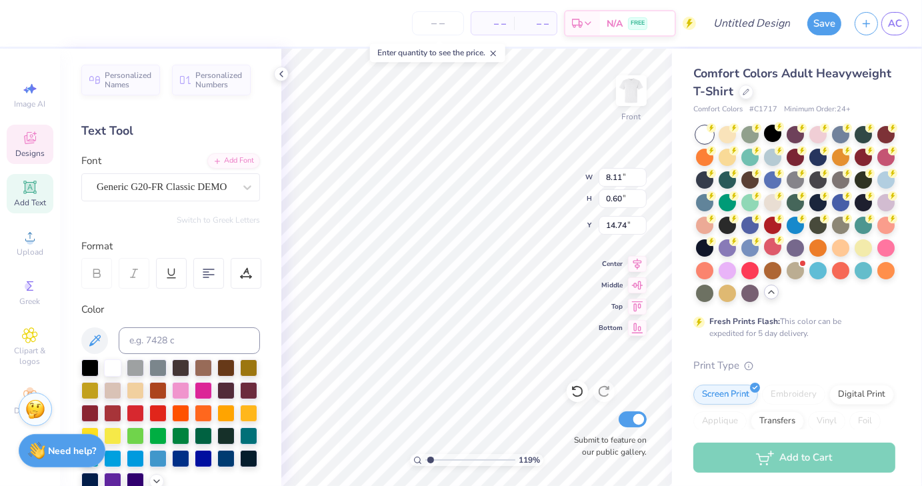
type textarea "See You At The top"
type input "1.18887889793414"
type textarea "See You At The op"
type input "1.18887889793414"
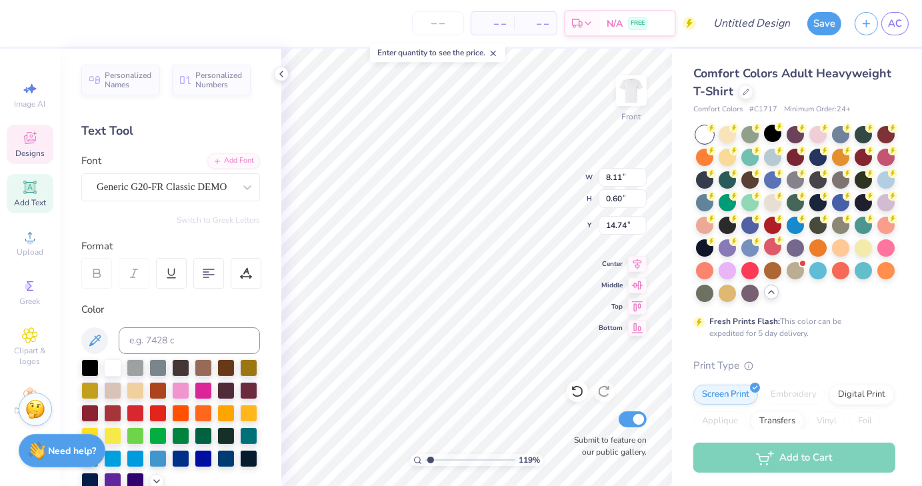
type textarea "See You At The Top"
type input "1.18887889793414"
type input "2.35"
type input "2.93"
type input "7.31"
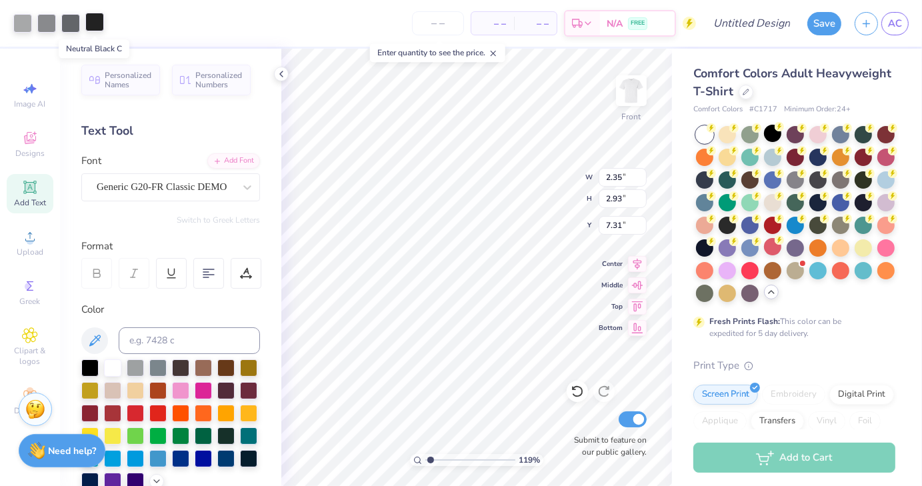
click at [93, 29] on div at bounding box center [94, 22] width 19 height 19
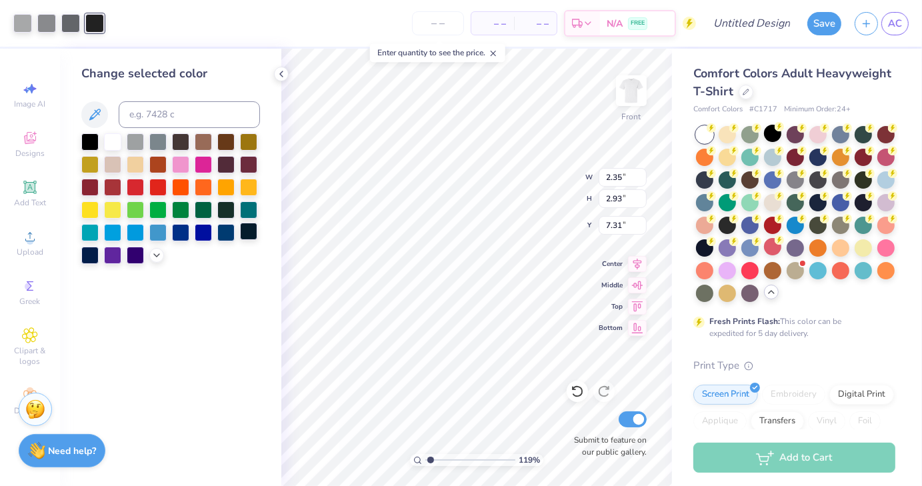
click at [249, 231] on div at bounding box center [248, 231] width 17 height 17
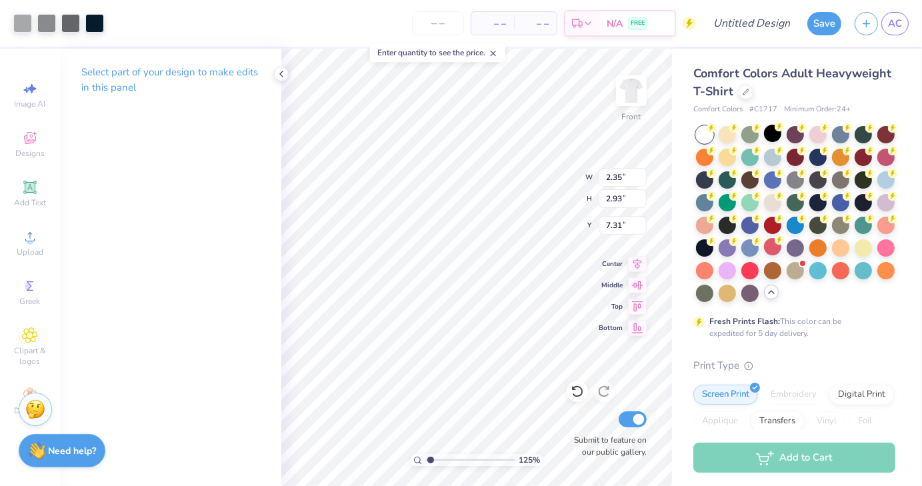
type input "1.2454646845882"
type input "6.79"
type input "1.2454646845882"
type input "1.78"
type input "2.22"
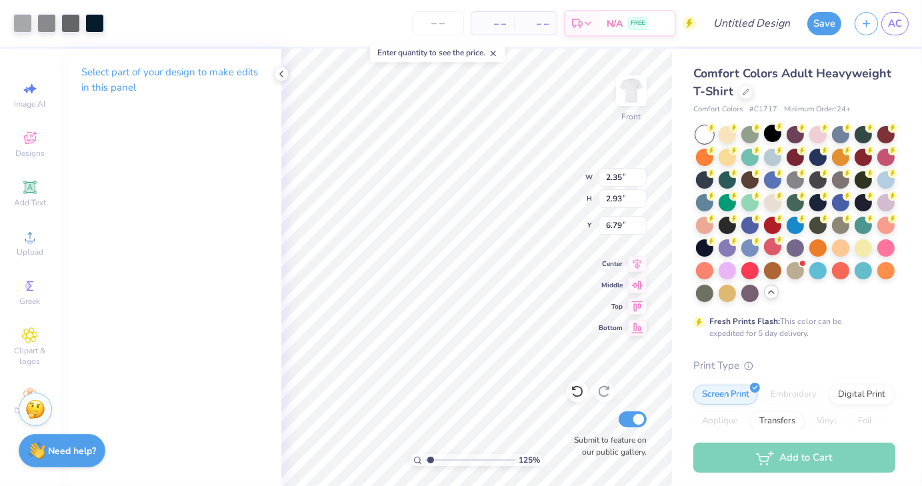
type input "7.50"
type input "1.2454646845882"
type input "7.53"
click at [165, 28] on div at bounding box center [166, 22] width 19 height 19
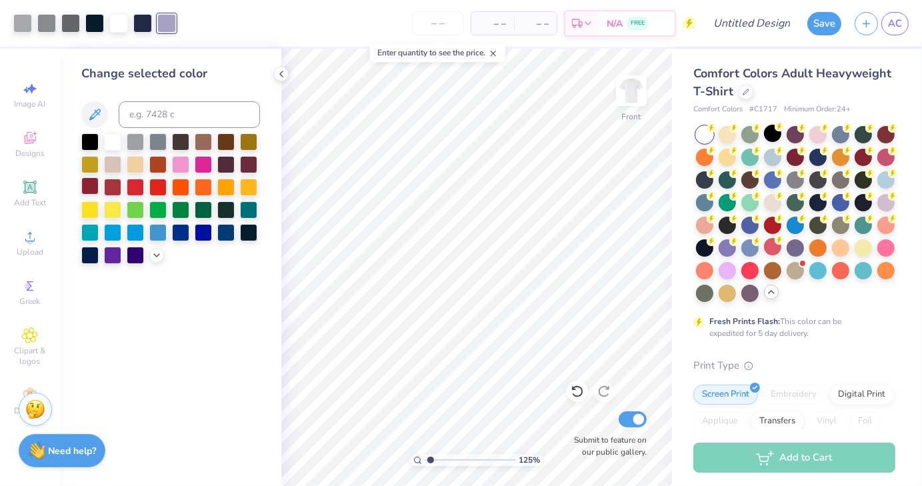
click at [90, 189] on div at bounding box center [89, 185] width 17 height 17
click at [243, 334] on div "Change selected color" at bounding box center [170, 268] width 221 height 438
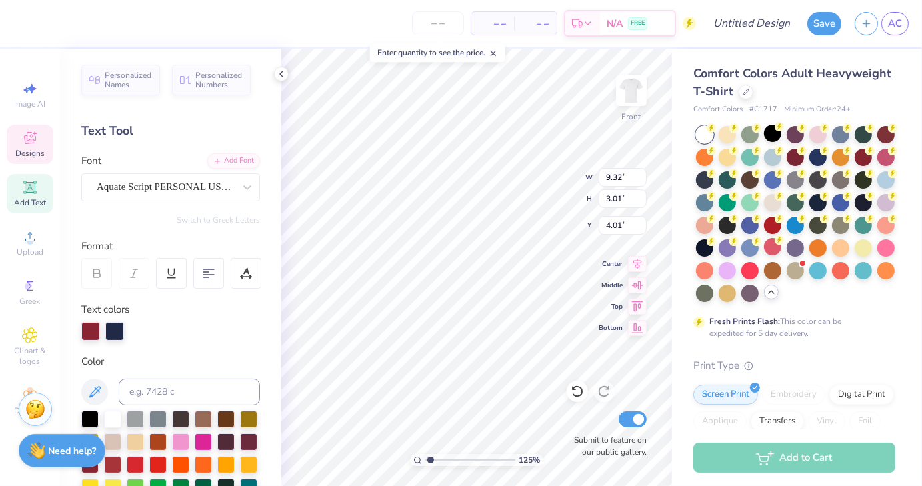
type input "1.2454646845882"
type input "5.37"
type input "1.2454646845882"
type input "5.43"
type input "1.2454646845882"
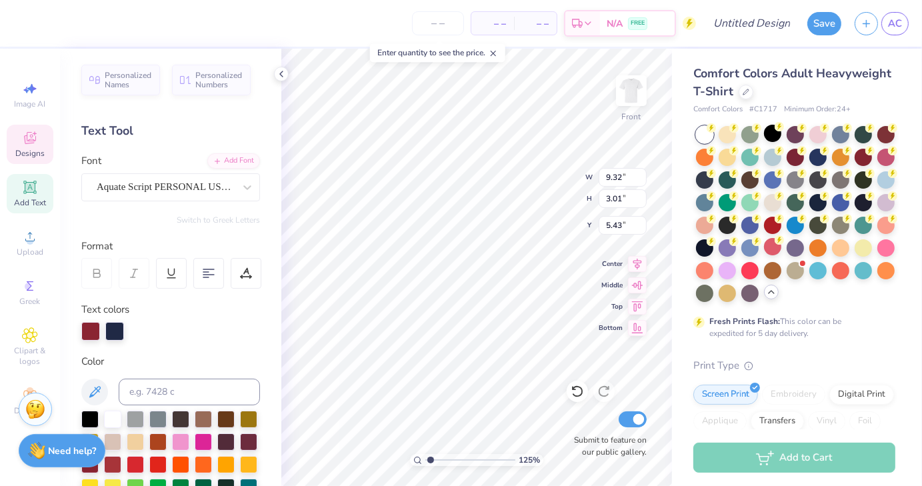
type input "9.31"
type input "3.36"
type input "5.24"
type input "1.2454646845882"
type input "5.28"
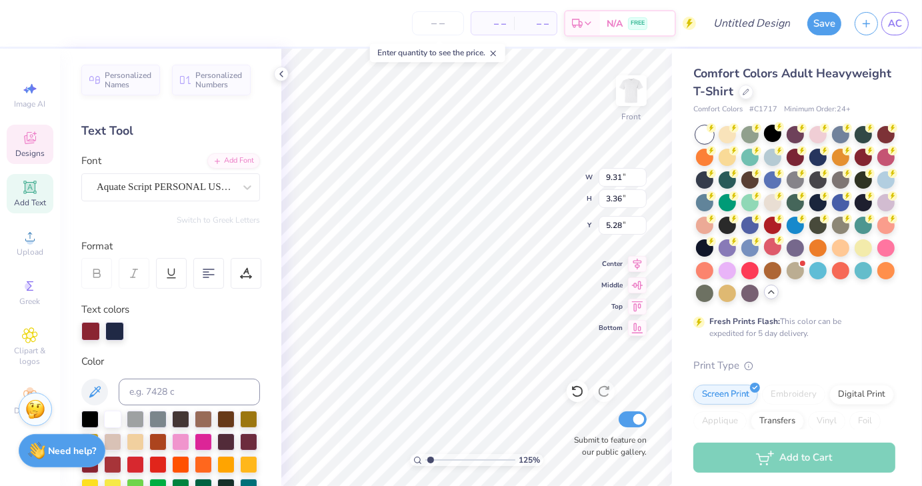
type input "1.2454646845882"
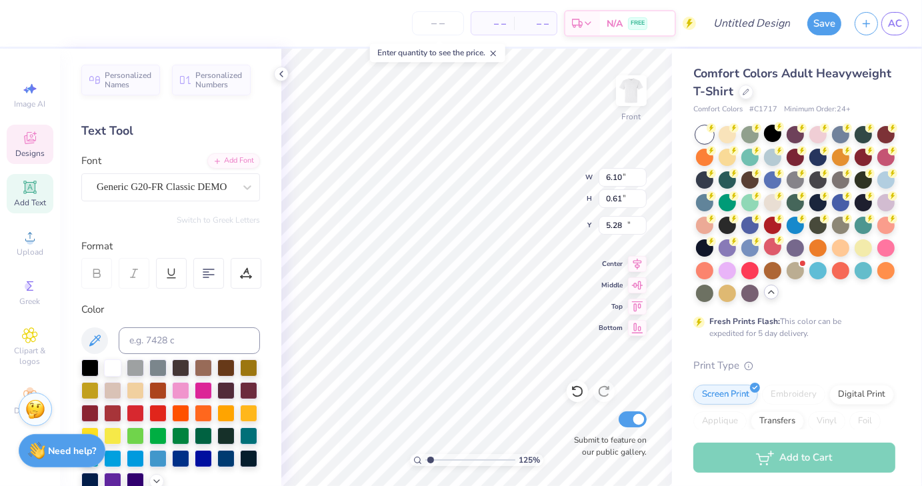
type input "6.10"
type input "0.61"
type input "14.74"
click at [241, 193] on icon at bounding box center [247, 187] width 13 height 13
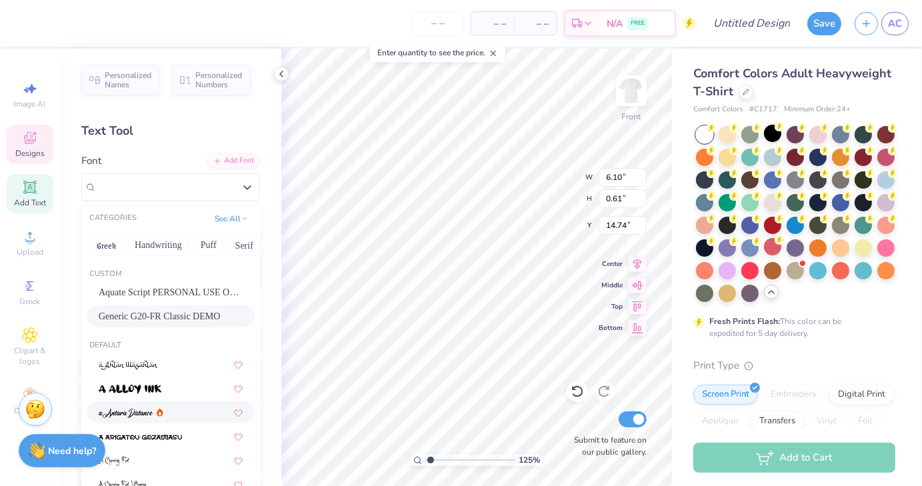
click at [129, 417] on img at bounding box center [126, 413] width 55 height 9
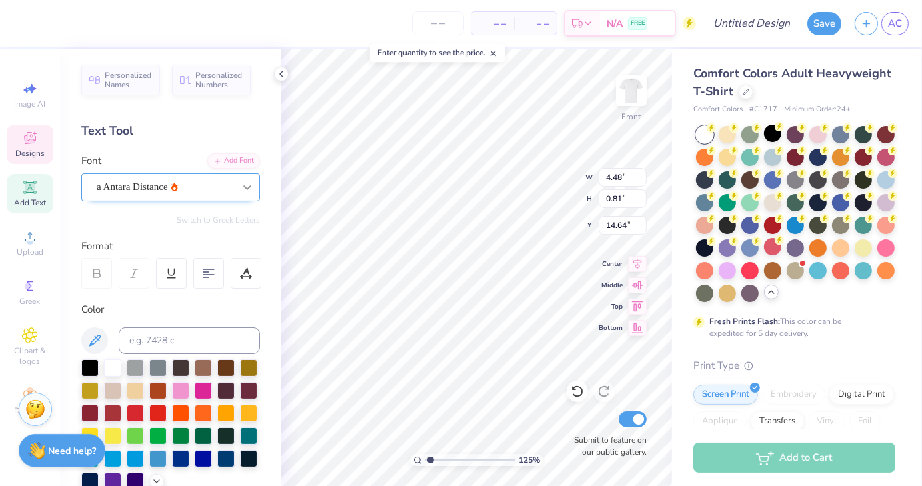
click at [241, 193] on icon at bounding box center [247, 187] width 13 height 13
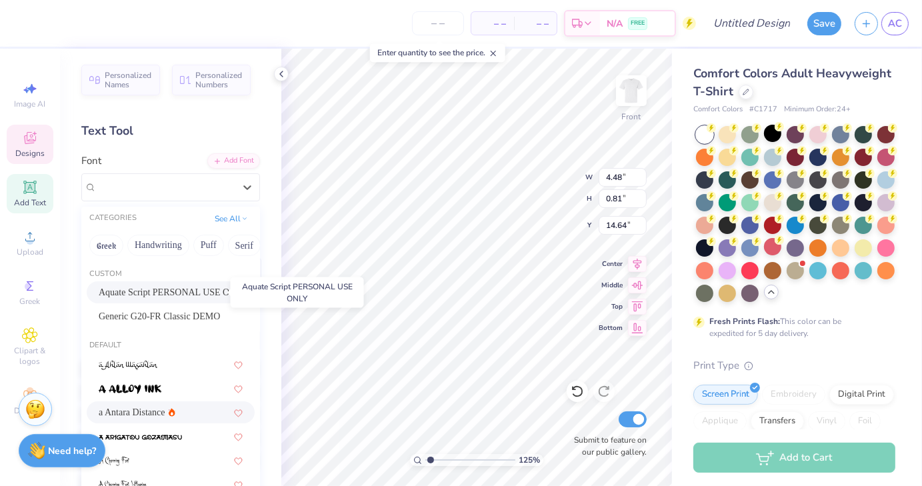
click at [162, 287] on span "Aquate Script PERSONAL USE ONLY" at bounding box center [171, 292] width 144 height 14
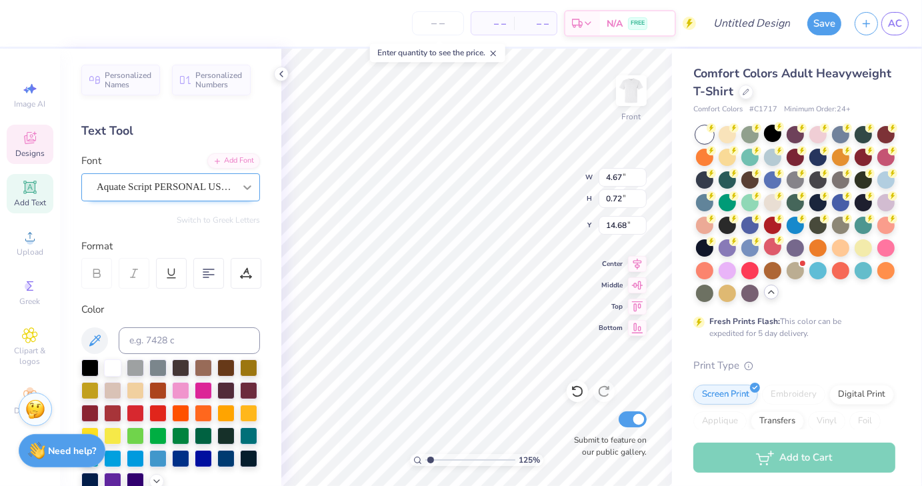
click at [241, 190] on icon at bounding box center [247, 187] width 13 height 13
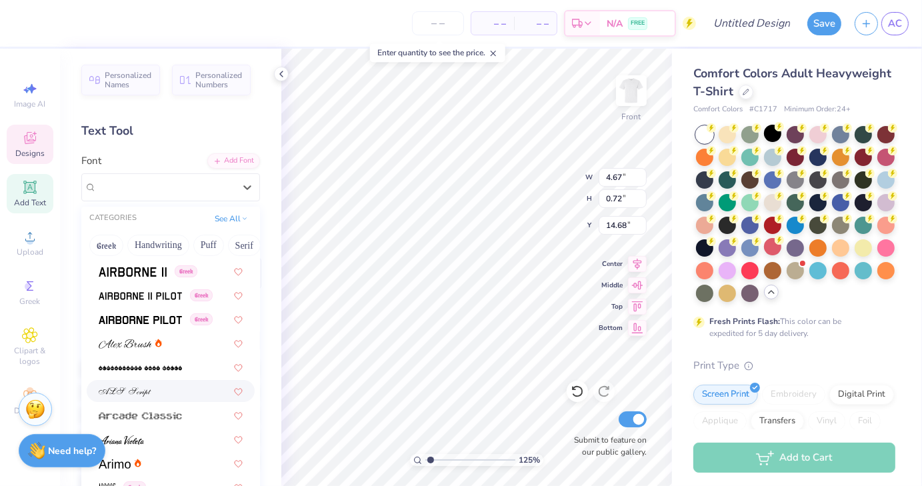
scroll to position [334, 0]
click at [138, 294] on img at bounding box center [140, 295] width 83 height 9
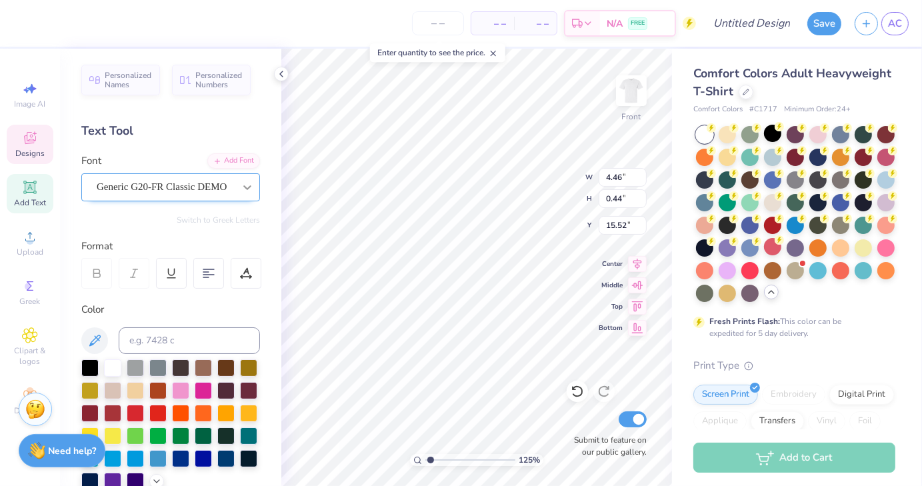
click at [241, 193] on icon at bounding box center [247, 187] width 13 height 13
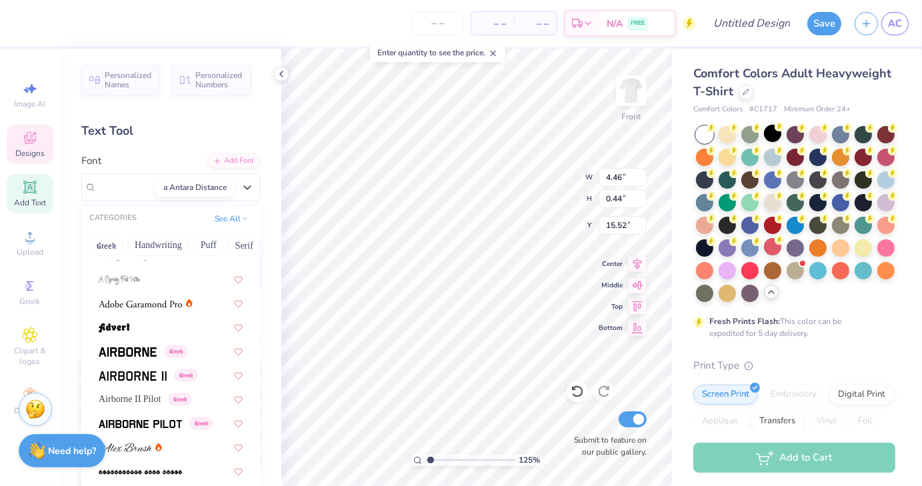
scroll to position [230, 0]
click at [138, 396] on span "Airborne II Pilot" at bounding box center [130, 399] width 62 height 14
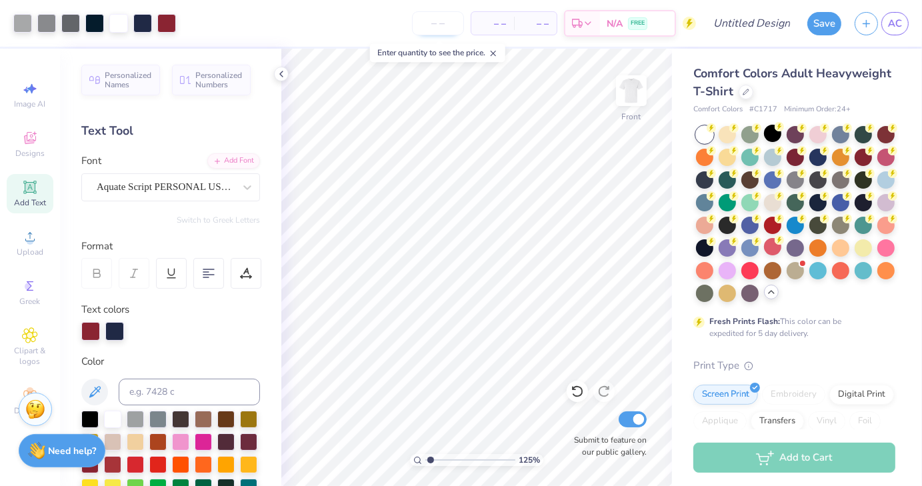
click at [436, 31] on input "number" at bounding box center [438, 23] width 52 height 24
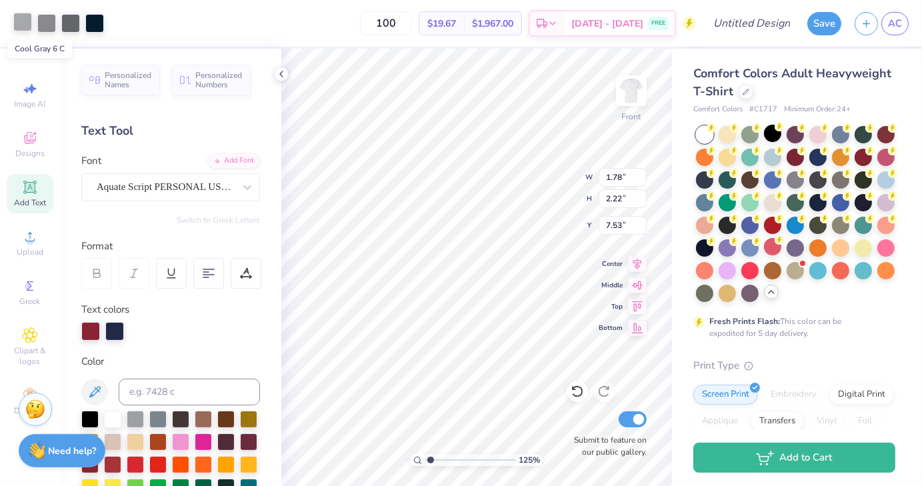
click at [29, 20] on div at bounding box center [22, 22] width 19 height 19
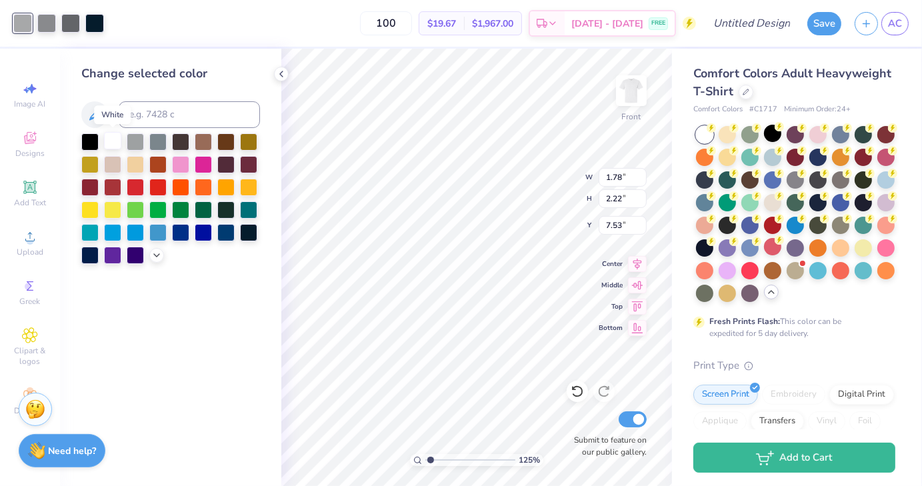
click at [108, 137] on div at bounding box center [112, 140] width 17 height 17
click at [48, 25] on div at bounding box center [46, 22] width 19 height 19
click at [115, 146] on div at bounding box center [112, 140] width 17 height 17
click at [48, 26] on div at bounding box center [46, 22] width 19 height 19
click at [113, 135] on div at bounding box center [112, 140] width 17 height 17
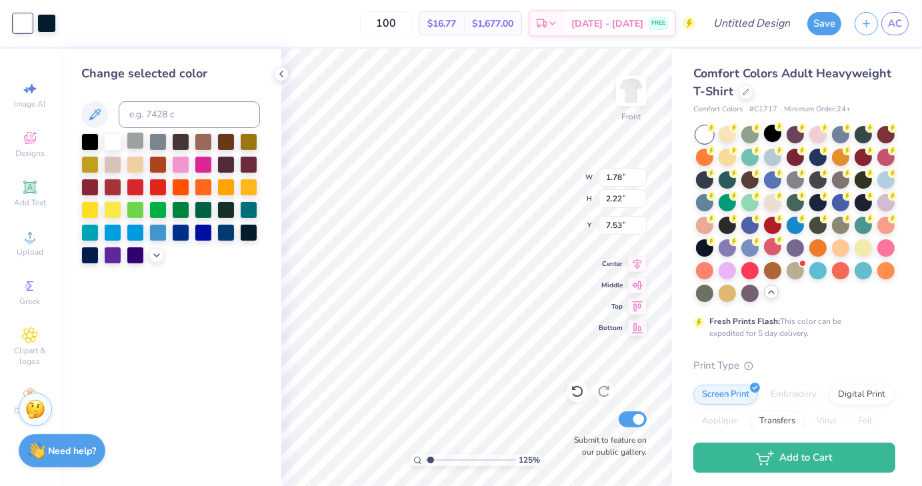
click at [142, 143] on div at bounding box center [135, 140] width 17 height 17
click at [191, 333] on div "Change selected color" at bounding box center [170, 268] width 221 height 438
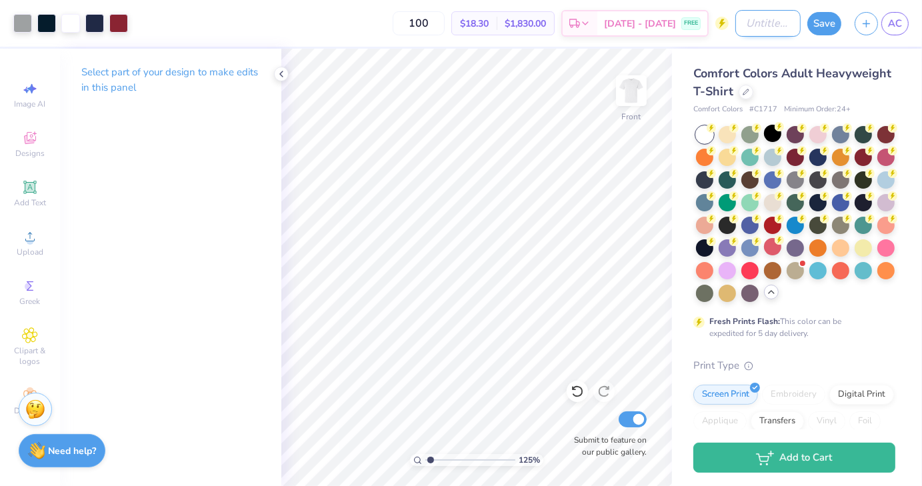
click at [753, 27] on input "Design Title" at bounding box center [768, 23] width 65 height 27
click at [277, 77] on icon at bounding box center [281, 74] width 11 height 11
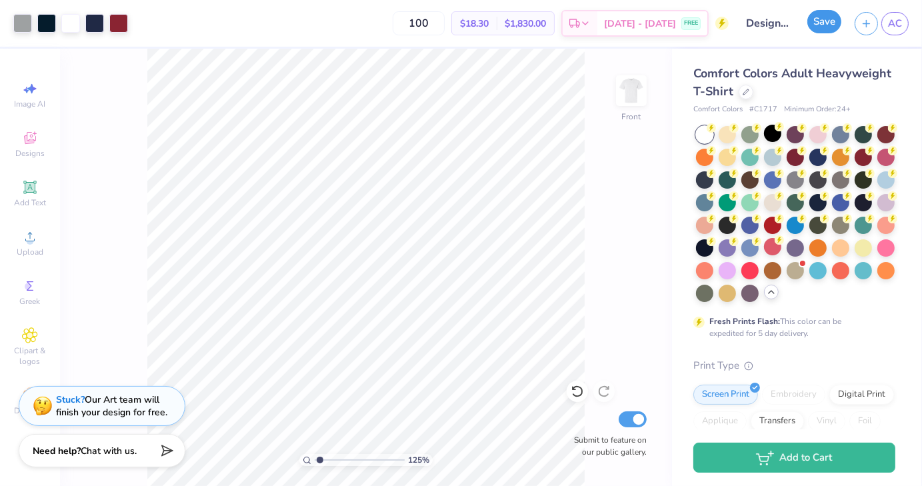
click at [828, 24] on button "Save" at bounding box center [825, 21] width 34 height 23
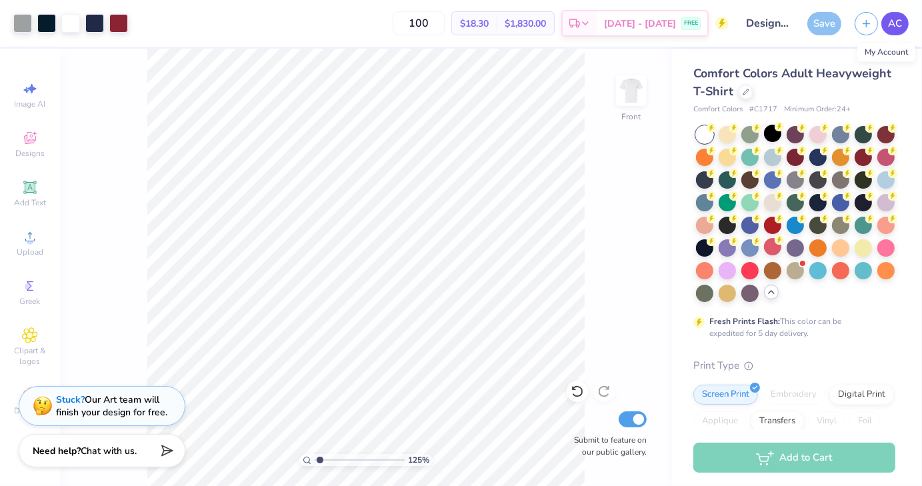
click at [894, 29] on span "AC" at bounding box center [895, 23] width 14 height 15
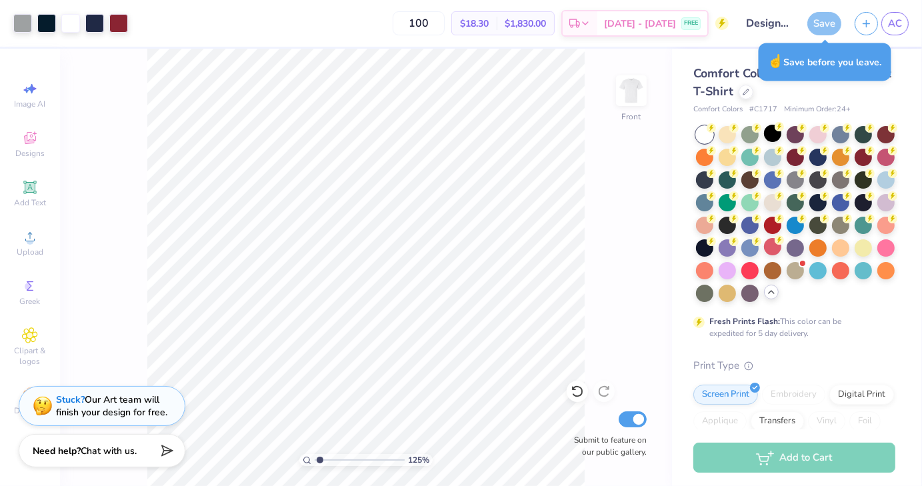
click at [828, 25] on div "Save" at bounding box center [825, 23] width 34 height 23
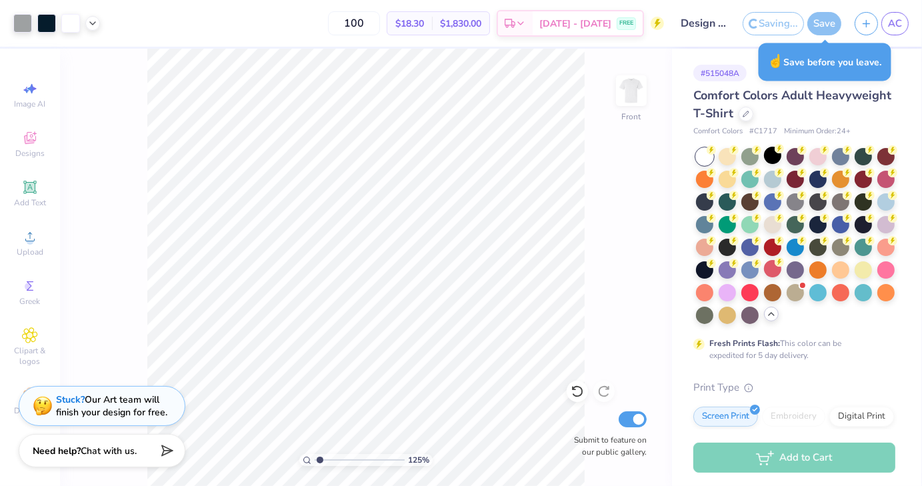
click at [810, 61] on body "Art colors 100 $18.30 Per Item $1,830.00 Total Est. Delivery Sep 15 - 18 FREE D…" at bounding box center [461, 243] width 922 height 486
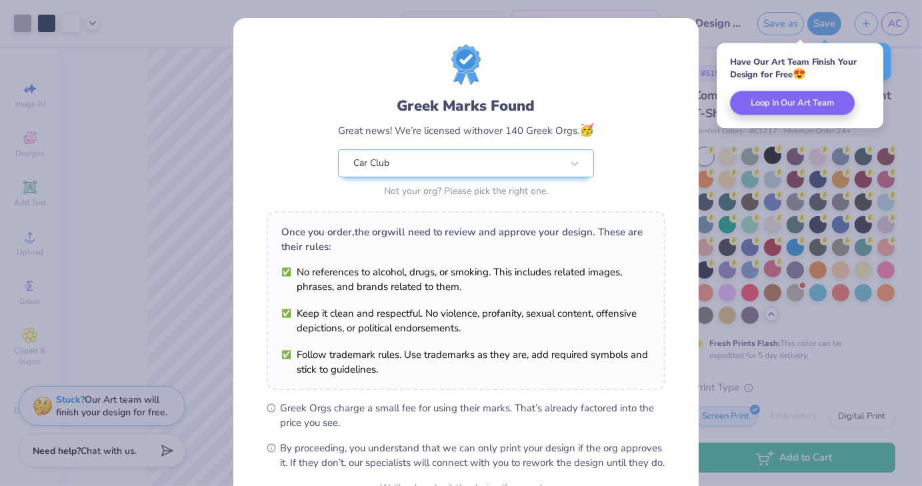
scroll to position [137, 0]
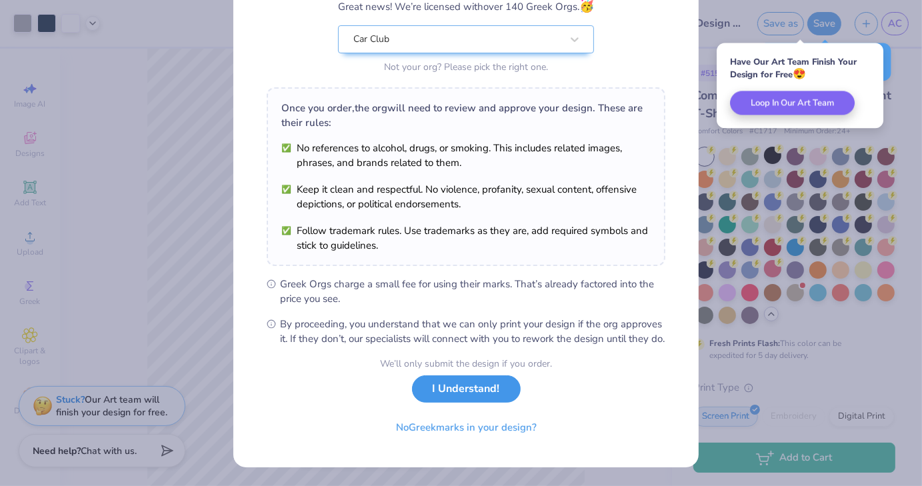
click at [458, 397] on button "I Understand!" at bounding box center [466, 389] width 109 height 27
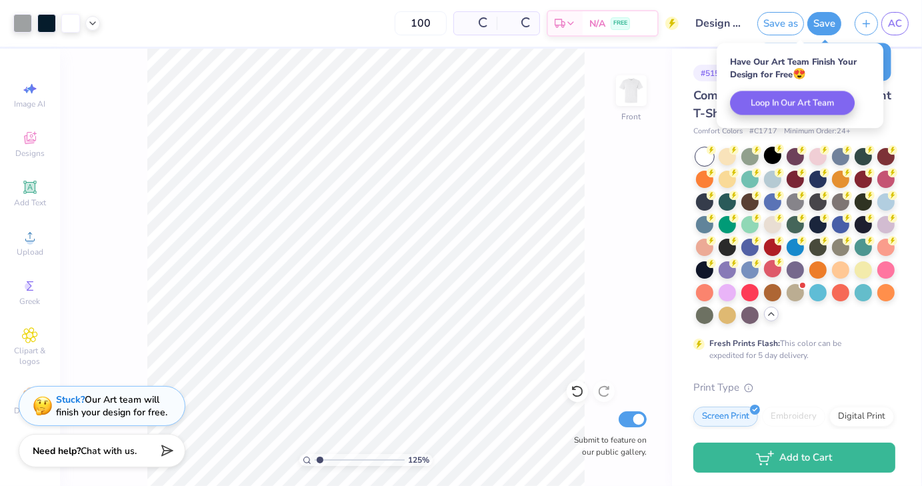
scroll to position [0, 0]
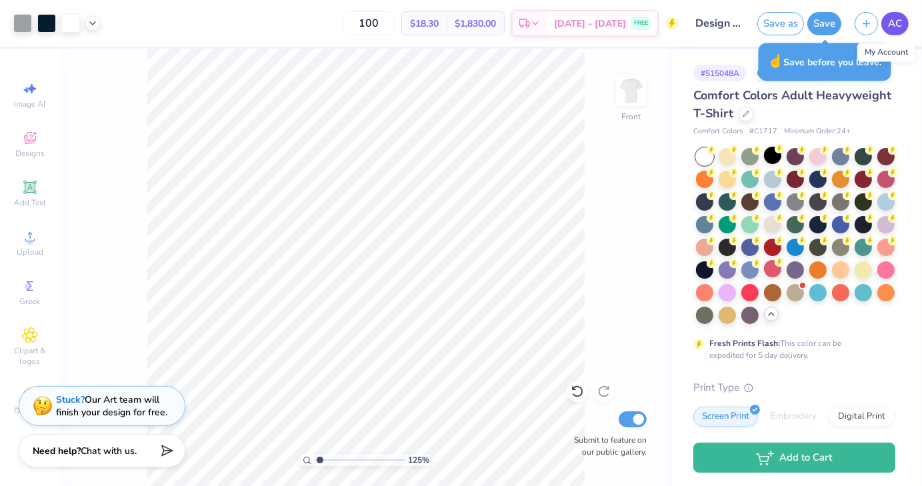
click at [896, 28] on span "AC" at bounding box center [895, 23] width 14 height 15
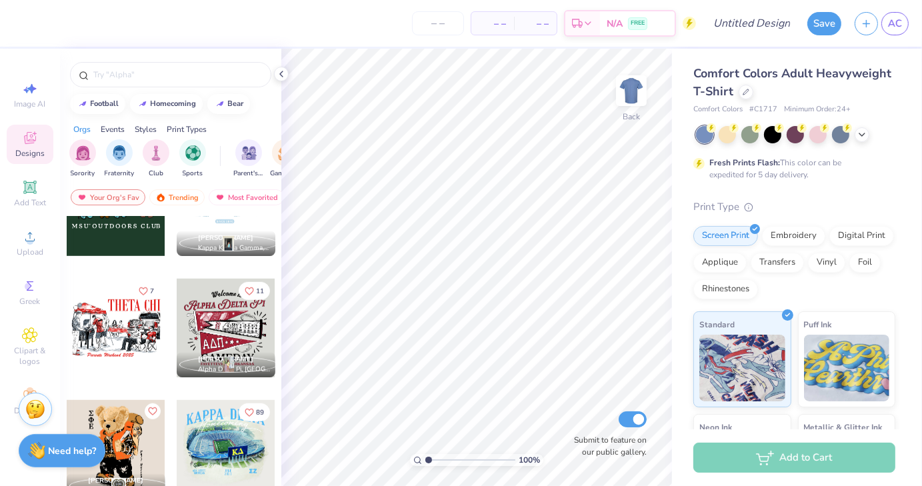
scroll to position [912, 0]
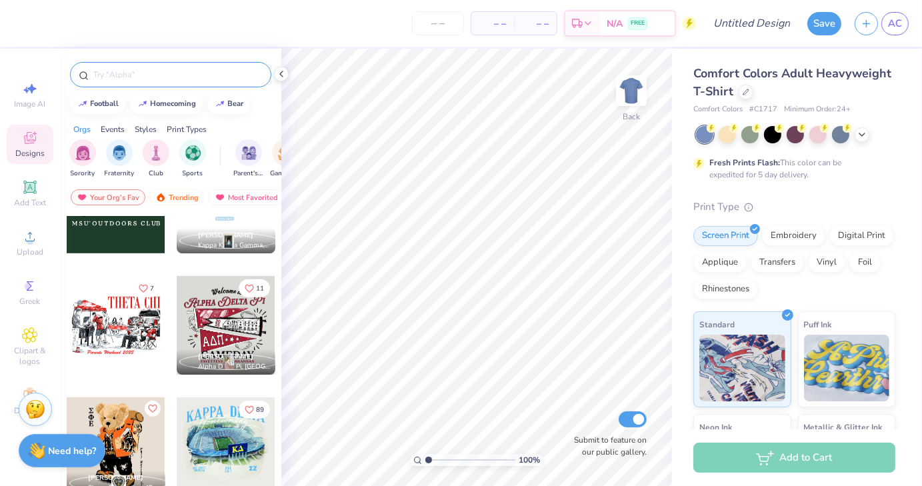
click at [148, 72] on input "text" at bounding box center [177, 74] width 171 height 13
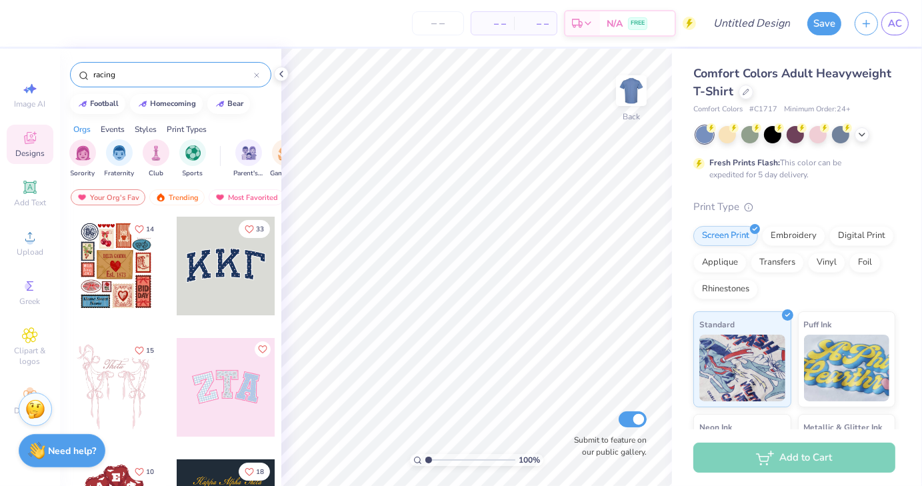
type input "racing"
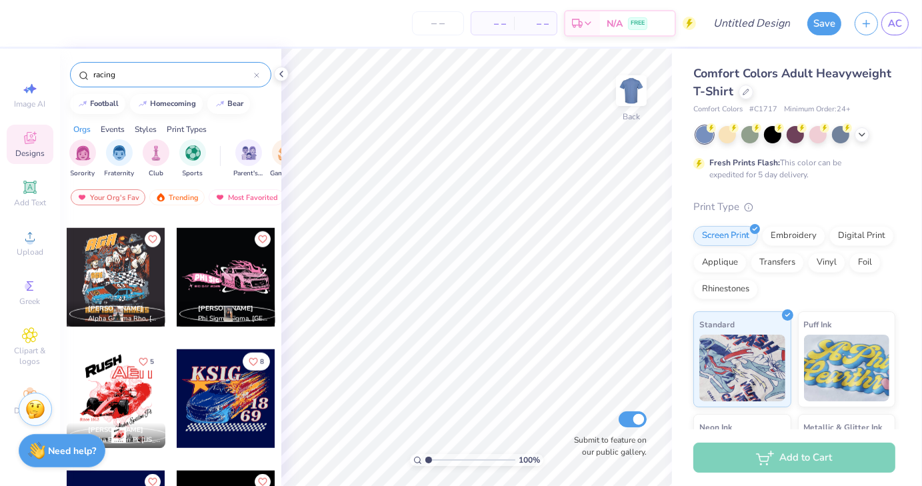
scroll to position [1195, 0]
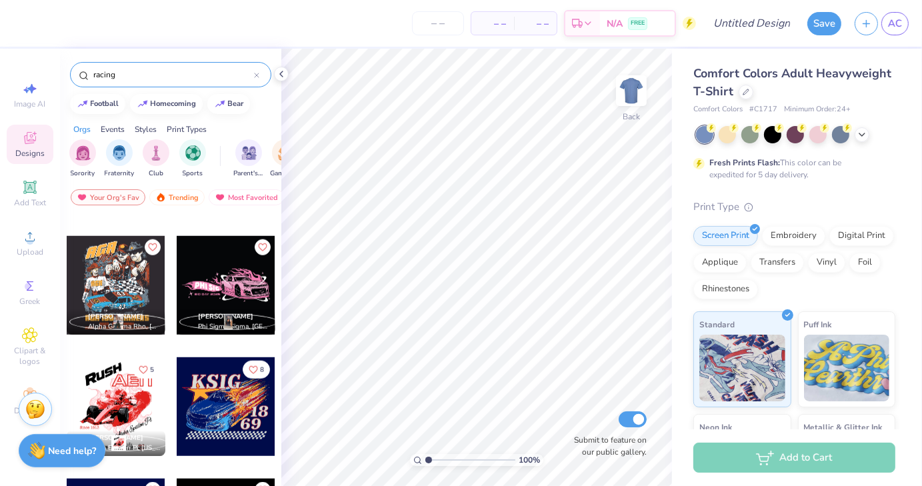
click at [144, 302] on div at bounding box center [116, 285] width 99 height 99
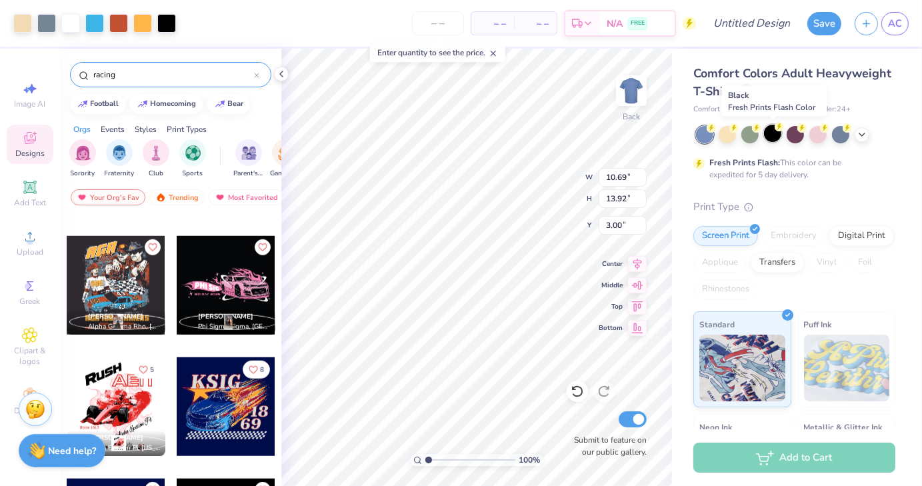
click at [770, 134] on div at bounding box center [772, 133] width 17 height 17
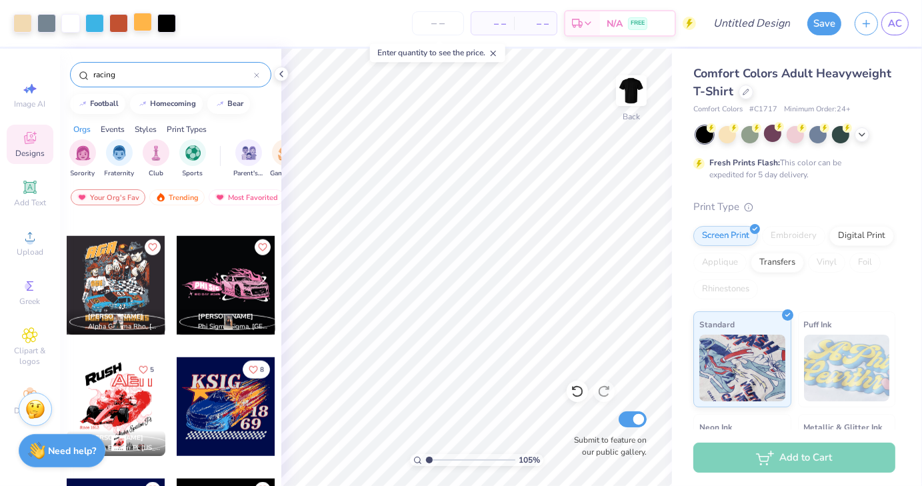
click at [147, 22] on div at bounding box center [142, 22] width 19 height 19
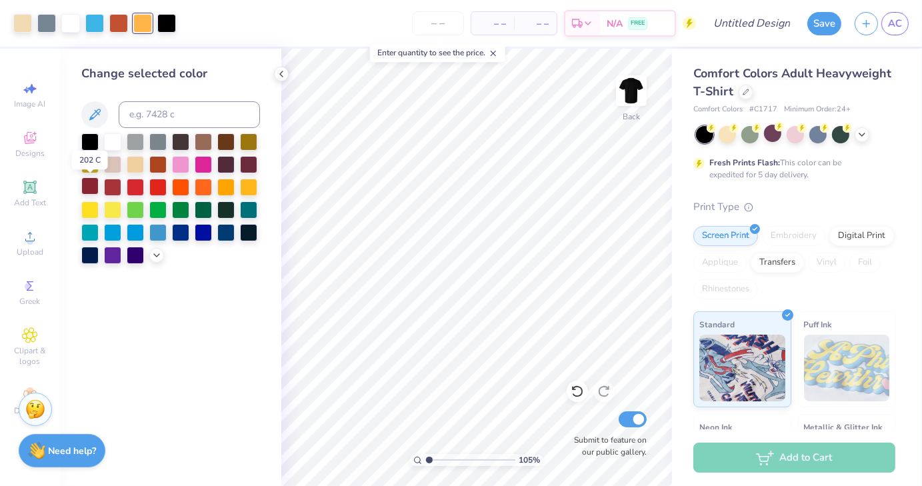
click at [87, 193] on div at bounding box center [89, 185] width 17 height 17
click at [99, 31] on div at bounding box center [94, 22] width 19 height 19
click at [185, 188] on div at bounding box center [180, 185] width 17 height 17
click at [205, 189] on div at bounding box center [203, 185] width 17 height 17
click at [233, 402] on div "Change selected color" at bounding box center [170, 268] width 221 height 438
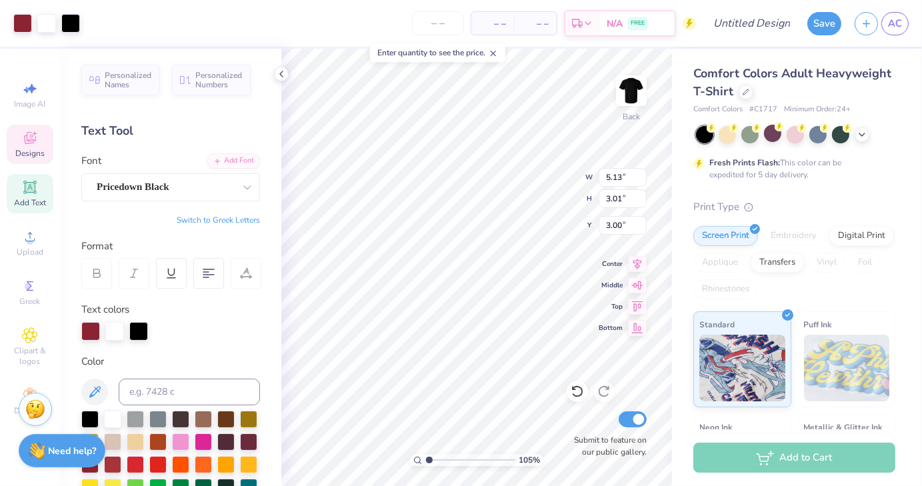
scroll to position [11, 2]
type input "1.05321043813739"
type textarea "A"
type input "1.05321043813739"
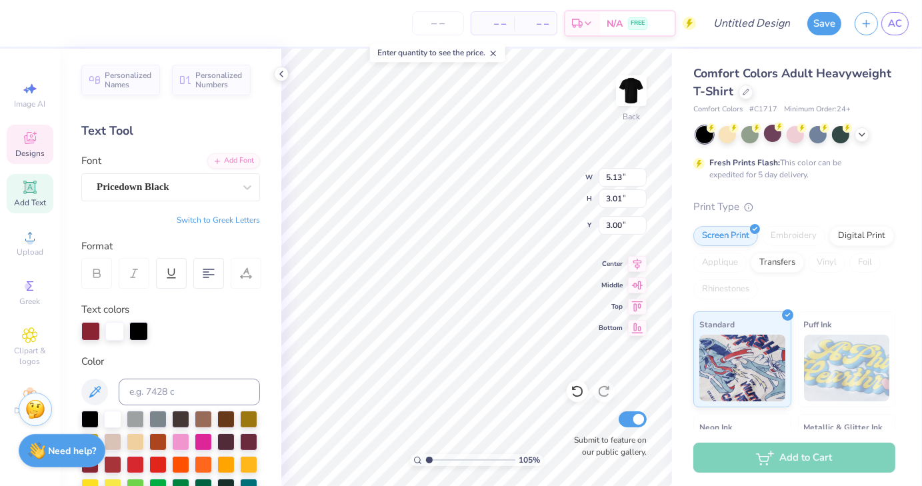
type input "1.05321043813739"
type textarea "C"
type input "1.05321043813739"
type textarea "CC"
type input "1.05321043813739"
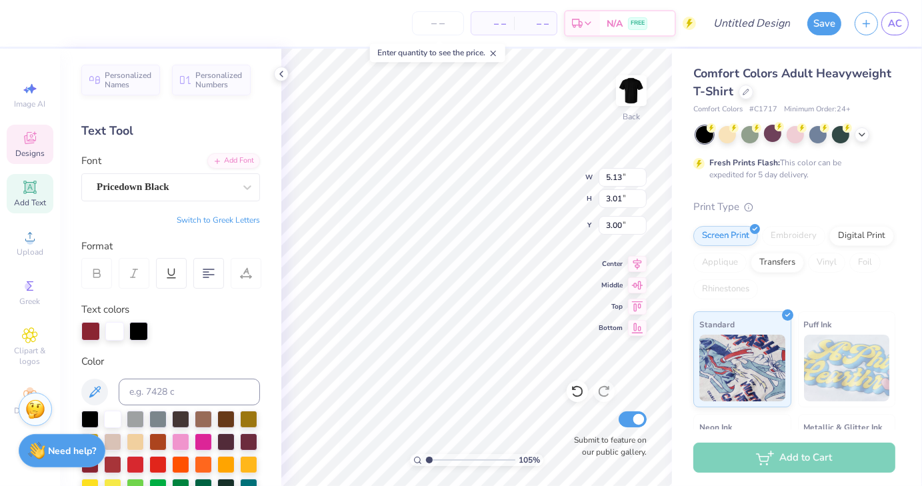
type textarea "CCV"
type input "1.05321043813739"
type textarea "CCVT"
type input "1.05321043813739"
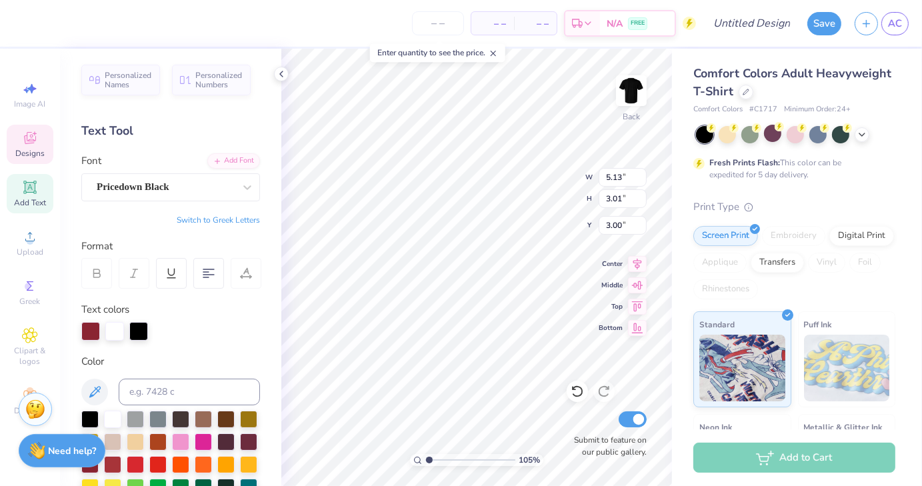
type input "1.00"
type input "1.34"
type input "4.81"
type input "1.05321043813739"
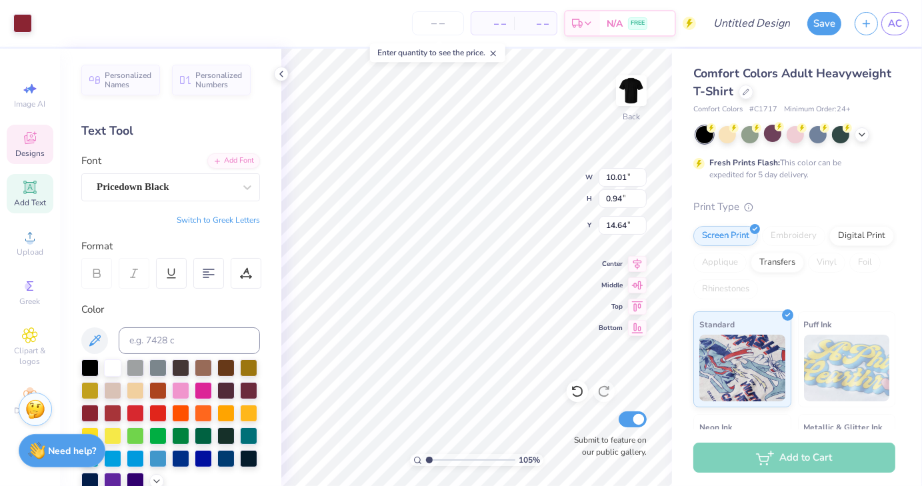
type input "1.05321043813739"
type textarea "AGR C winnERS"
type input "1.05321043813739"
type textarea "AGR Co winnERS"
type input "1.05321043813739"
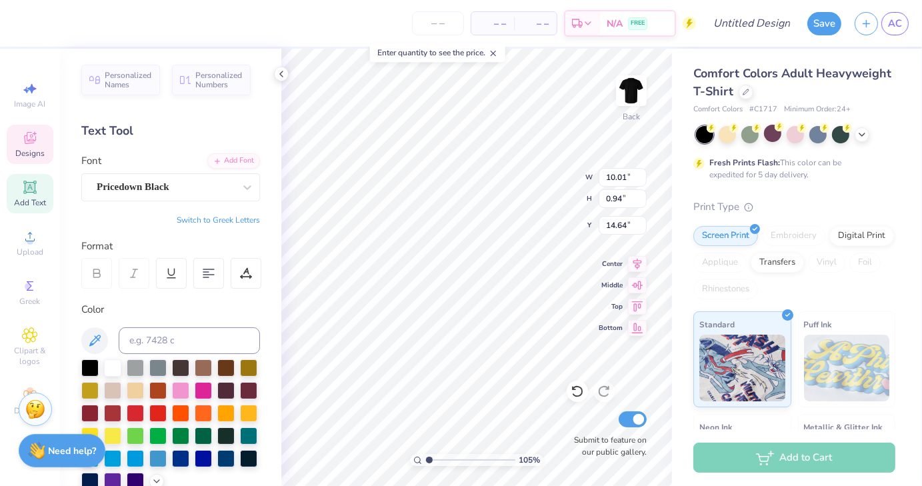
scroll to position [11, 3]
type textarea "AGR Co winnERS"
type input "1.05321043813739"
type textarea "AGR Co winnER"
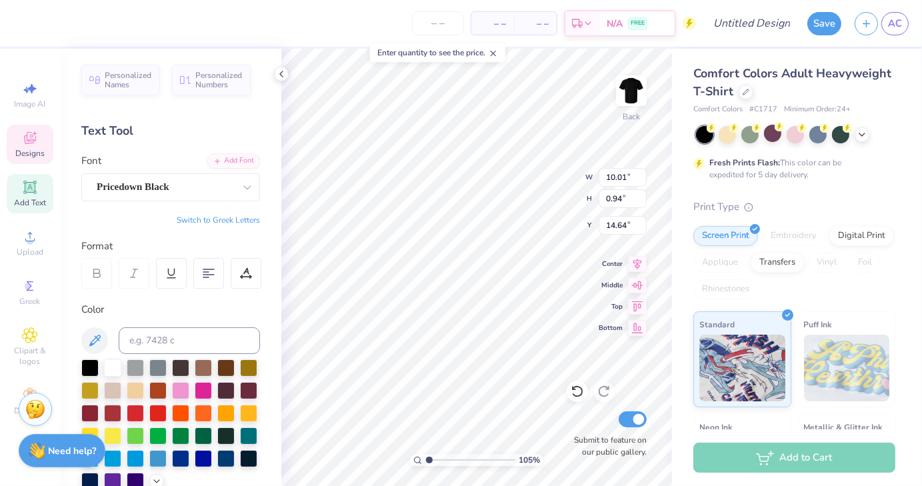
type input "1.05321043813739"
type textarea "AGR Co wi"
type input "1.05321043813739"
type textarea "AGR C"
type input "1.05321043813739"
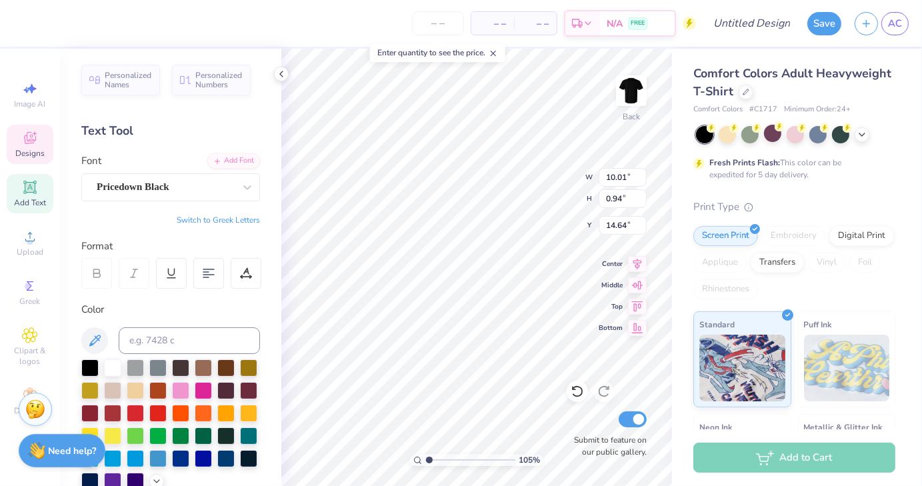
type textarea "A"
type input "1.05321043813739"
type textarea "C"
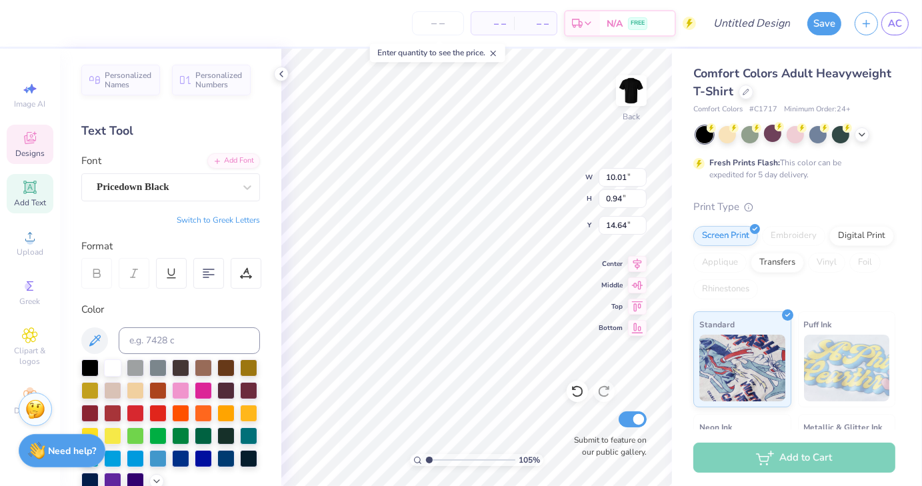
type input "1.05321043813739"
type textarea "Colle"
type input "1.05321043813739"
type textarea "Colleg"
type input "1.05321043813739"
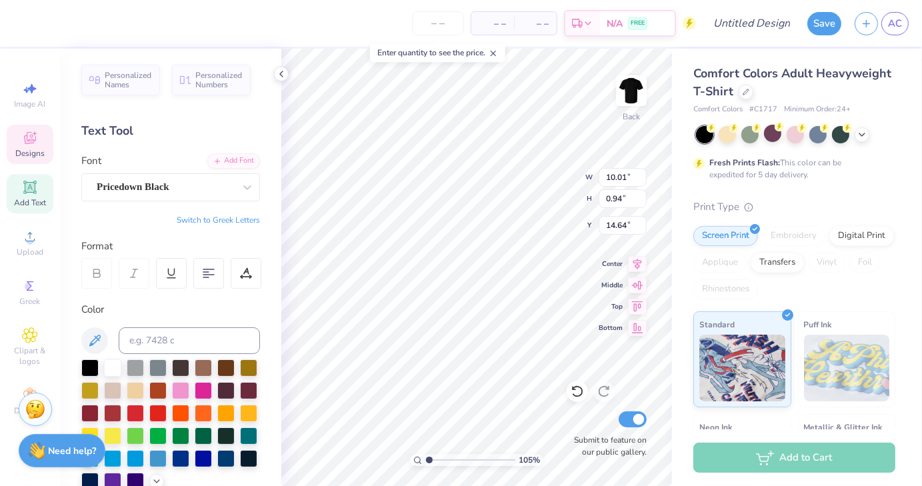
type textarea "College"
type input "1.05321043813739"
type textarea "College Cu"
type input "1.05321043813739"
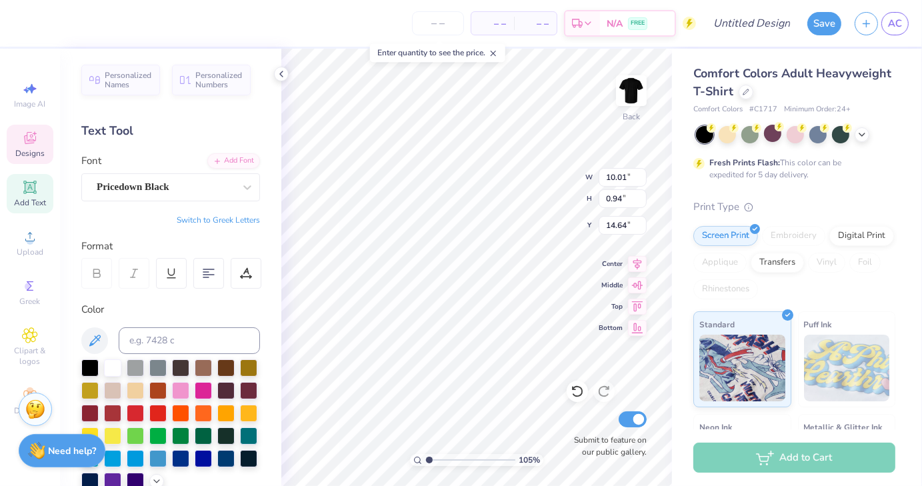
type textarea "College Cup"
type input "1.05321043813739"
type textarea "College Cup"
type input "1.05321043813739"
type textarea "College Cup C"
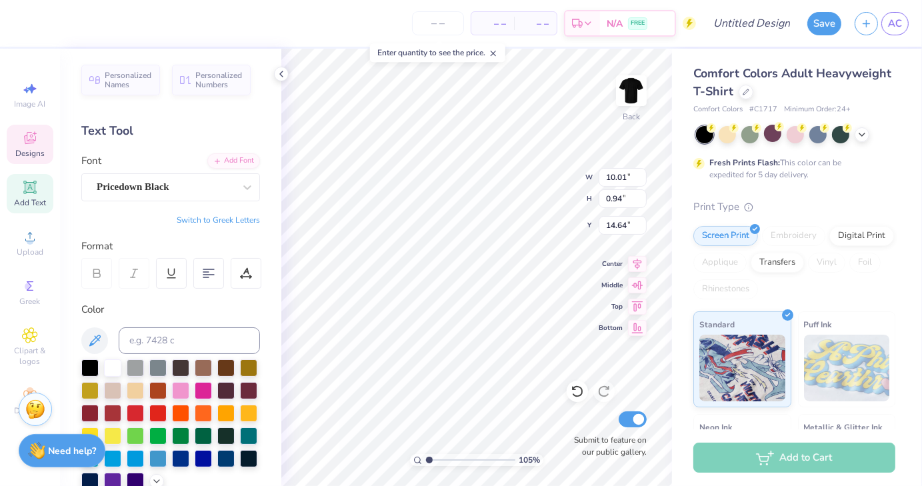
type input "1.05321043813739"
type textarea "College Cup Cha"
type input "1.05321043813739"
type textarea "College Cup Champ"
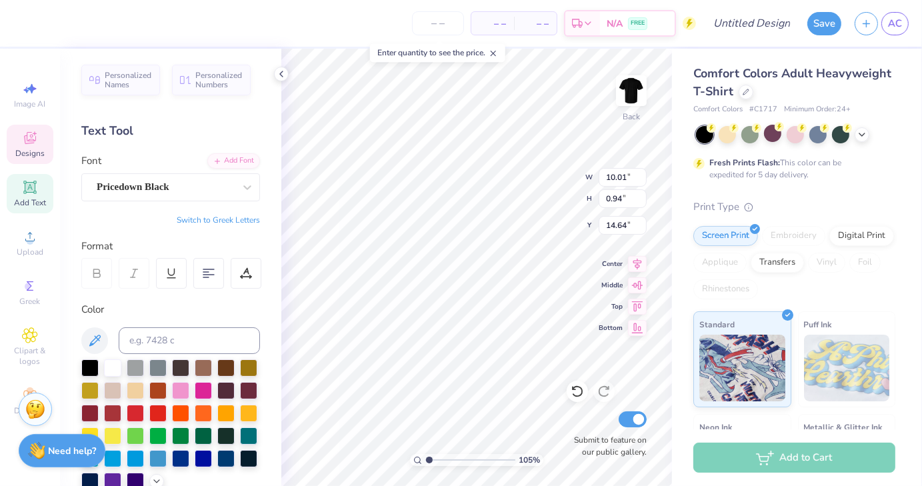
type input "1.05321043813739"
type textarea "College Cup Champio"
type input "1.05321043813739"
type textarea "College Cup Champion"
type input "1.05321043813739"
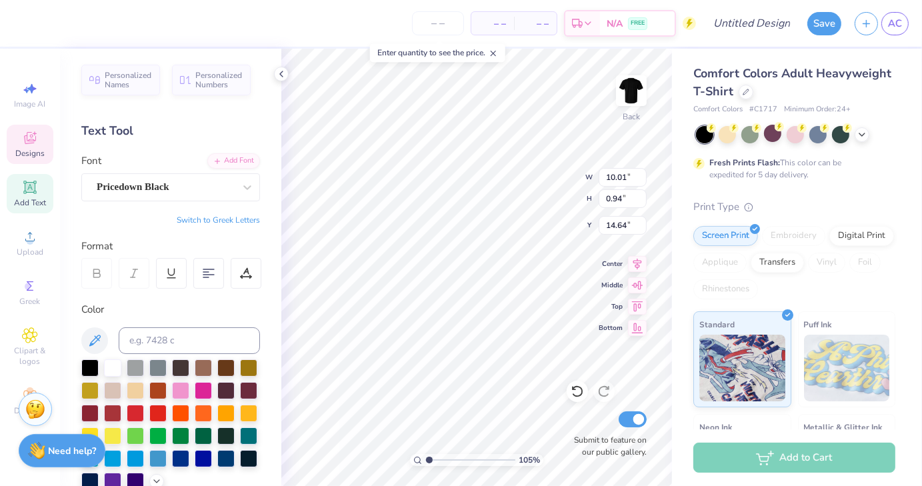
scroll to position [11, 7]
type textarea "College Cup Champions"
type input "1.05321043813739"
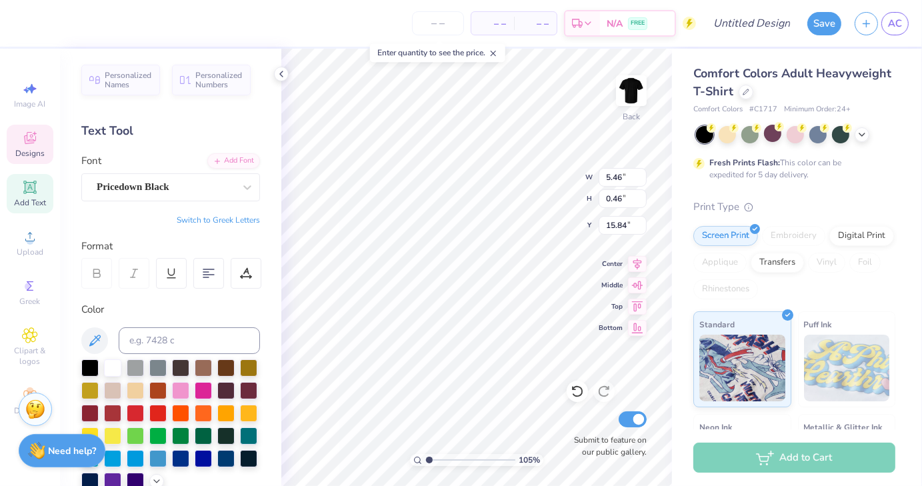
type textarea "2023 - LEE MURRA"
type input "1.05321043813739"
type textarea "2023 - LEE MUR"
type input "1.05321043813739"
type textarea "2"
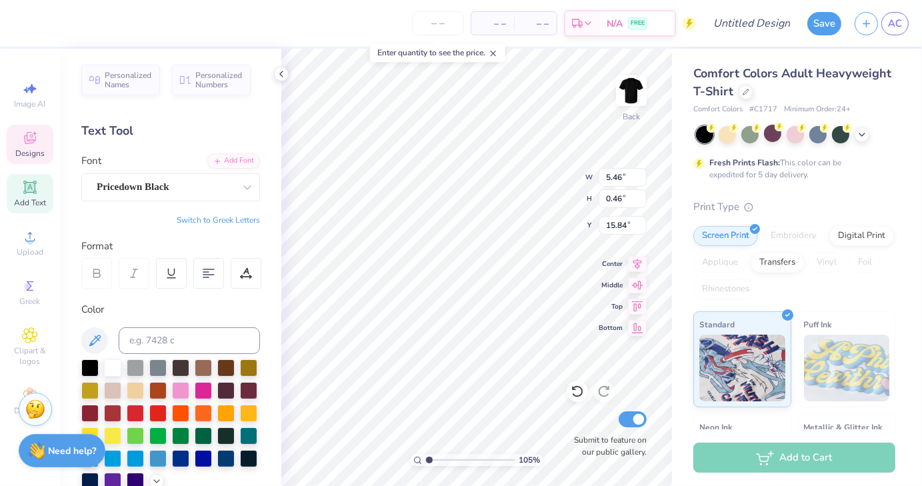
scroll to position [11, 1]
type input "1.05321043813739"
type textarea "E"
type input "1.05321043813739"
type textarea "Es"
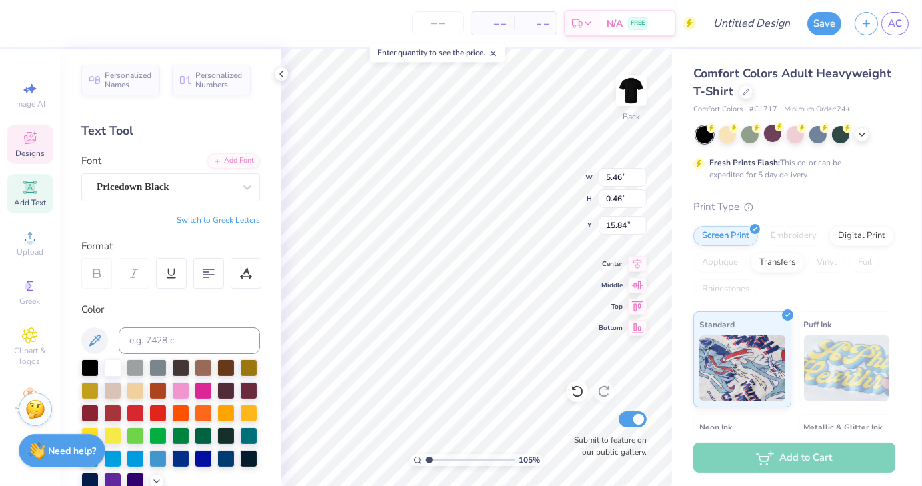
type input "1.05321043813739"
type textarea "Est"
type input "1.05321043813739"
type textarea "Es"
type input "1.05321043813739"
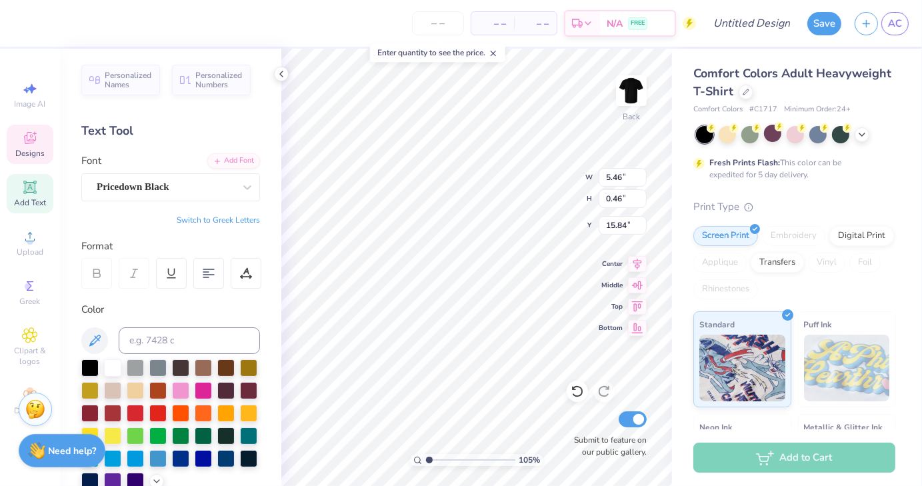
type textarea "E"
type textarea "e"
type input "1.05321043813739"
type textarea "est"
type input "1.05321043813739"
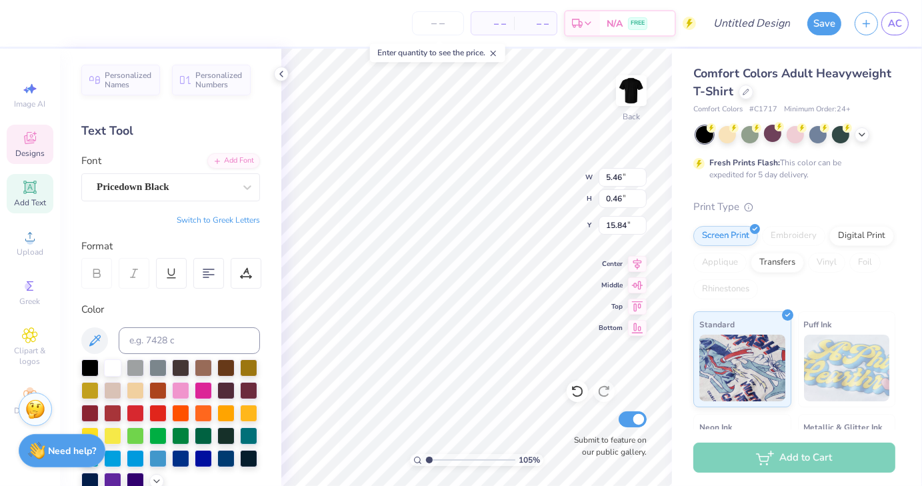
scroll to position [10, 1]
type textarea "est."
type input "1.05321043813739"
type textarea "est."
type input "1.05321043813739"
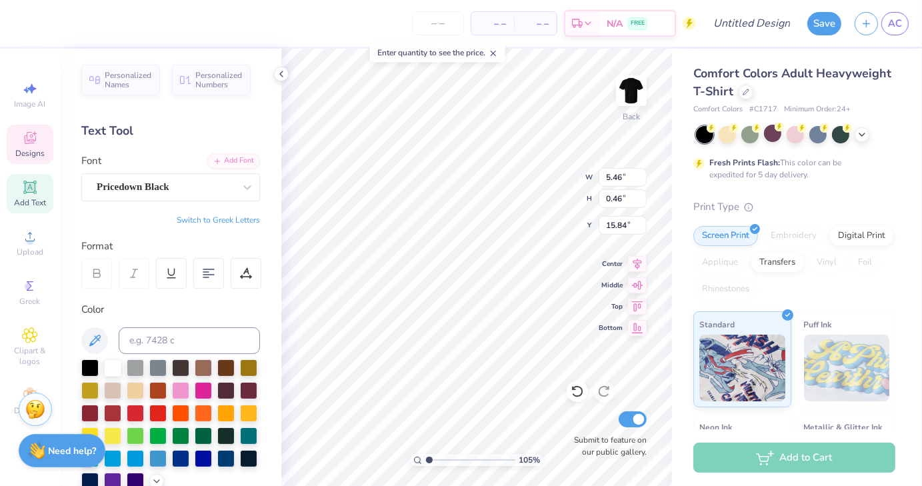
type textarea "est. 1"
type input "1.05321043813739"
type textarea "est. 199"
type input "1.05321043813739"
type textarea "est. 1997"
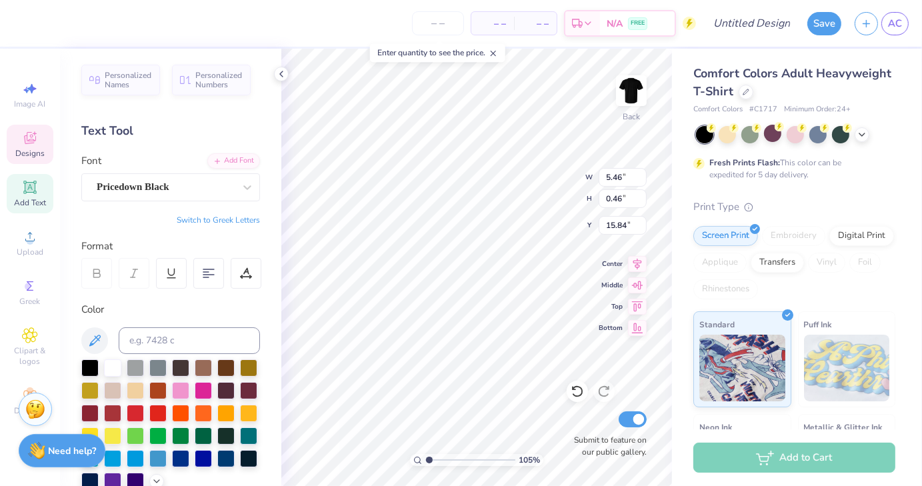
scroll to position [10, 3]
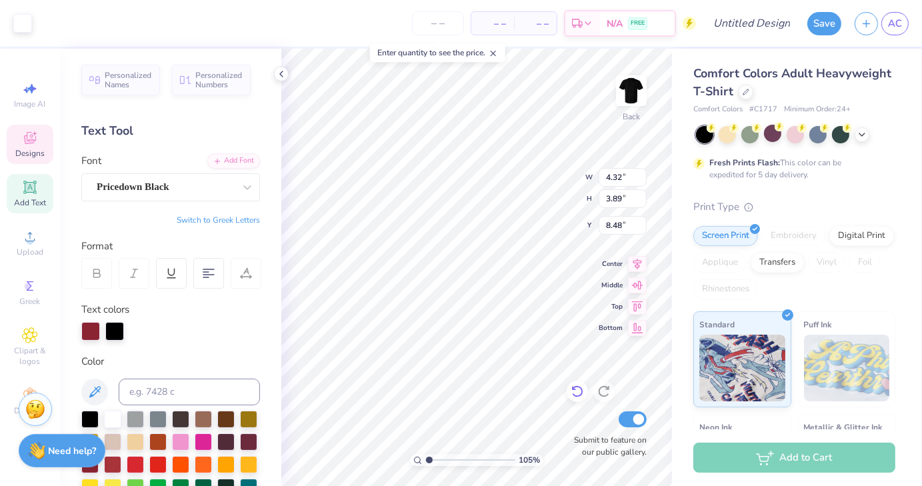
click at [579, 386] on icon at bounding box center [577, 391] width 13 height 13
type input "1.05321043813739"
type input "1.74"
type input "1.00"
type input "9.18"
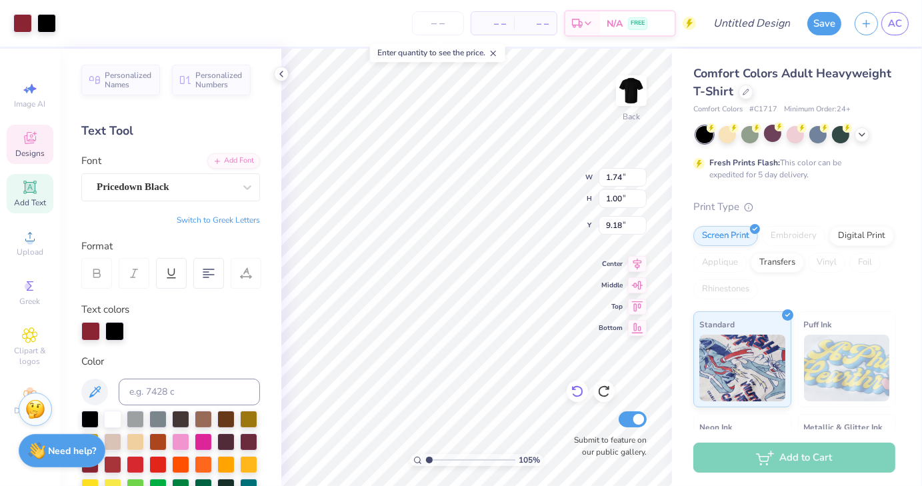
scroll to position [11, 1]
type input "1.05321043813739"
type textarea "AG"
type input "1.05321043813739"
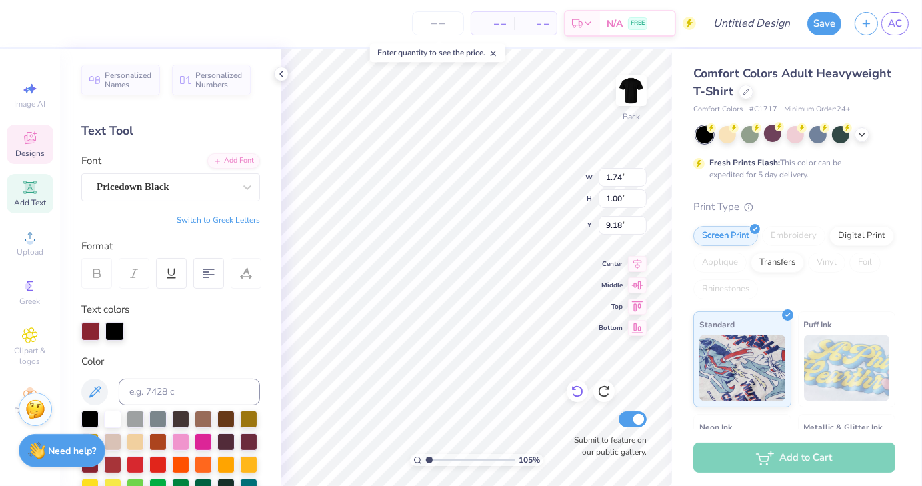
type textarea "A"
type input "1.05321043813739"
type textarea "C"
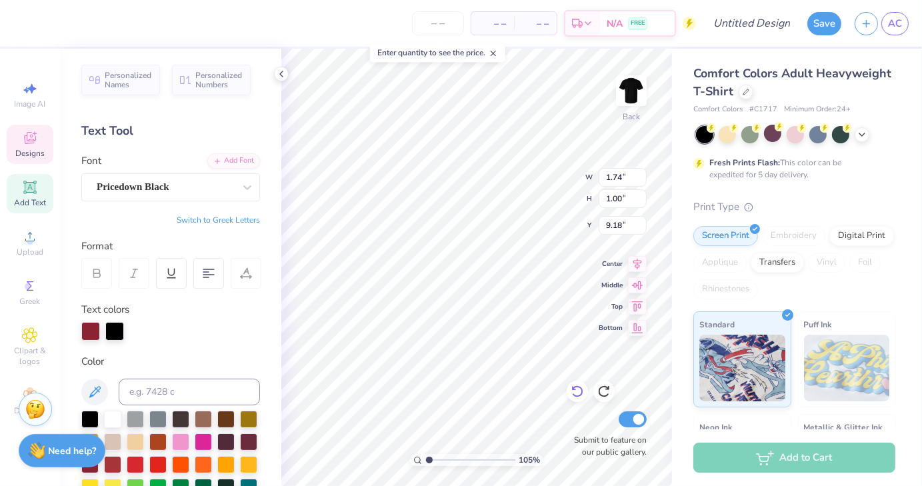
type input "1.05321043813739"
type textarea "CC"
type input "1.05321043813739"
type textarea "CCV"
type input "1.05321043813739"
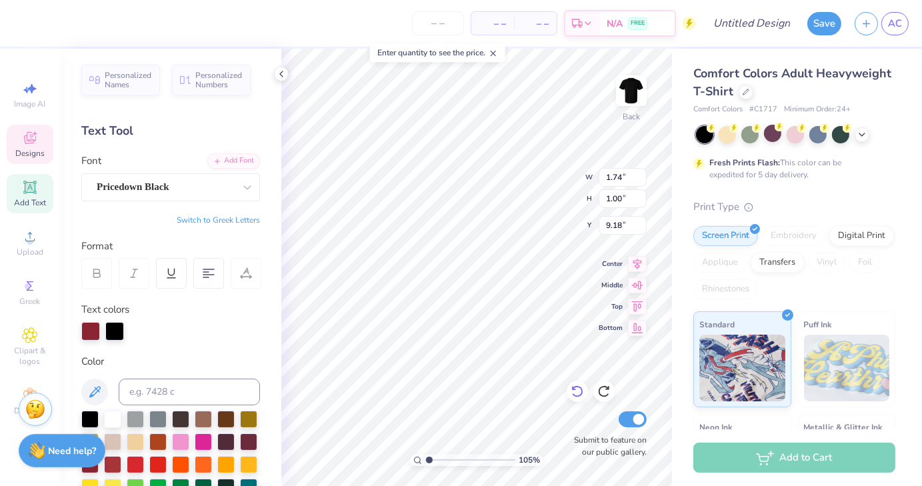
type textarea "CCVT"
type input "1.05321043813739"
type input "1.75"
type input "0.98"
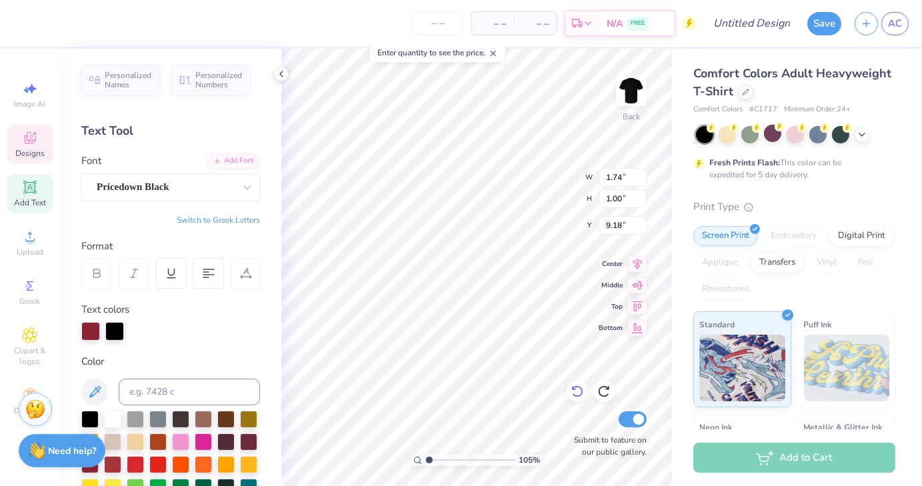
type input "9.19"
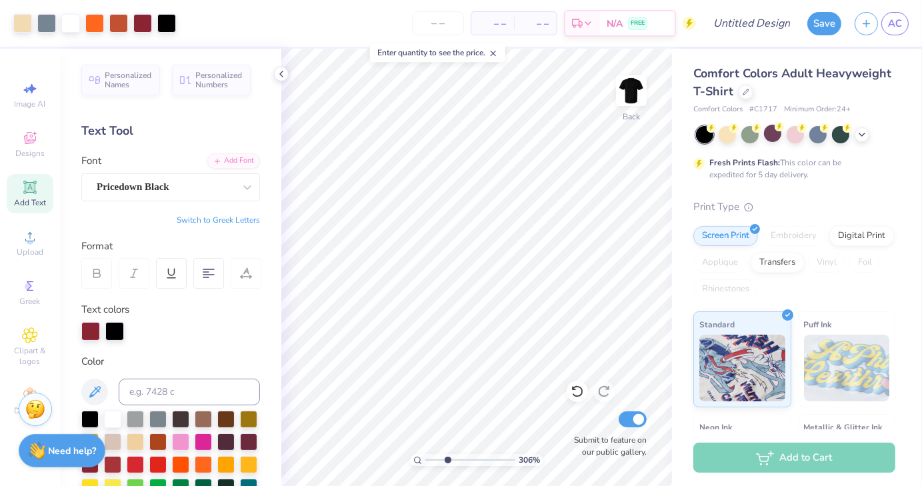
drag, startPoint x: 430, startPoint y: 460, endPoint x: 447, endPoint y: 464, distance: 17.8
click at [447, 464] on input "range" at bounding box center [471, 460] width 90 height 12
type input "3.06"
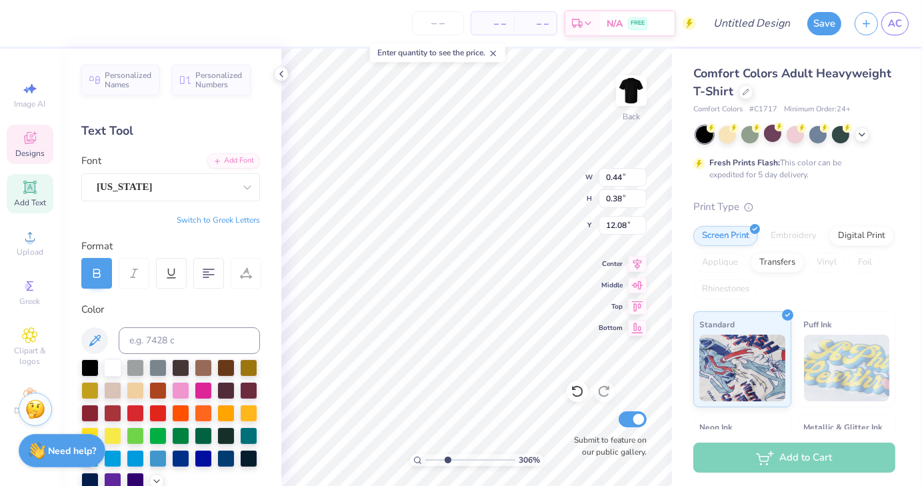
type input "0.44"
type input "0.38"
type input "12.08"
type input "0.57"
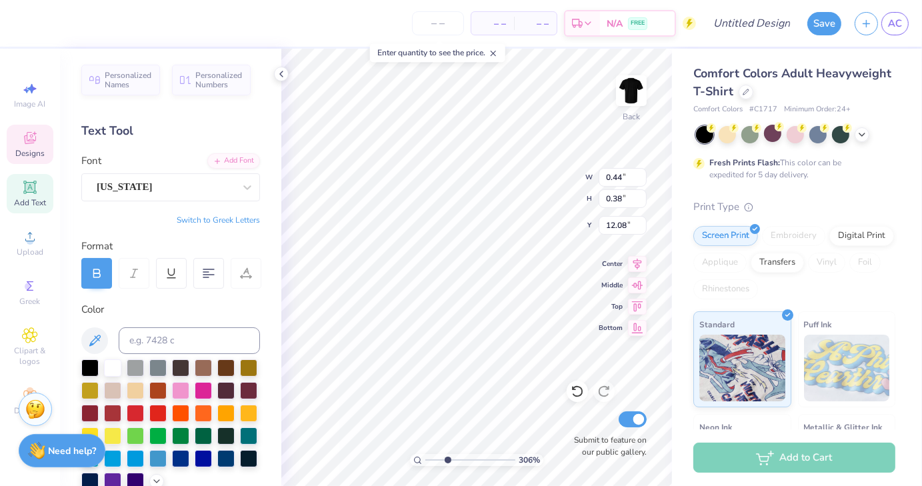
type input "0.46"
type input "12.28"
type textarea "T"
type input "0.58"
type input "0.39"
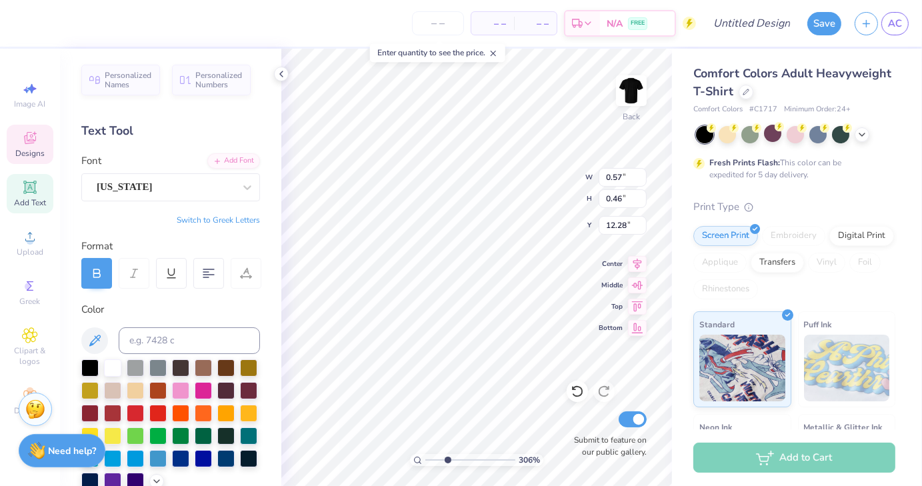
type input "12.16"
type textarea "v"
type textarea "V"
type input "0.44"
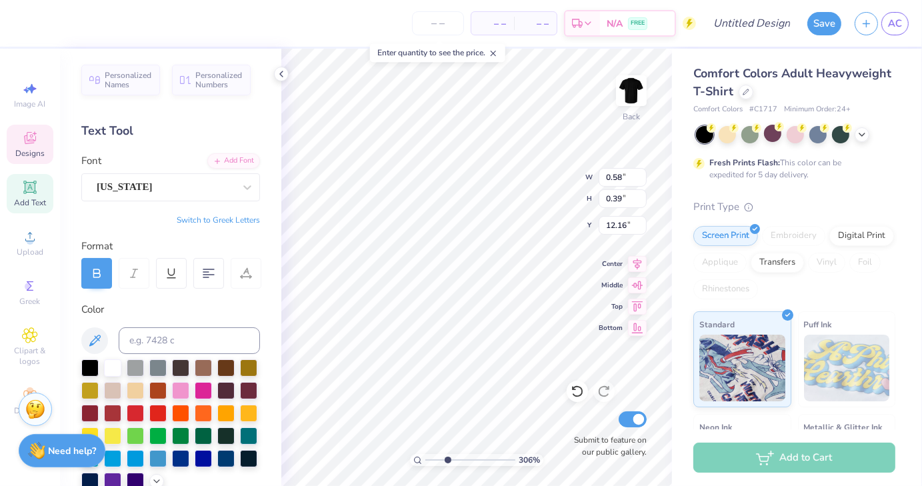
type input "0.38"
type input "12.08"
type textarea "CC"
type input "0.60"
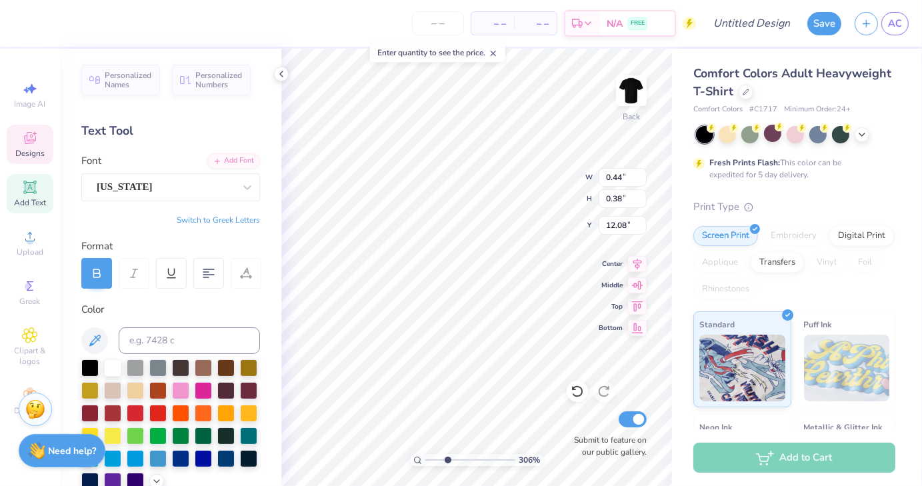
type input "0.44"
type input "12.09"
type input "8.89"
type input "2.80"
type input "10.93"
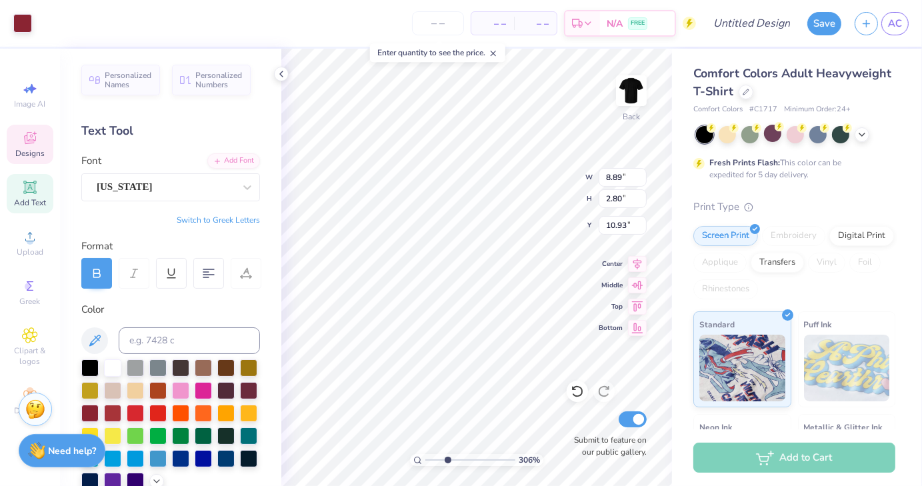
type input "0.48"
type input "0.38"
type input "12.04"
type input "0.58"
type input "0.43"
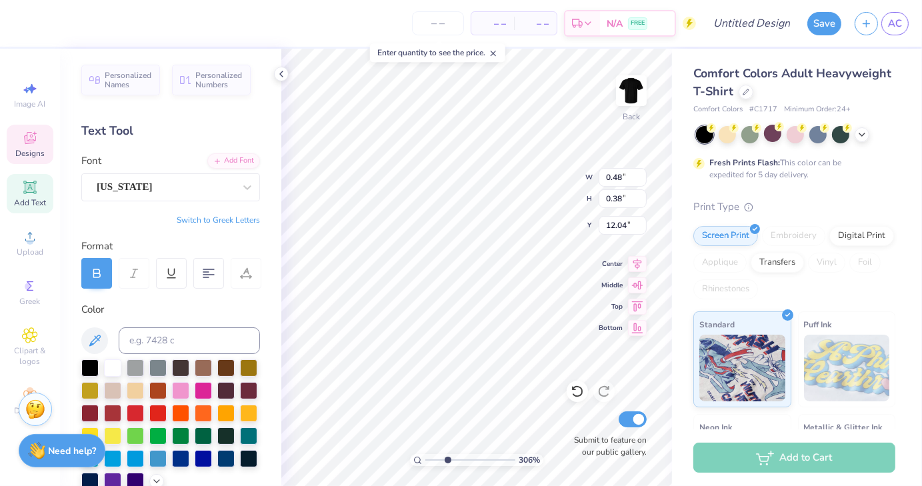
type input "12.30"
type input "8.89"
type input "2.80"
type input "10.93"
type input "0.45"
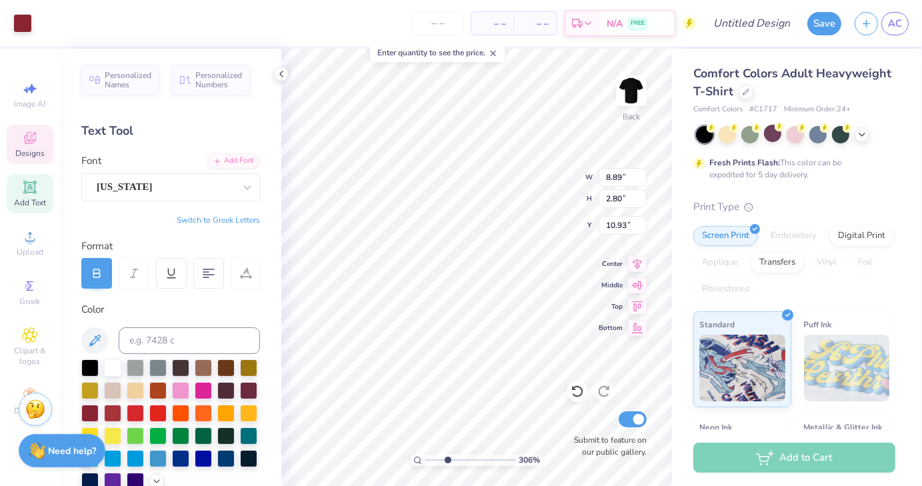
type input "0.33"
type input "12.42"
type input "8.89"
type input "2.80"
type input "10.93"
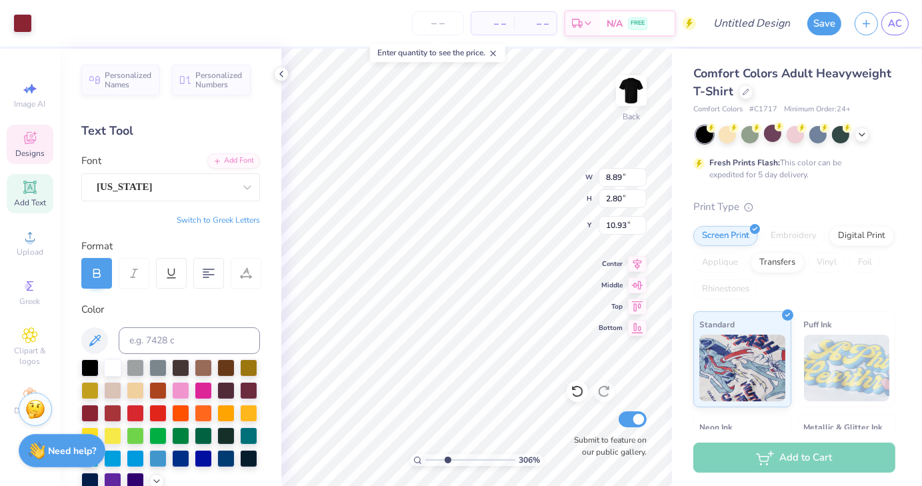
type input "0.47"
type input "0.35"
type input "12.21"
type input "9.54"
type input "3.40"
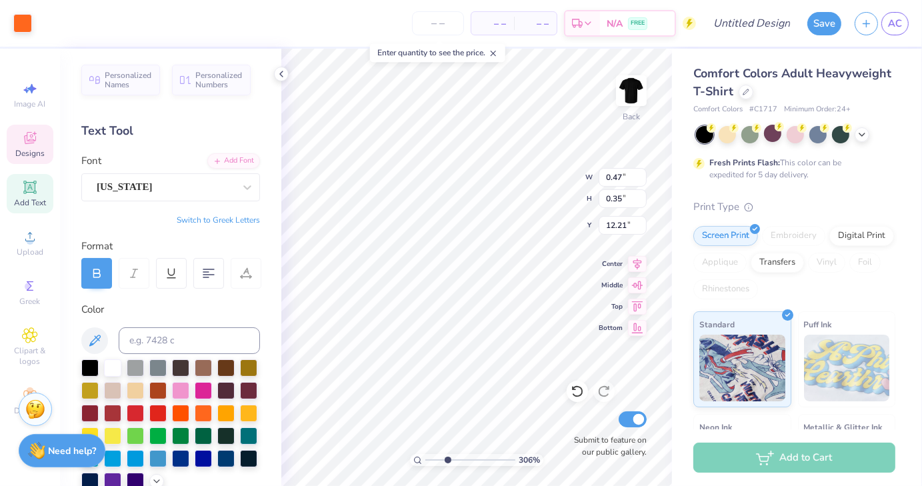
type input "10.83"
type input "0.47"
type input "0.35"
type input "12.15"
type input "9.54"
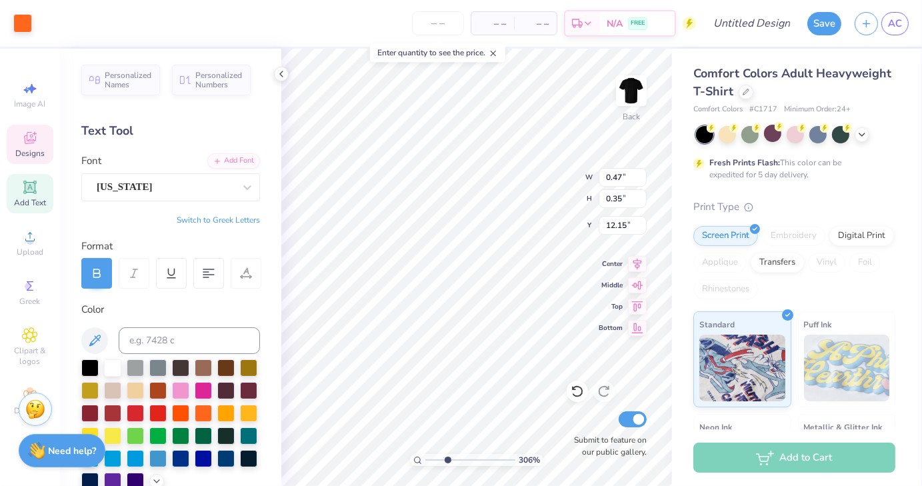
type input "3.40"
type input "10.83"
type input "0.48"
type input "0.38"
type input "12.12"
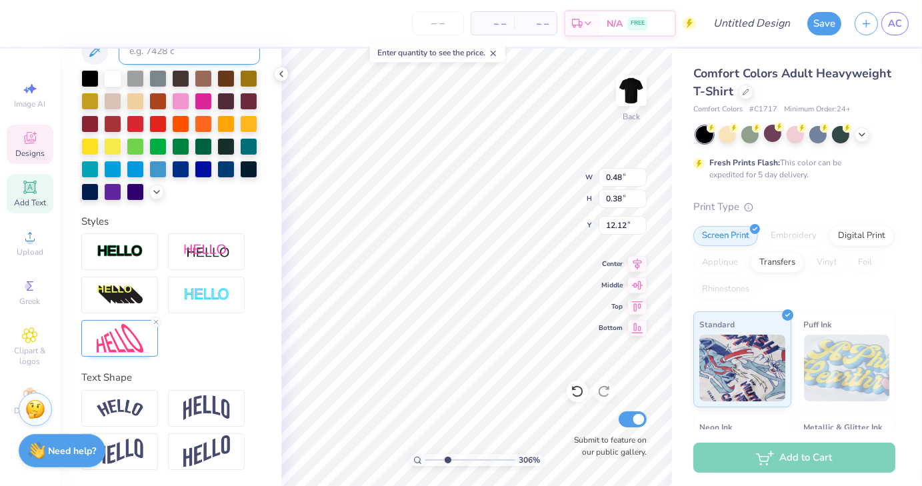
scroll to position [311, 0]
type input "10.64"
type input "12.17"
type input "3.06"
type input "3.86952895270117"
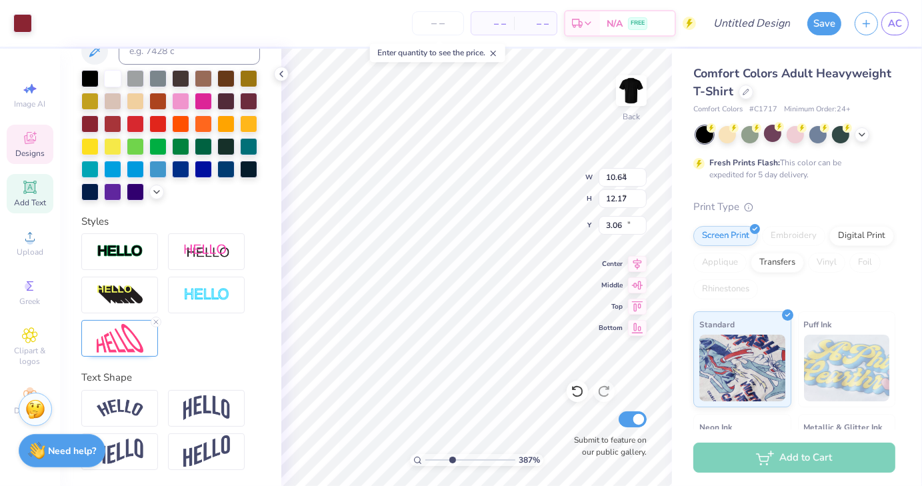
type input "0.48"
type input "0.38"
type input "12.12"
type input "4.1539150678494"
click at [281, 76] on icon at bounding box center [281, 74] width 11 height 11
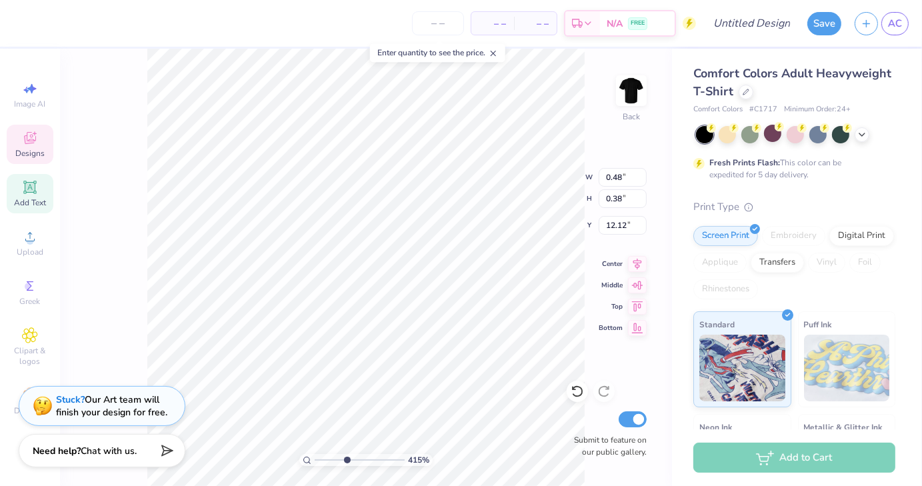
click at [135, 271] on div "415 % Back W 0.48 0.48 " H 0.38 0.38 " Y 12.12 12.12 " Center Middle Top Bottom…" at bounding box center [366, 268] width 612 height 438
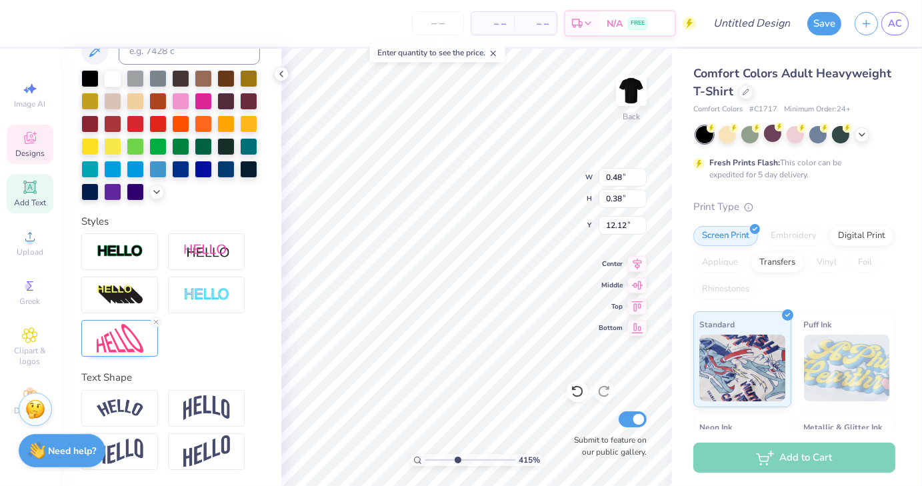
click at [199, 319] on div "– – Per Item – – Total Est. Delivery N/A FREE Design Title Save AC Image AI Des…" at bounding box center [461, 243] width 922 height 486
type input "8.89"
type input "2.80"
type input "10.93"
type input "0.47"
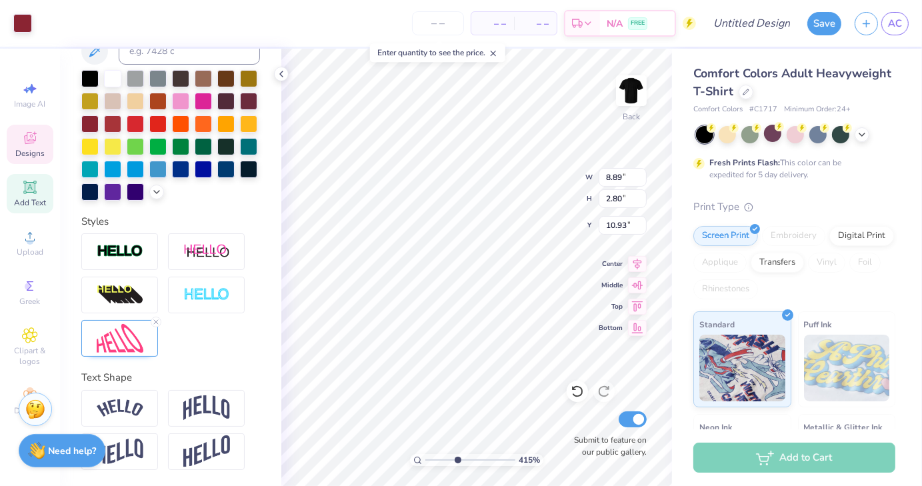
type input "0.35"
type input "12.15"
type input "8.89"
type input "2.80"
type input "10.93"
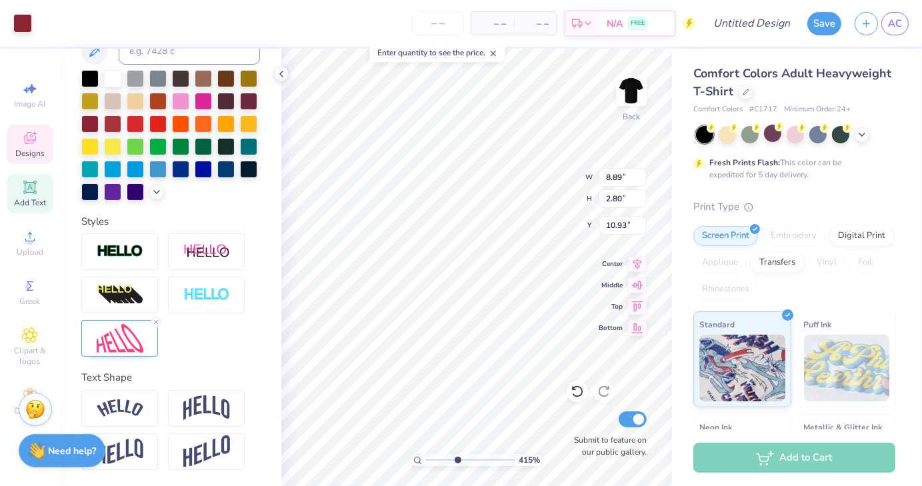
type input "0.48"
type input "0.38"
type input "12.03"
type input "8.89"
type input "2.80"
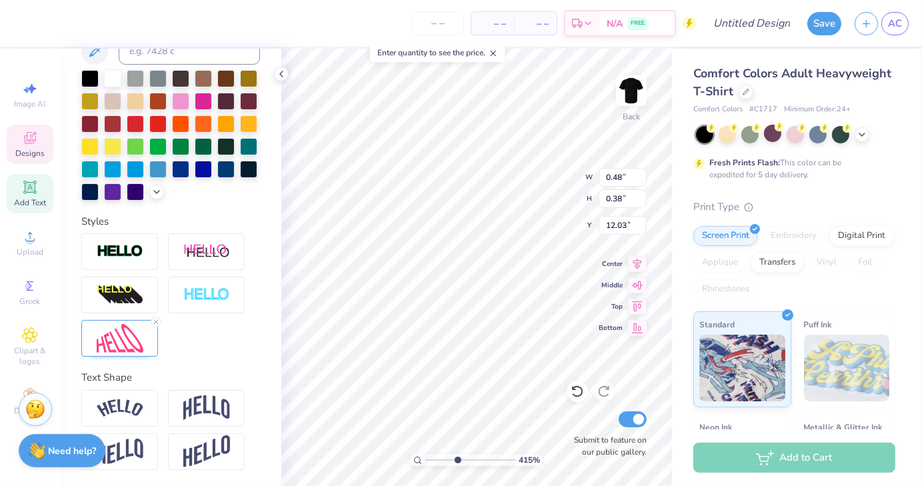
type input "10.93"
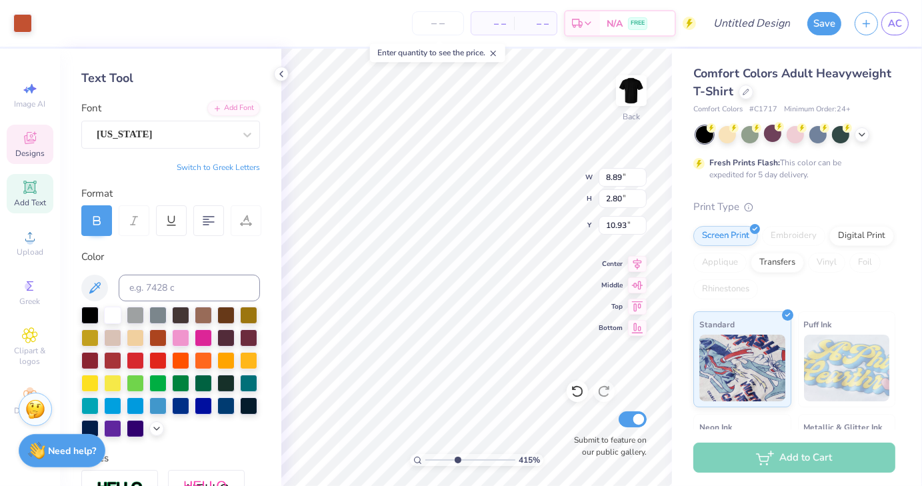
scroll to position [52, 0]
type input "0.48"
type input "0.38"
type input "12.03"
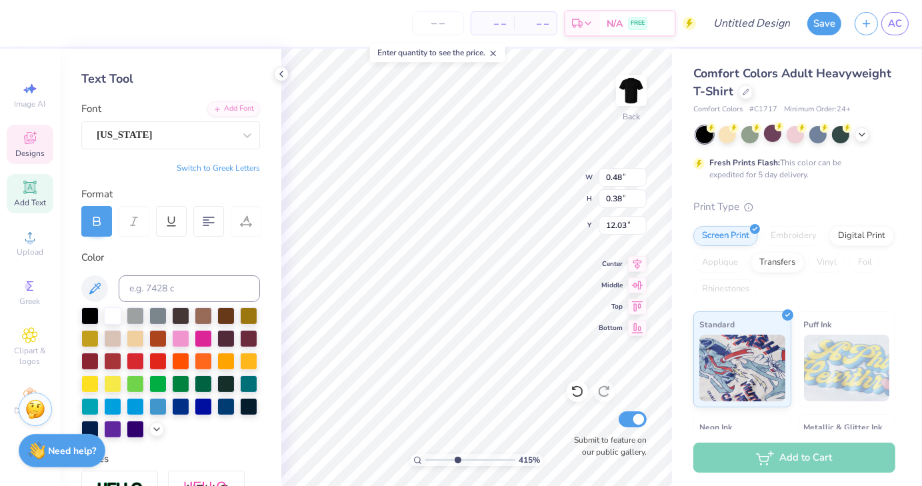
type input "0.36"
type input "0.27"
type input "12.25"
click at [447, 24] on input "number" at bounding box center [438, 23] width 52 height 24
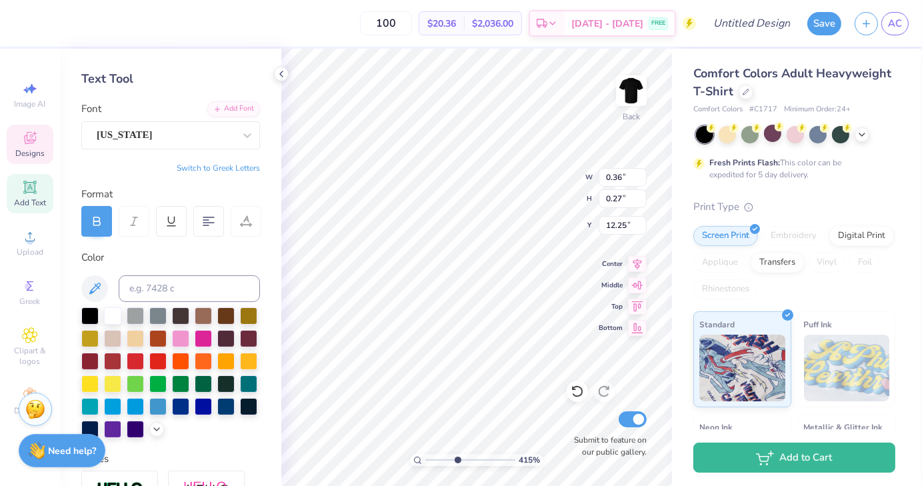
type input "100"
click at [362, 33] on div "100 $20.36 Per Item $2,036.00 Total Est. Delivery Sep 15 - 18 FREE" at bounding box center [358, 23] width 676 height 47
type textarea "CCVT"
type input "0.50"
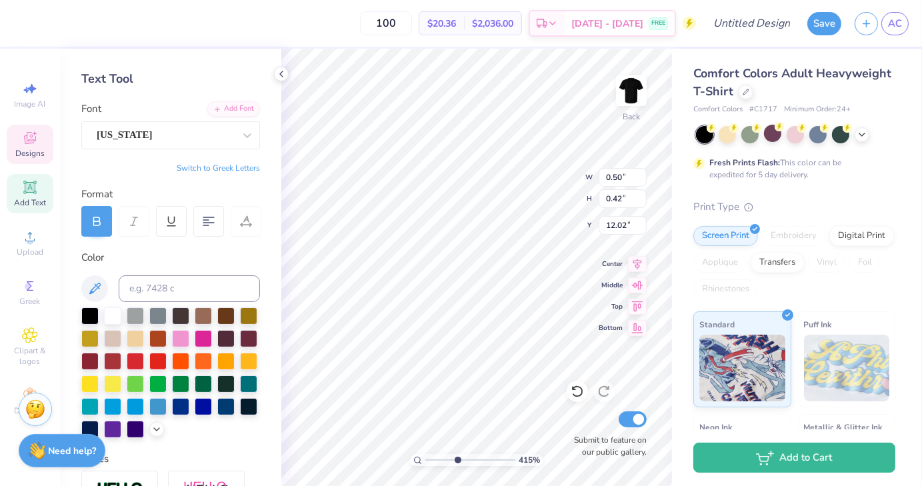
type input "0.42"
type input "12.08"
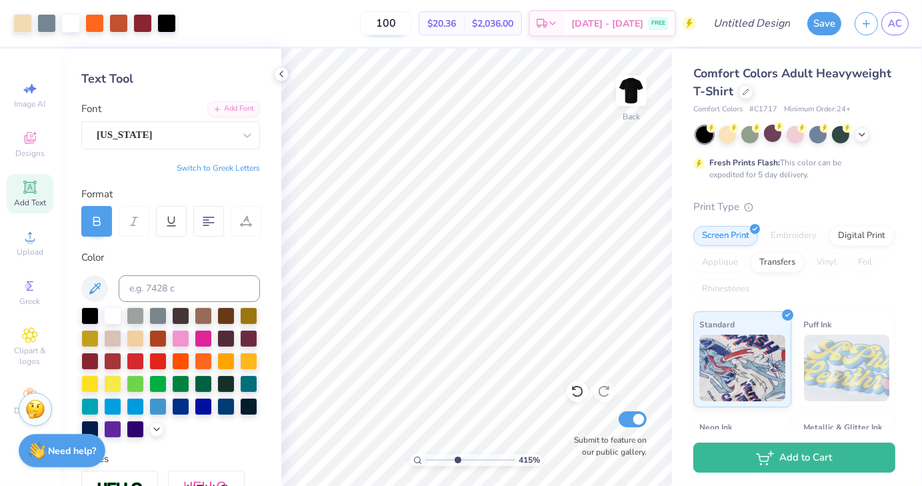
click at [411, 25] on input "100" at bounding box center [386, 23] width 52 height 24
click at [349, 28] on div "150 $18.62 Per Item $2,793.00 Total Est. Delivery Sep 15 - 18 FREE" at bounding box center [440, 23] width 514 height 47
click at [280, 72] on icon at bounding box center [281, 74] width 11 height 11
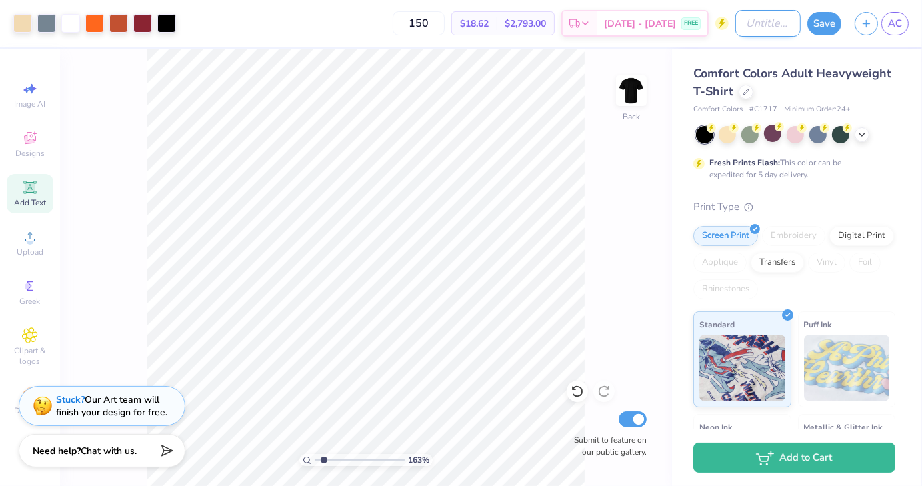
click at [742, 27] on input "Design Title" at bounding box center [768, 23] width 65 height 27
click at [825, 26] on button "Save" at bounding box center [825, 21] width 34 height 23
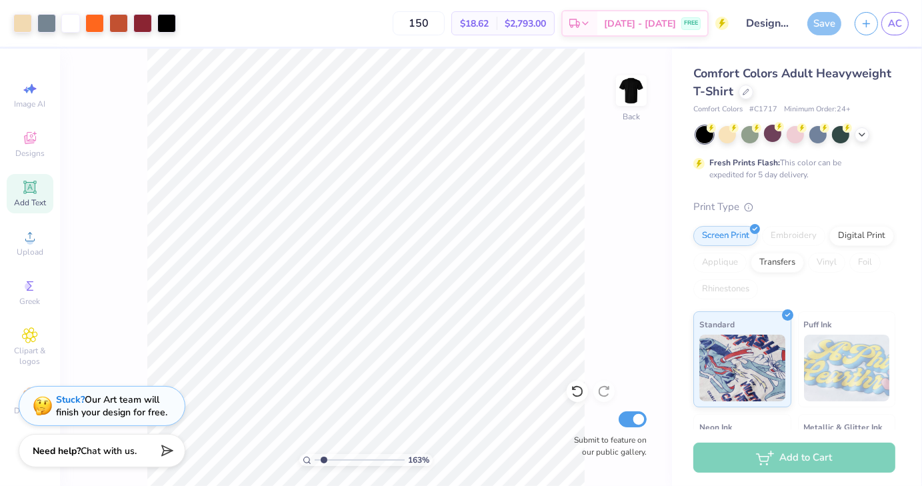
click at [825, 26] on div "Save" at bounding box center [825, 23] width 34 height 23
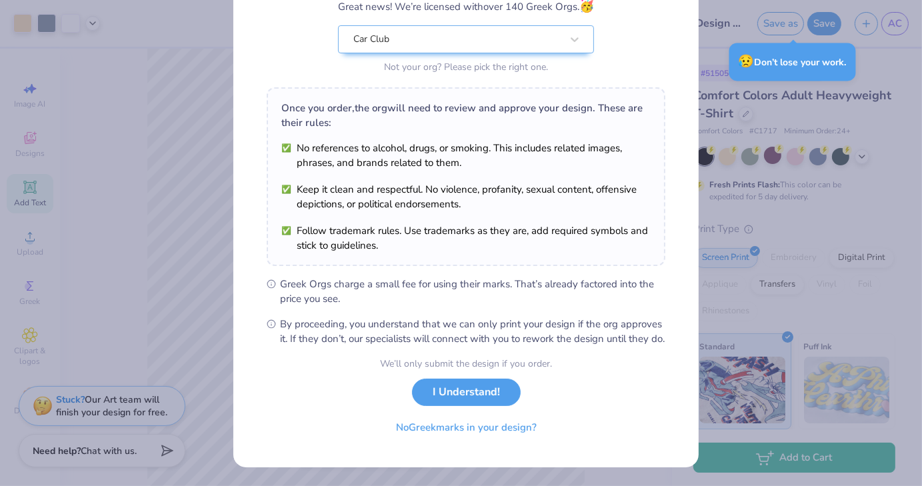
scroll to position [137, 0]
click at [452, 395] on button "I Understand!" at bounding box center [466, 389] width 109 height 27
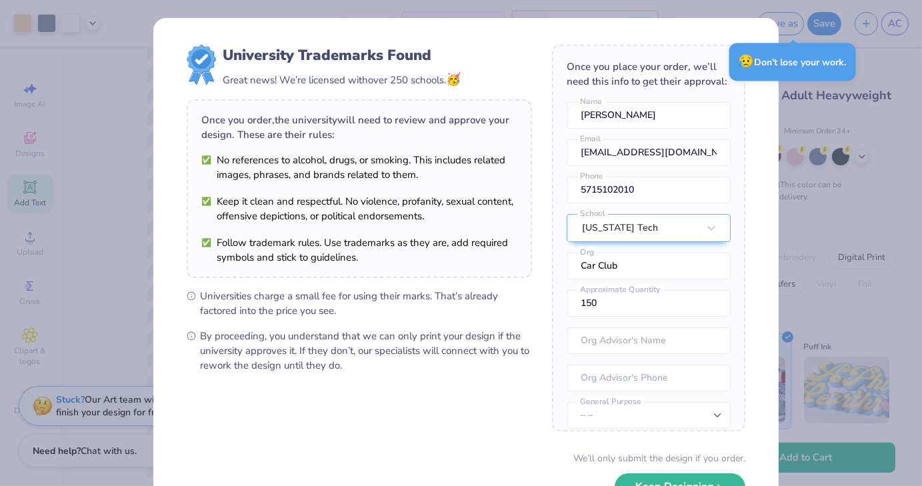
scroll to position [79, 0]
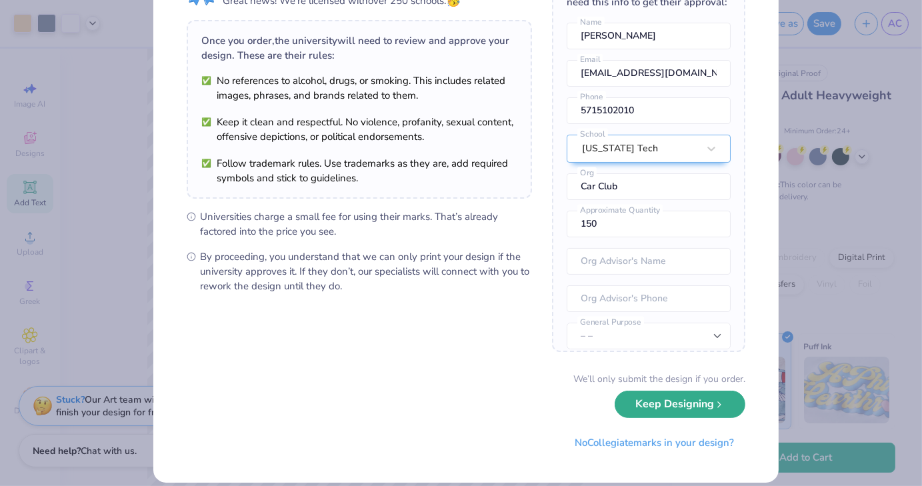
click at [660, 412] on button "Keep Designing" at bounding box center [680, 404] width 131 height 27
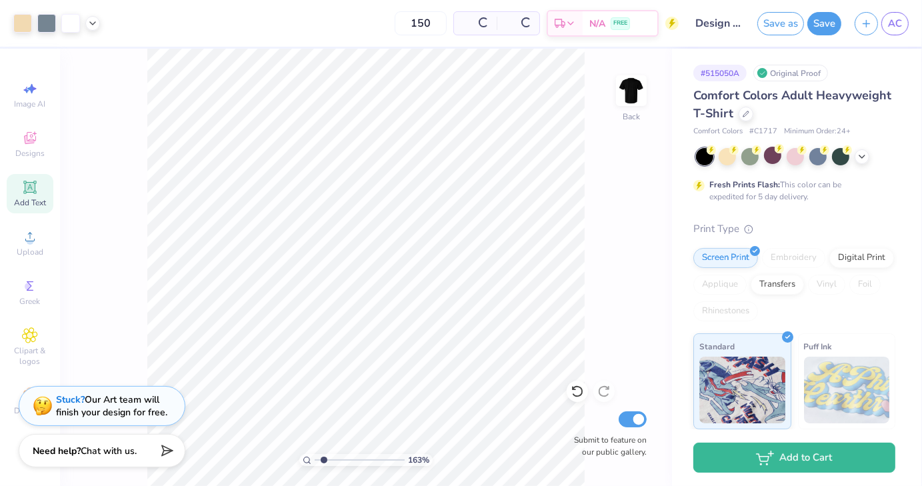
scroll to position [0, 0]
click at [831, 26] on button "Save" at bounding box center [825, 21] width 34 height 23
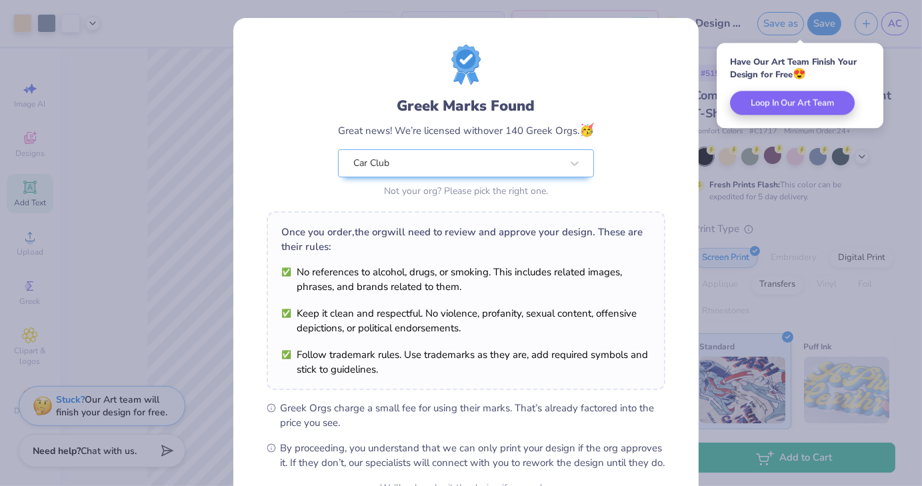
scroll to position [137, 0]
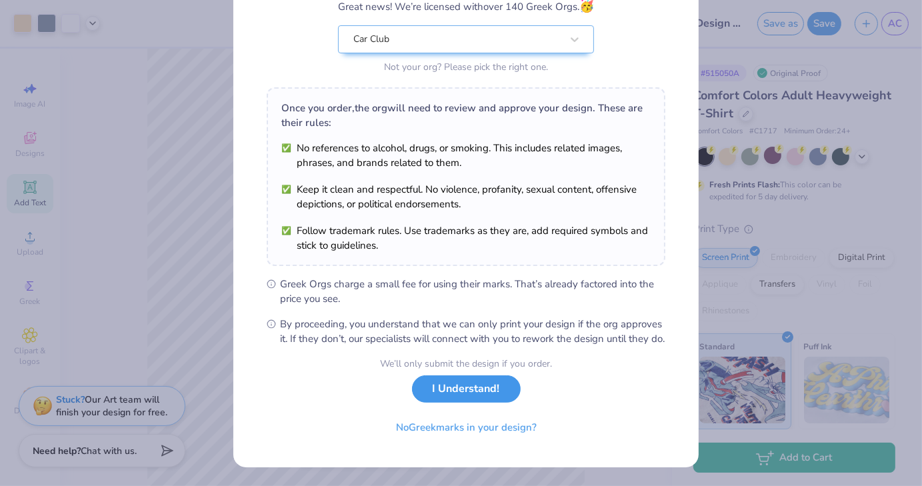
click at [469, 393] on button "I Understand!" at bounding box center [466, 389] width 109 height 27
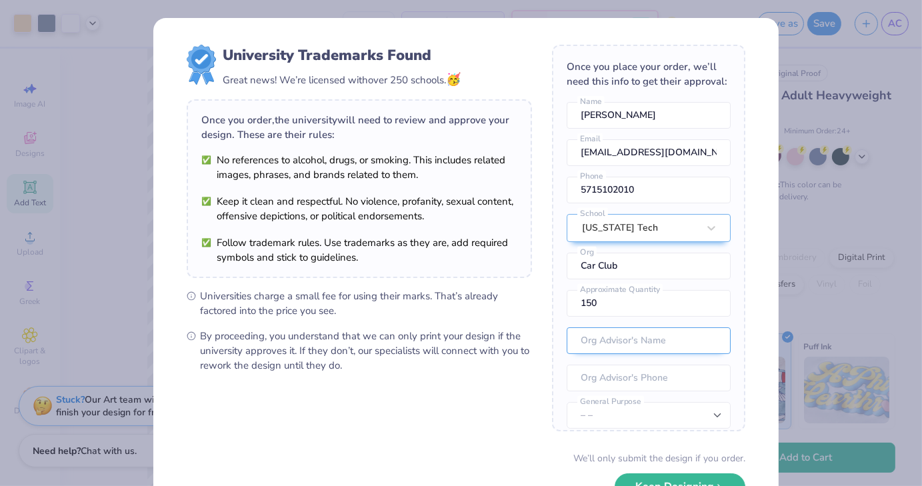
scroll to position [61, 0]
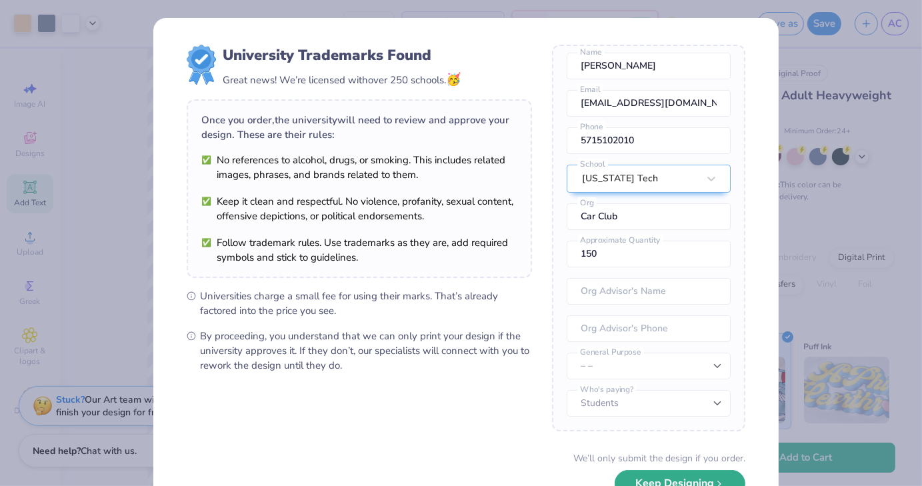
click at [627, 476] on button "Keep Designing" at bounding box center [680, 483] width 131 height 27
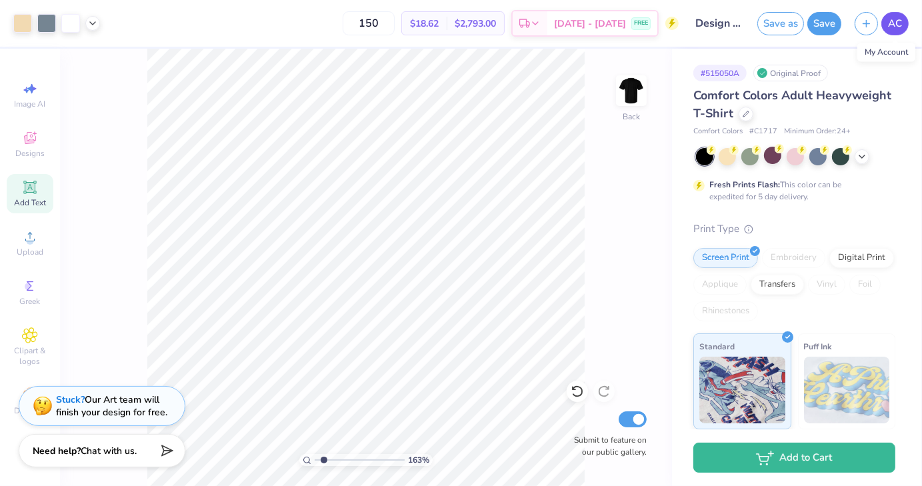
click at [898, 19] on span "AC" at bounding box center [895, 23] width 14 height 15
